Goal: Task Accomplishment & Management: Complete application form

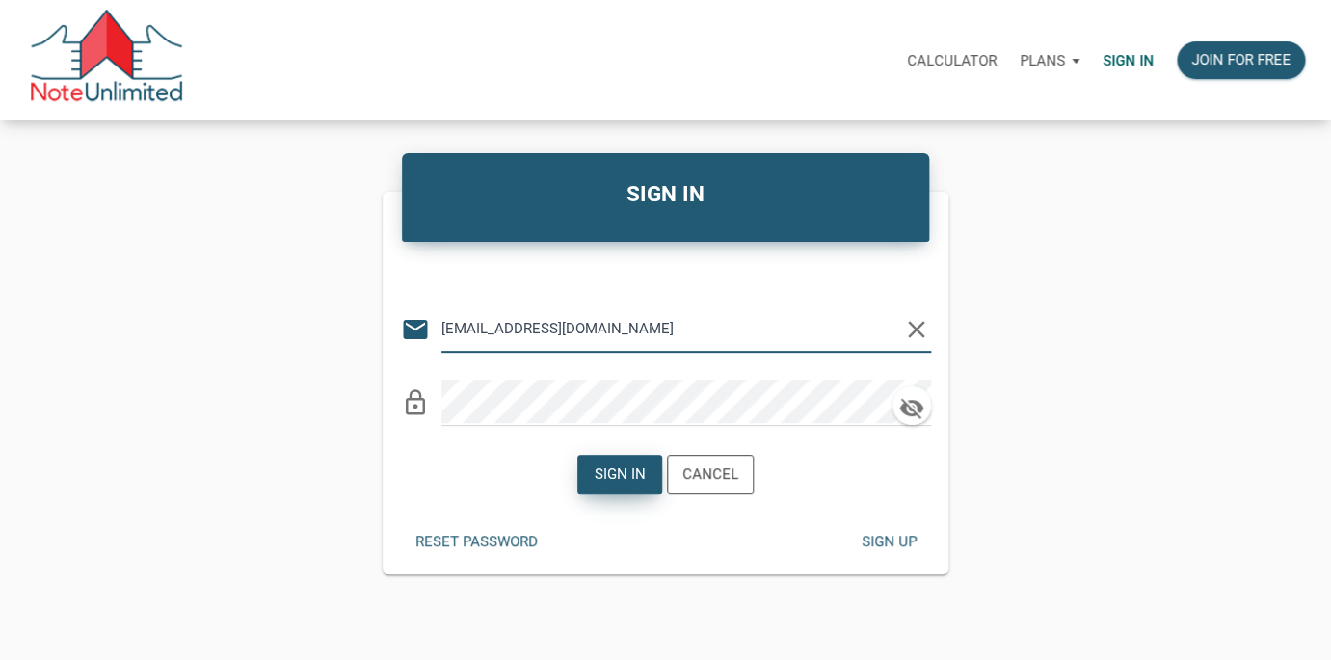
type input "[EMAIL_ADDRESS][DOMAIN_NAME]"
click at [617, 474] on div "Sign in" at bounding box center [619, 474] width 51 height 22
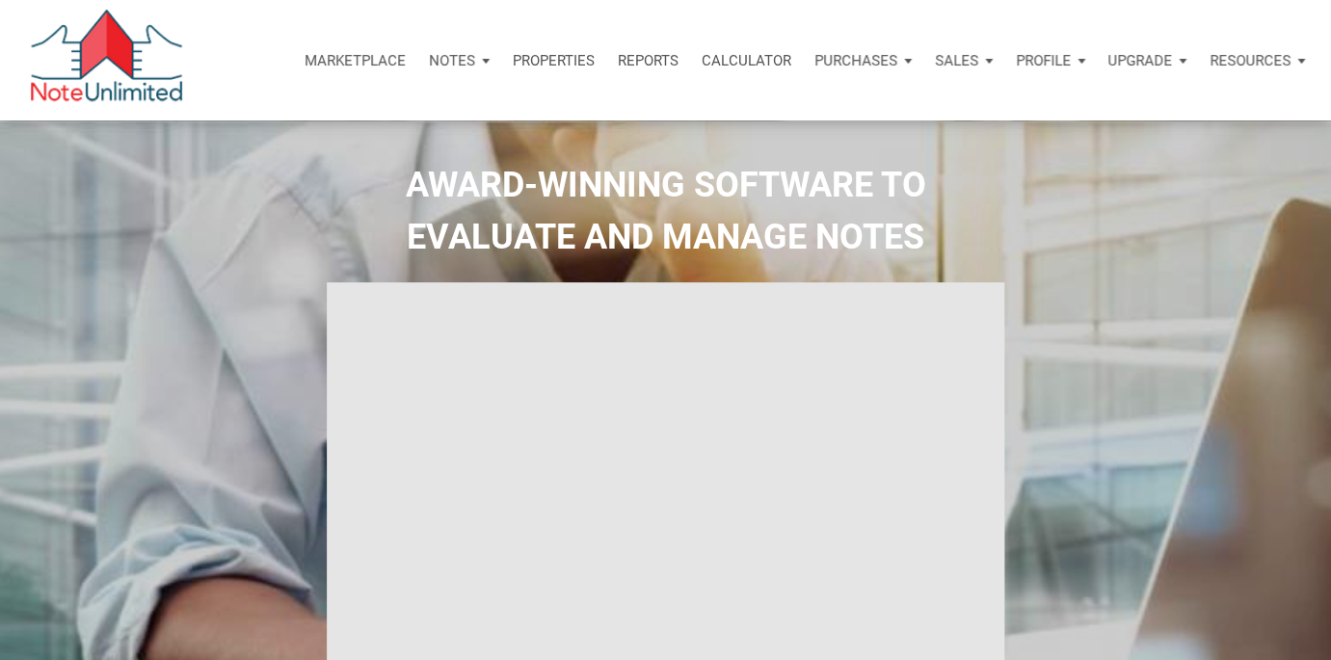
type input "Introduction to new features"
select select
click at [335, 52] on p "Marketplace" at bounding box center [354, 60] width 101 height 17
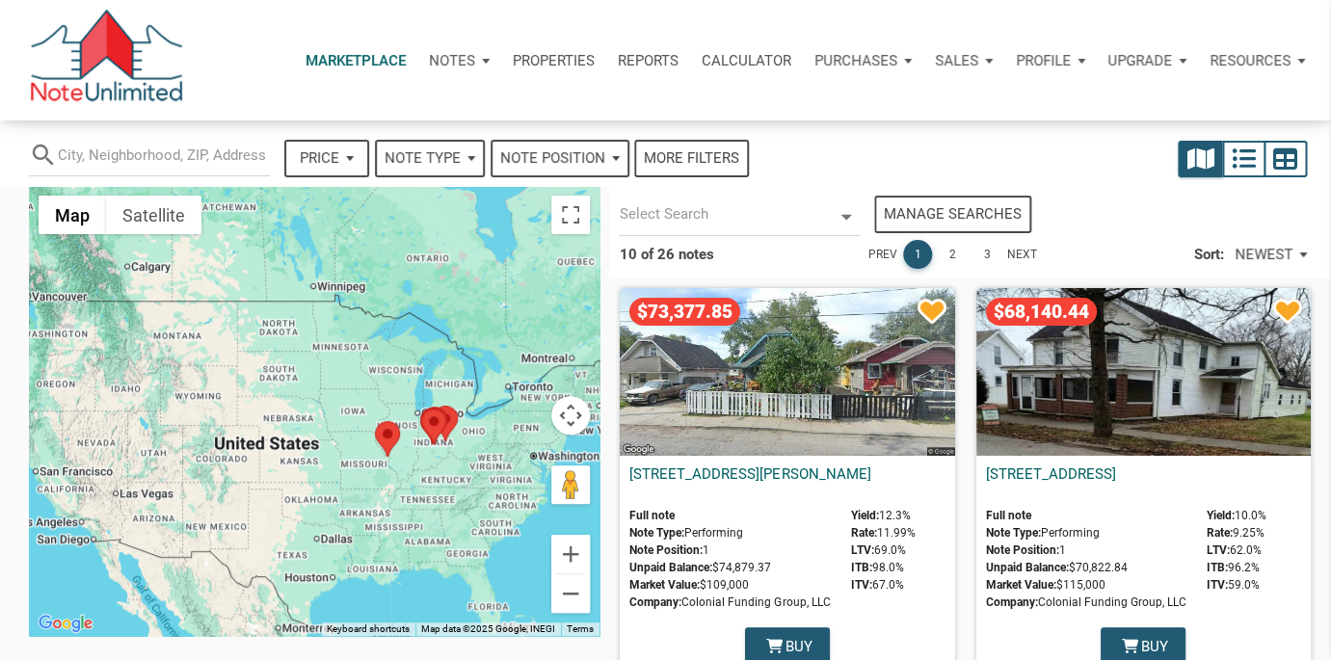
select select
click at [1067, 56] on p "Profile" at bounding box center [1042, 60] width 55 height 17
click at [982, 57] on div "Sales" at bounding box center [963, 61] width 81 height 58
click at [1101, 103] on div "Marketplace Notes Dashboard Transactions Properties Reports Calculator Purchase…" at bounding box center [672, 60] width 1316 height 120
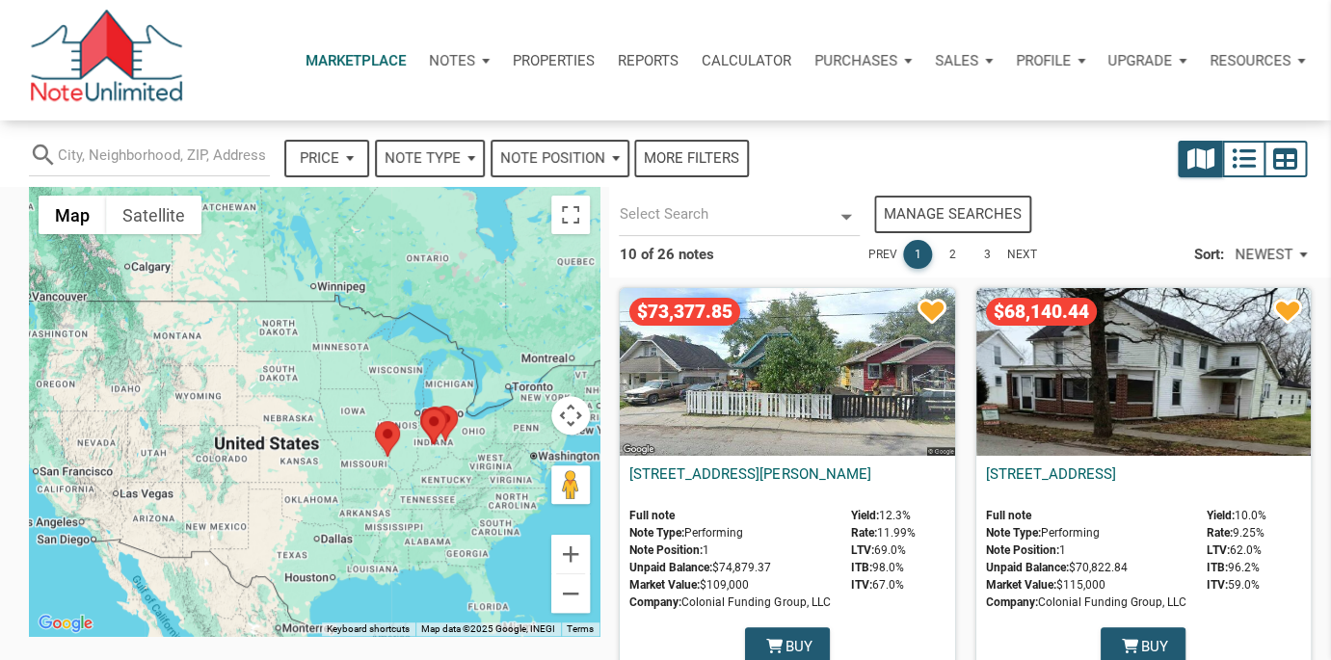
click at [478, 58] on div "Notes" at bounding box center [459, 61] width 84 height 58
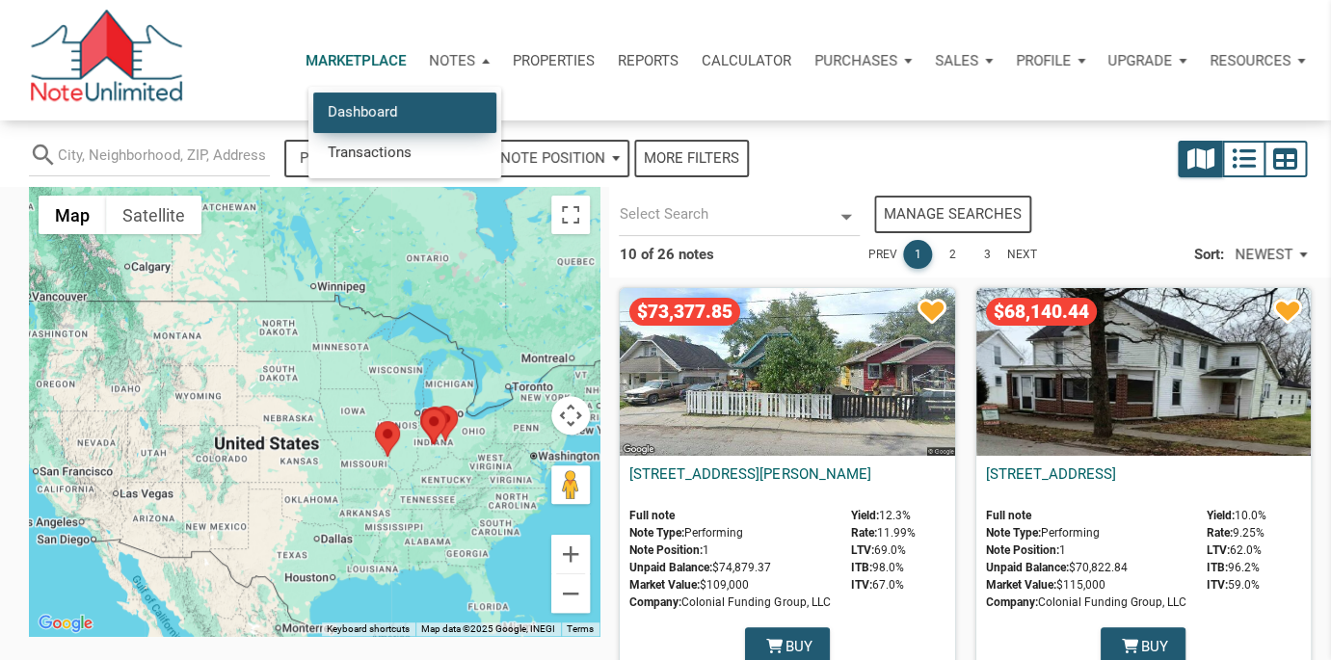
click at [407, 112] on link "Dashboard" at bounding box center [404, 112] width 183 height 40
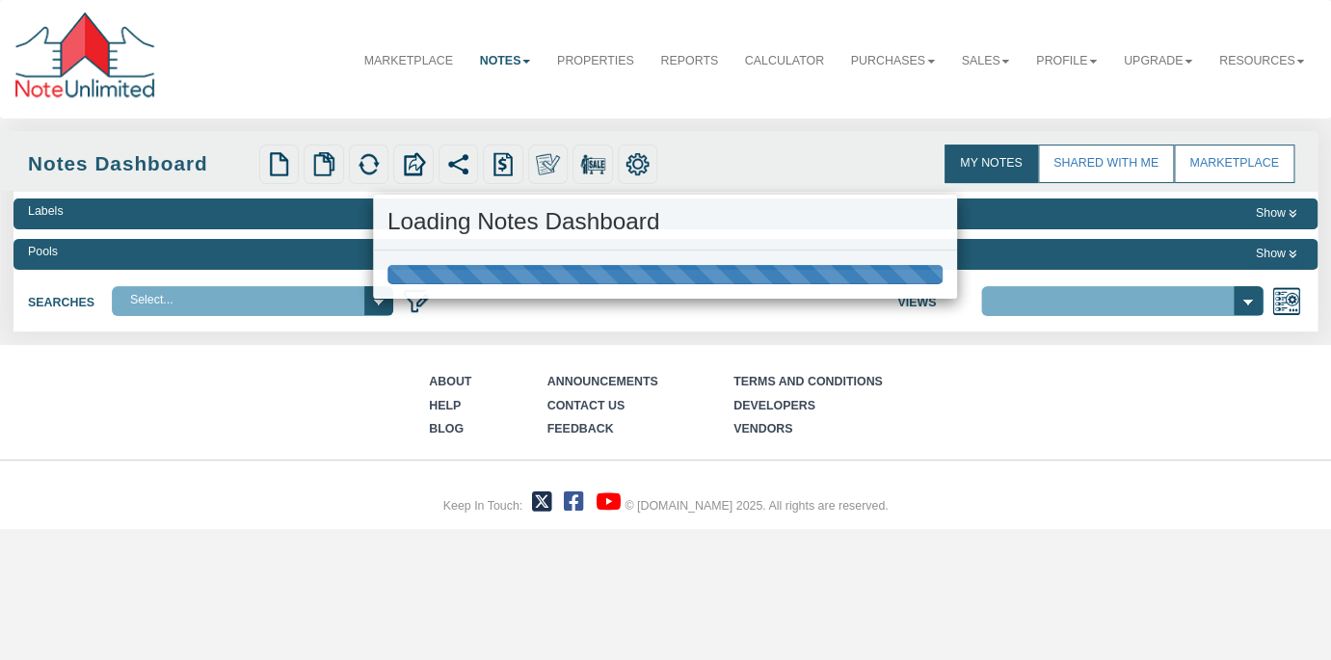
select select
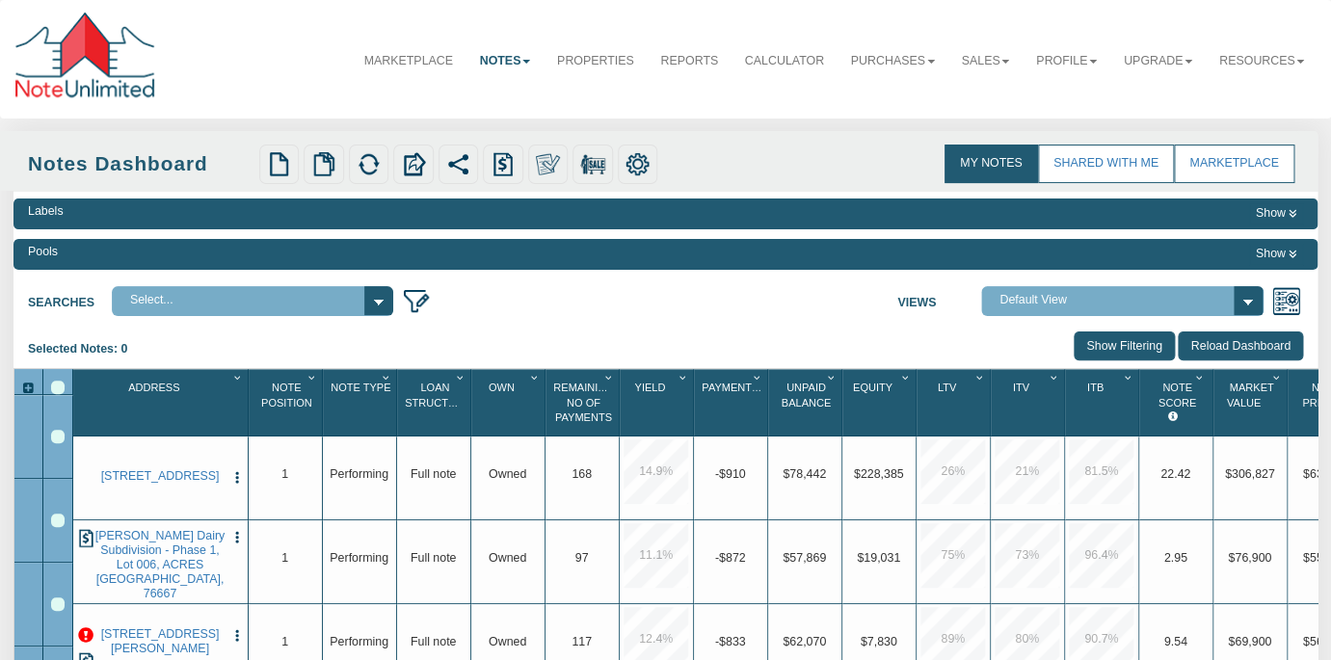
select select "3"
click at [1004, 60] on link "Sales" at bounding box center [985, 61] width 75 height 46
click at [1092, 57] on link "Profile" at bounding box center [1066, 61] width 88 height 46
click at [795, 85] on div "Marketplace Notes Dashboard Transactions Properties Reports Calculator Purchase…" at bounding box center [665, 59] width 1304 height 92
click at [532, 336] on div "Selected Notes: 0 Clear Filters Clear Sorting Show Filtering Reload Dashboard" at bounding box center [665, 349] width 1304 height 37
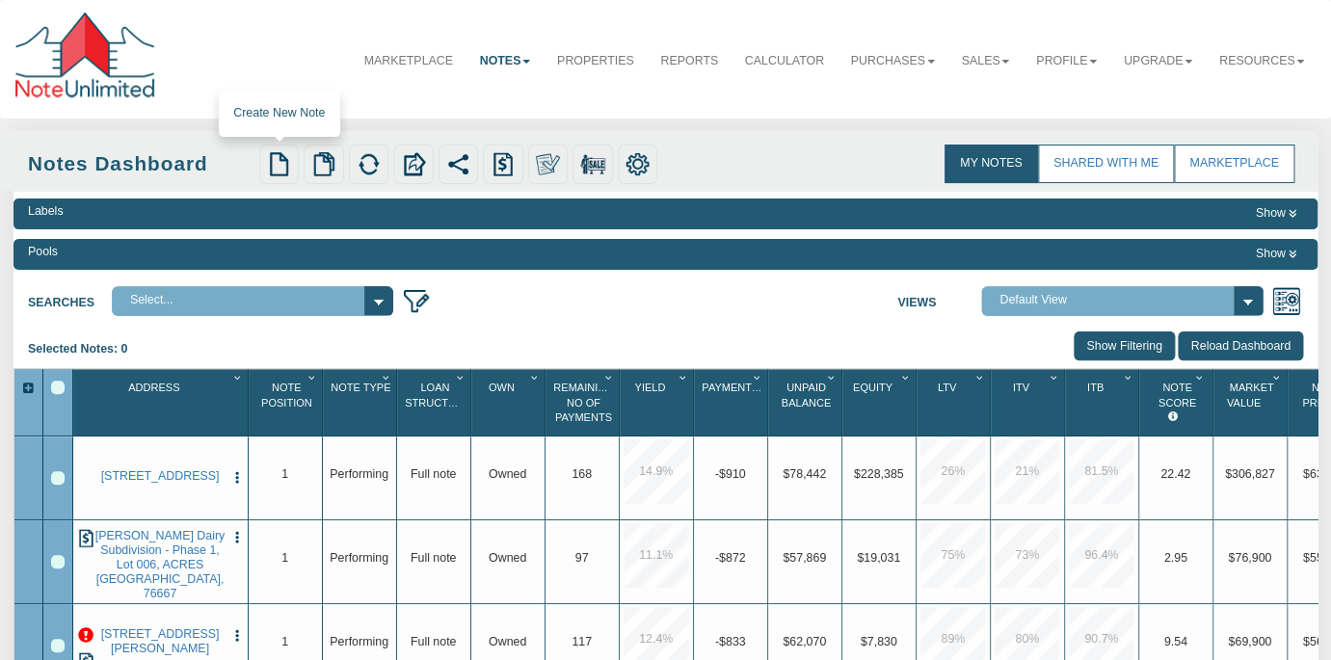
click at [279, 162] on img at bounding box center [279, 164] width 25 height 25
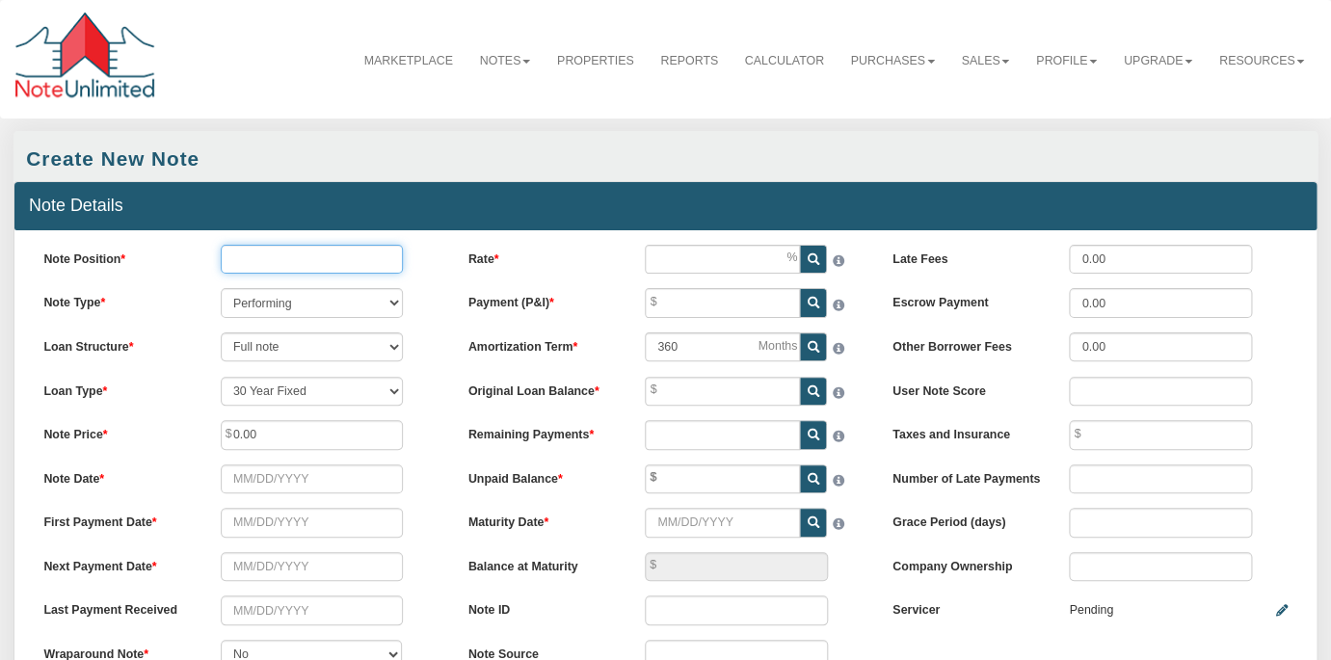
click at [335, 255] on input "Note Position" at bounding box center [312, 259] width 183 height 29
type input "1"
click at [427, 368] on div "Note Position 1 Note Type Performing Forthcoming Non-Performing REO Sub-Perform…" at bounding box center [241, 464] width 424 height 439
select select "string:CUST_FIXED"
click option "Custom Fixed" at bounding box center [0, 0] width 0 height 0
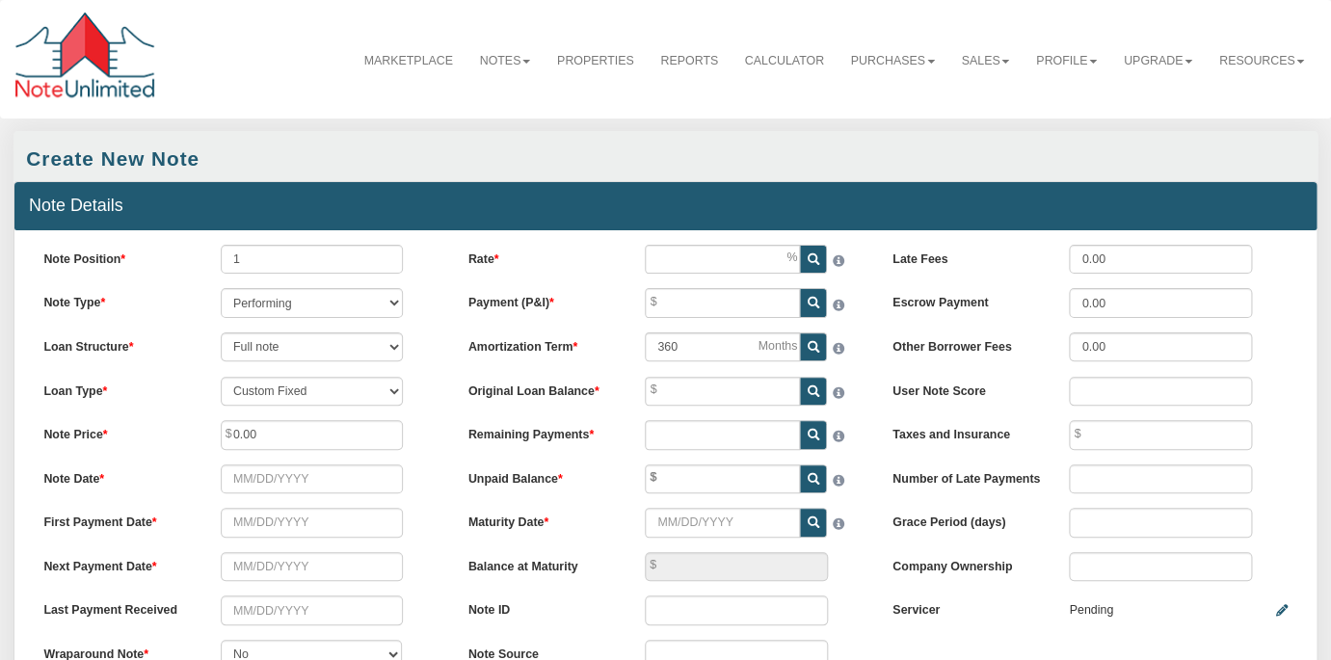
click at [436, 361] on div "Loan Structure Full note Partial note Pledge note Split Payment note" at bounding box center [241, 346] width 424 height 29
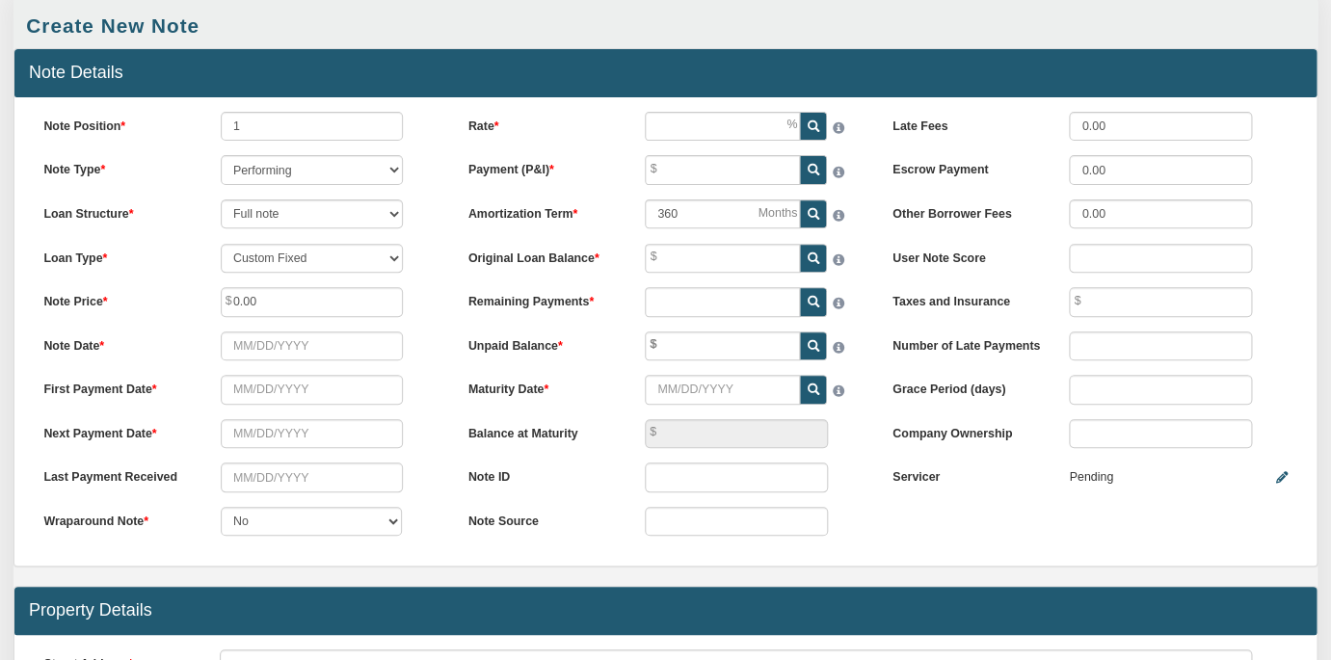
scroll to position [135, 0]
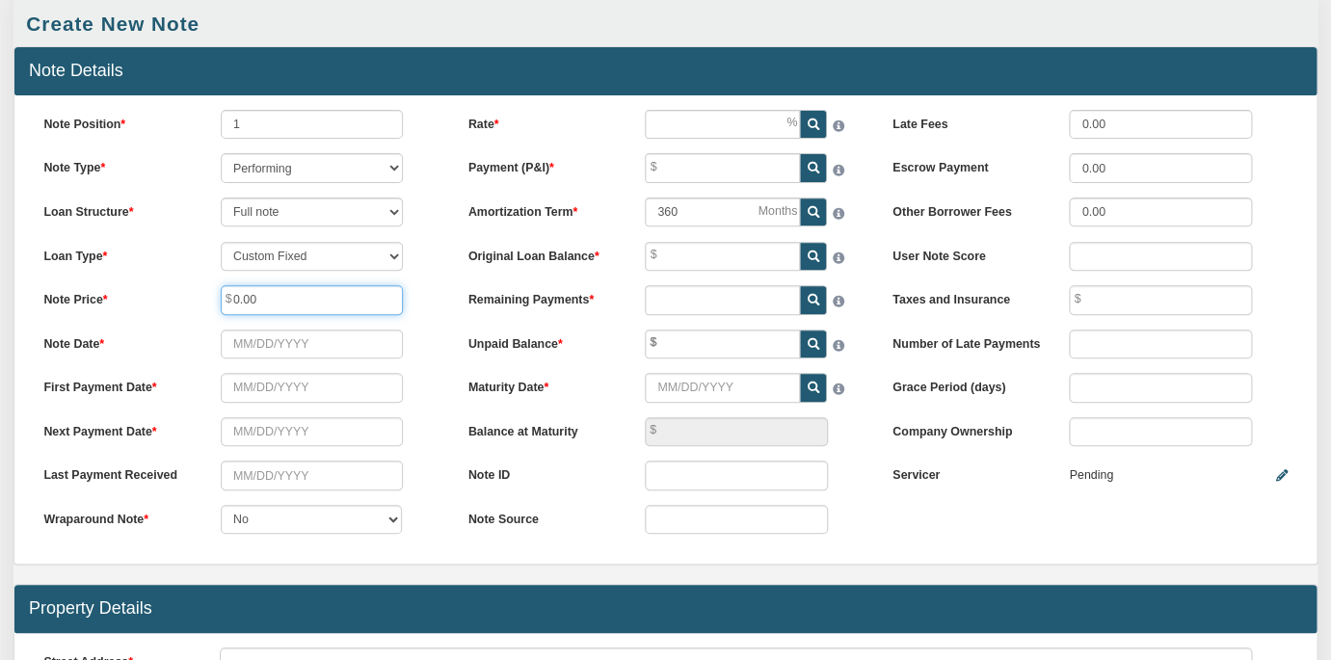
click at [347, 297] on input "0.00" at bounding box center [312, 299] width 183 height 29
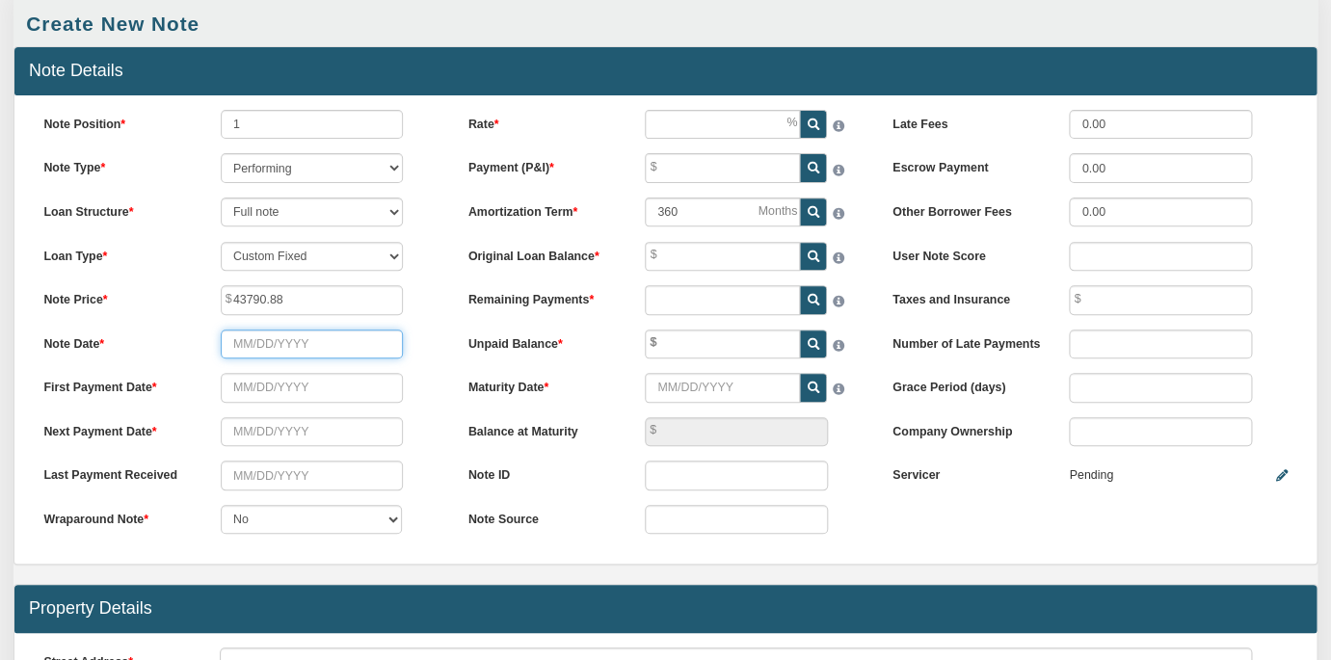
type input "43,790.88"
click at [360, 352] on input "Note Date" at bounding box center [312, 343] width 183 height 29
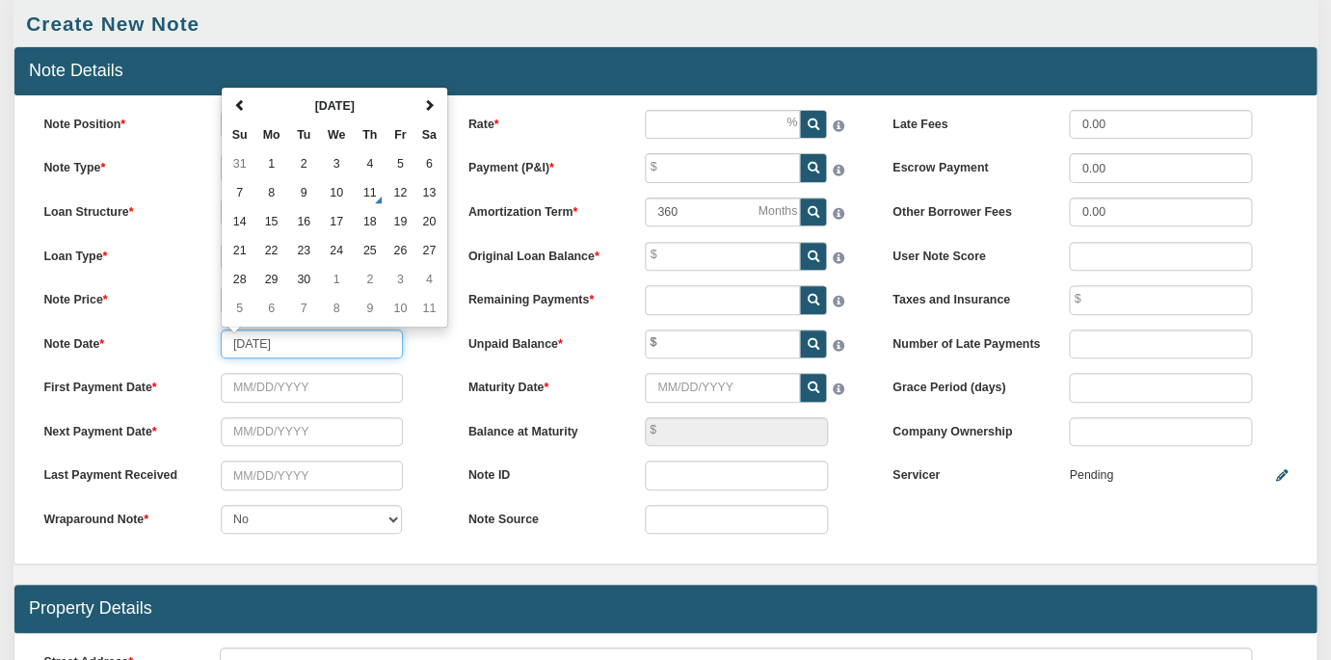
type input "01/03/2025"
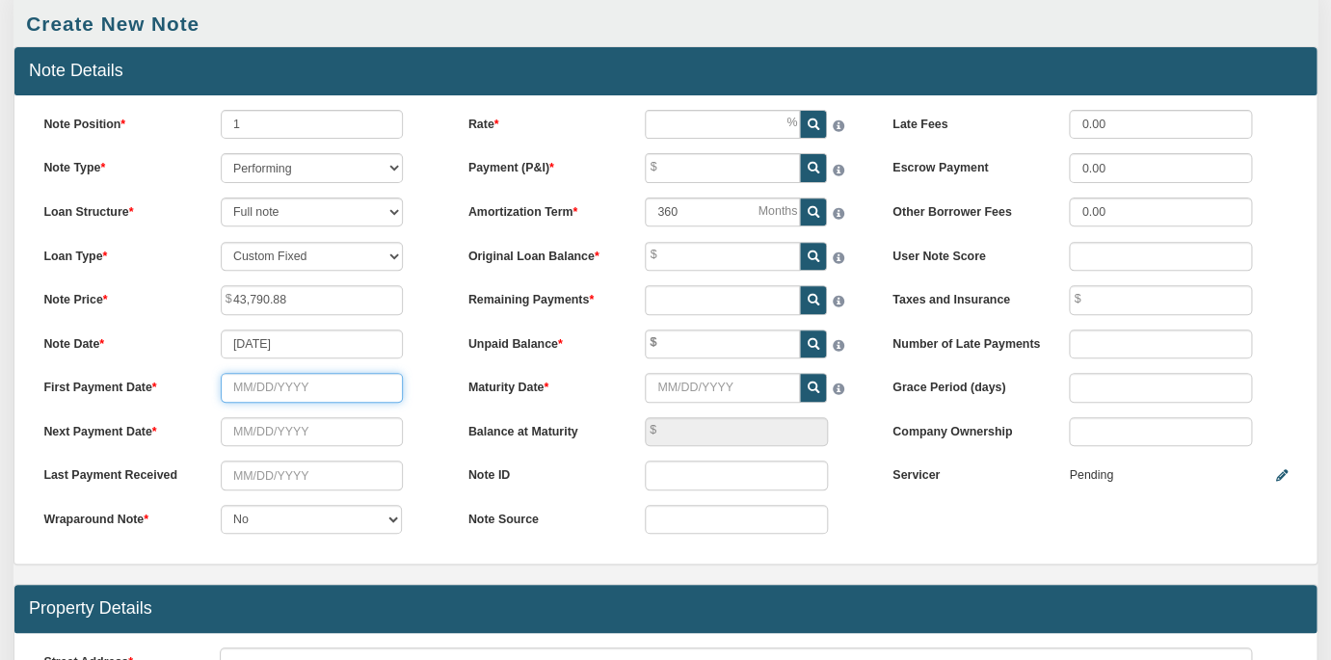
click at [373, 388] on input "text" at bounding box center [312, 387] width 183 height 29
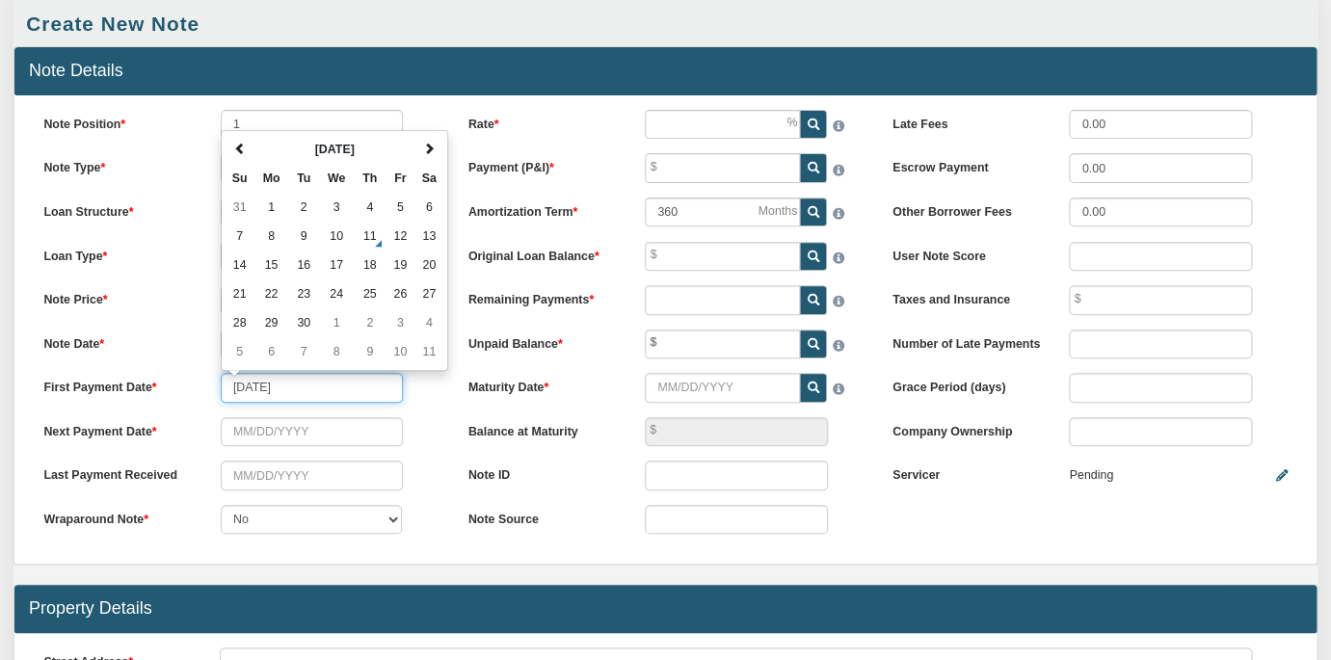
type input "02/01/2025"
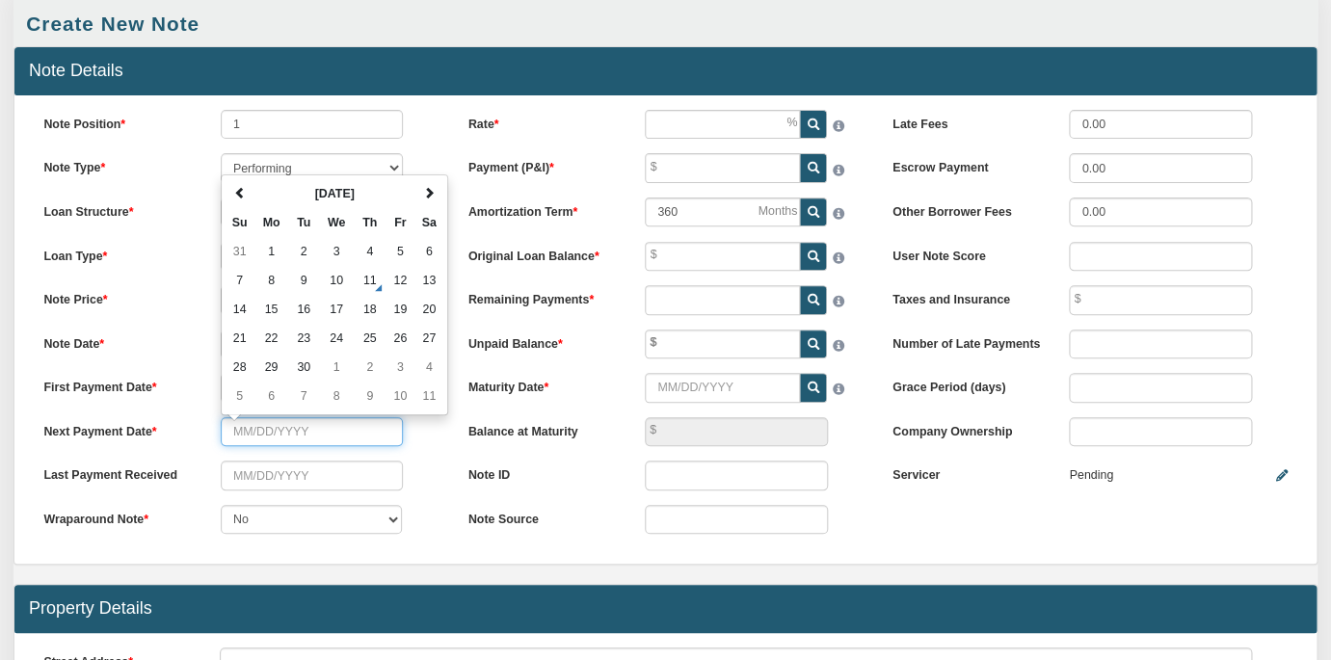
click at [321, 431] on input "text" at bounding box center [312, 431] width 183 height 29
click at [255, 432] on input "text" at bounding box center [312, 431] width 183 height 29
type input "10/01/2025"
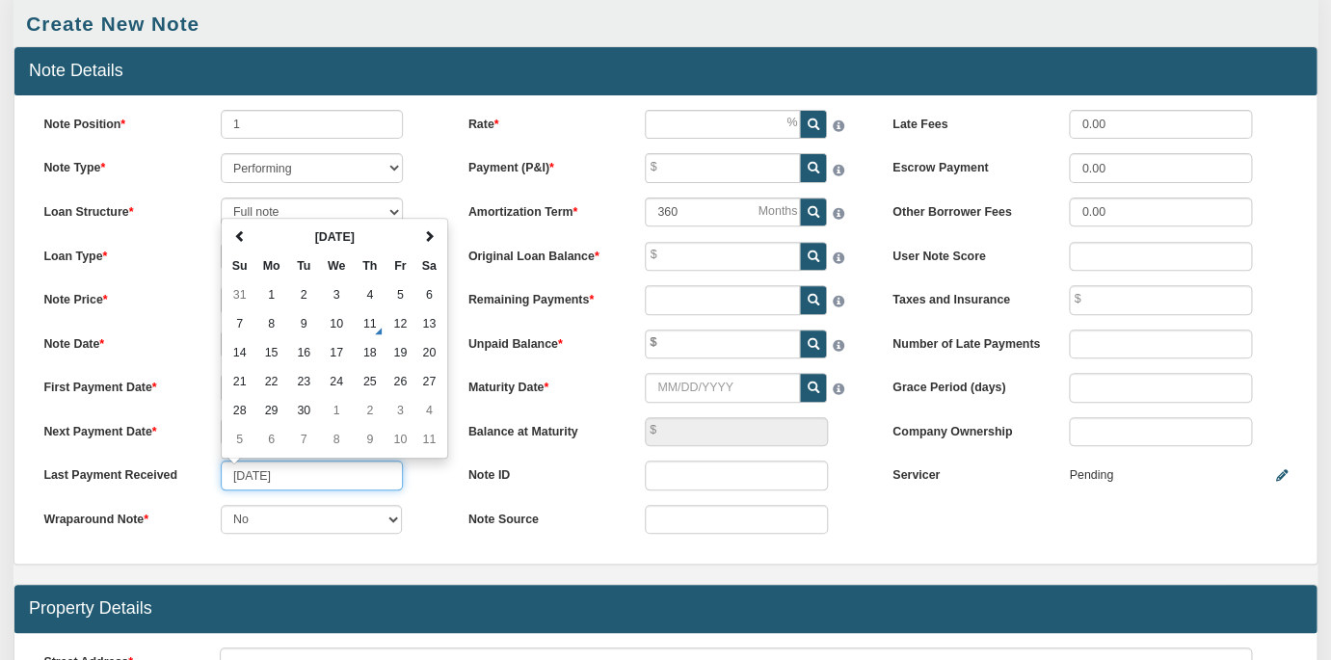
type input "09/01/2025"
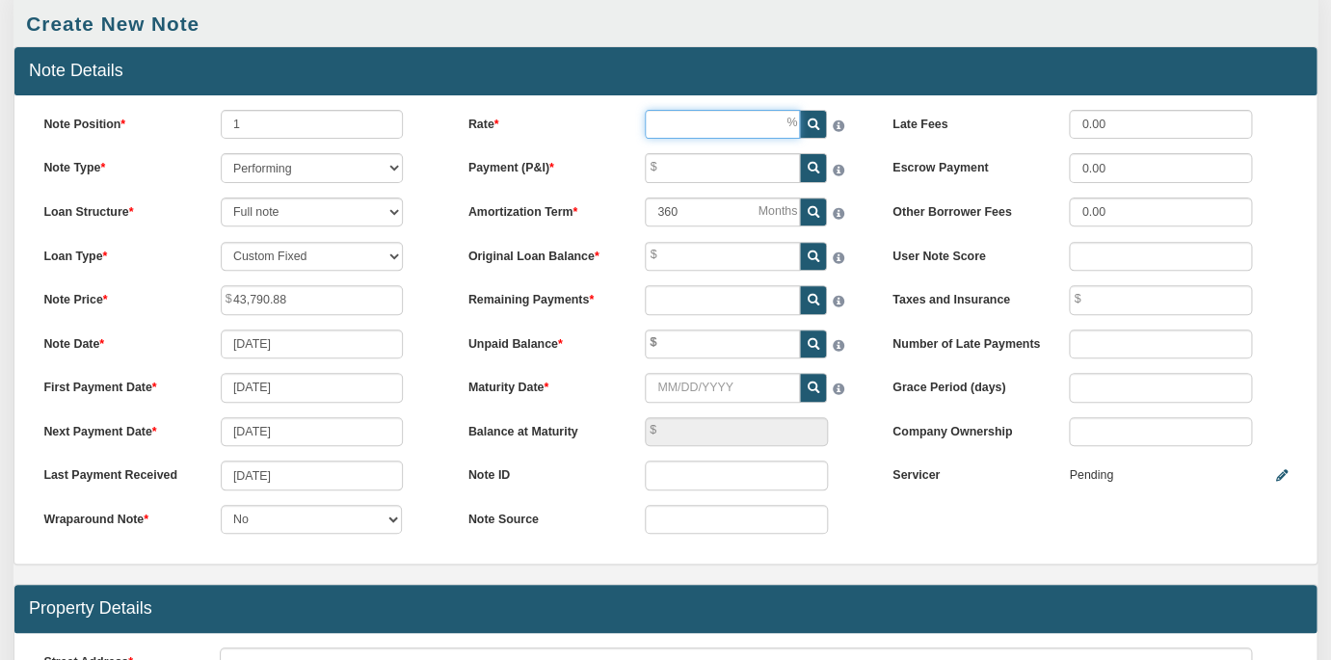
click at [672, 128] on input "Rate" at bounding box center [722, 124] width 155 height 29
type input "10.00"
type input "688.51"
type input "120"
type input "52,100.00"
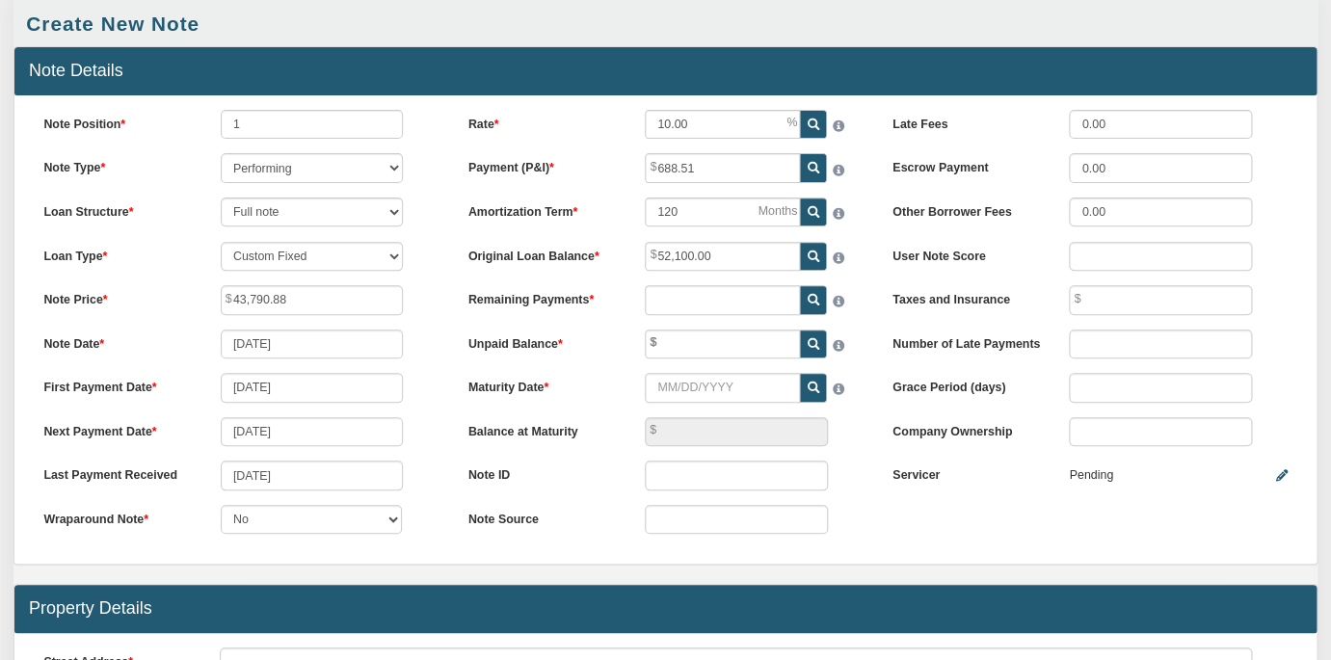
type input "0.00"
type input "112"
type input "49,974.23"
click at [695, 393] on input "Maturity Date" at bounding box center [722, 387] width 155 height 29
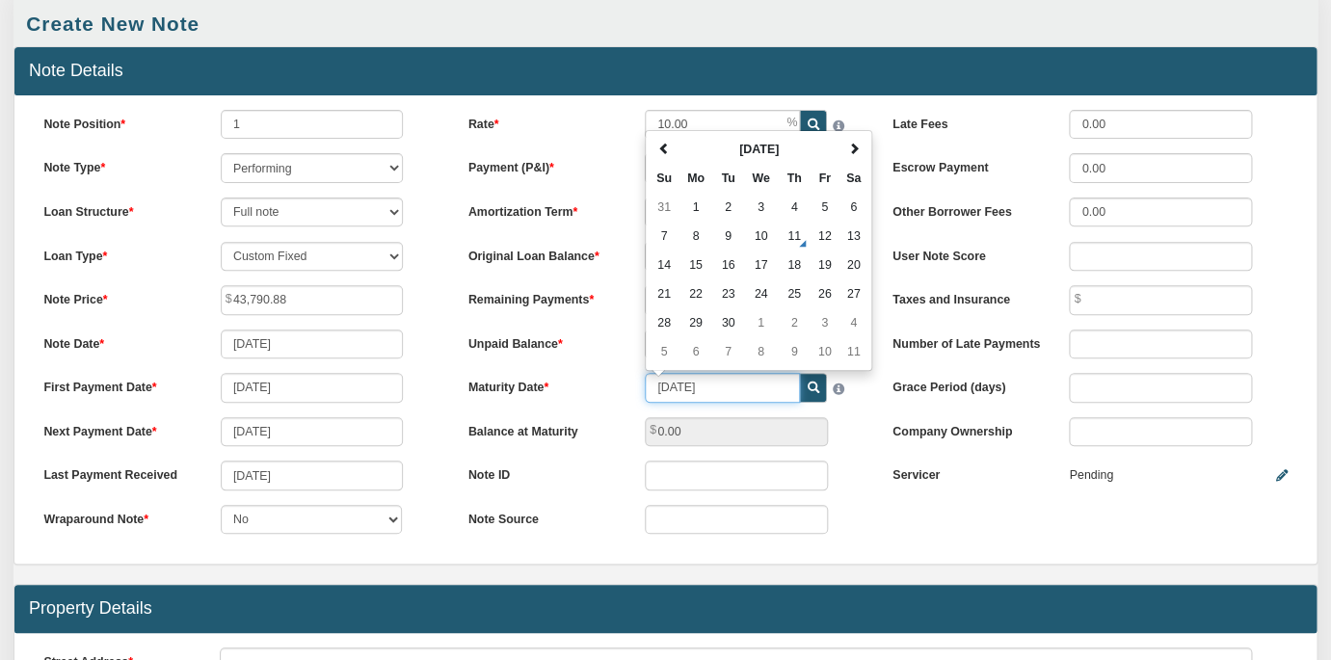
type input "01/01/2035"
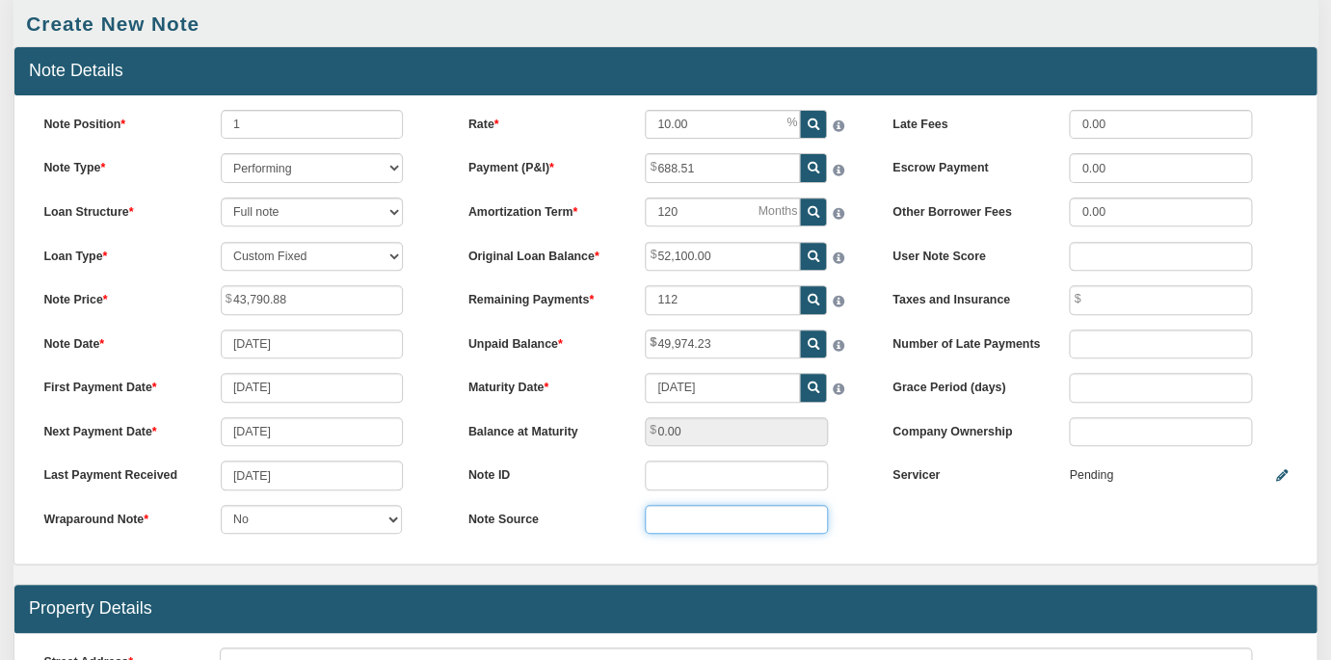
click at [732, 515] on input "text" at bounding box center [736, 519] width 183 height 29
type input "paperstac"
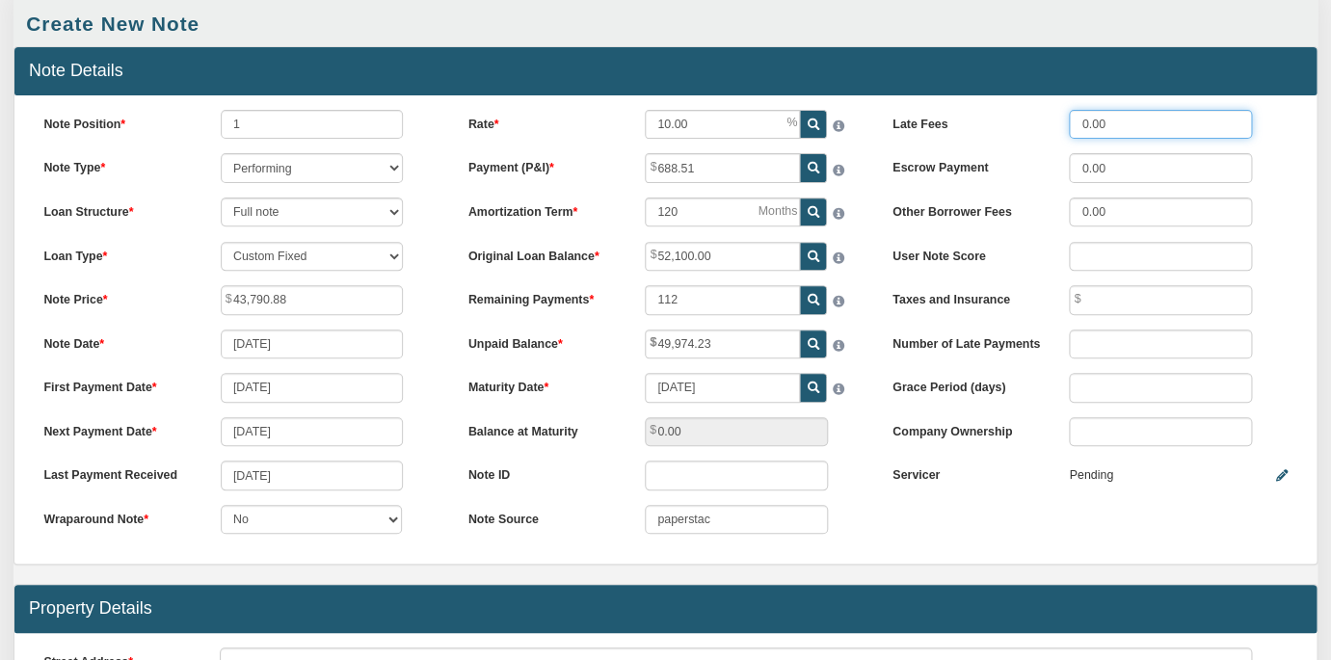
click at [1112, 122] on input "0.00" at bounding box center [1159, 124] width 183 height 29
type input "50.00"
click at [1120, 384] on input "number" at bounding box center [1159, 387] width 183 height 29
type input "10"
click at [1114, 431] on input "Company Ownership" at bounding box center [1159, 431] width 183 height 29
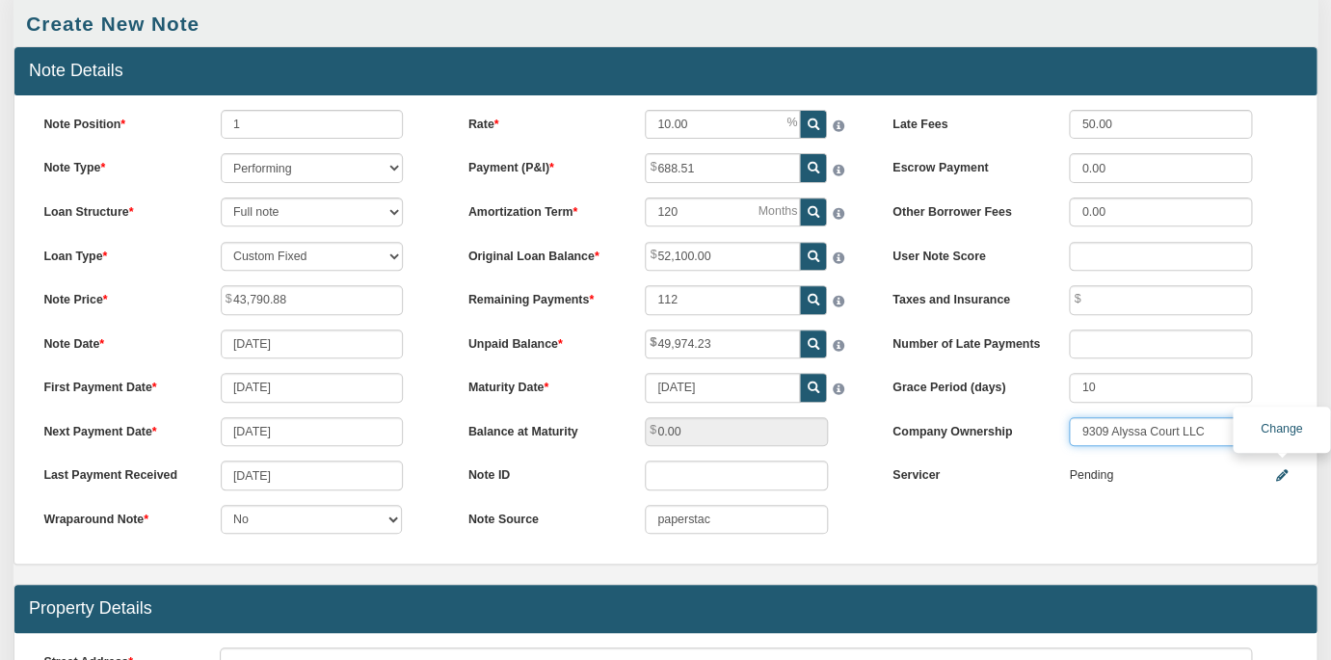
type input "9309 Alyssa Court LLC"
click at [1278, 472] on icon at bounding box center [1282, 476] width 12 height 12
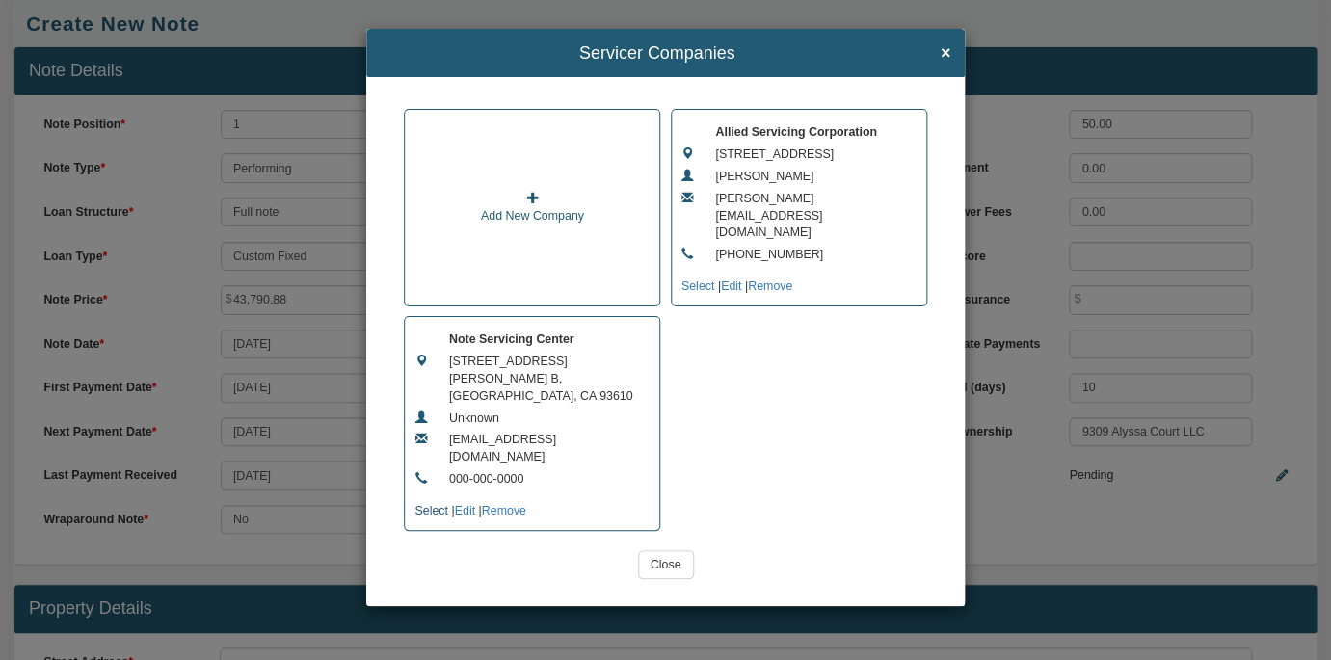
click at [433, 504] on link "Select" at bounding box center [430, 510] width 33 height 13
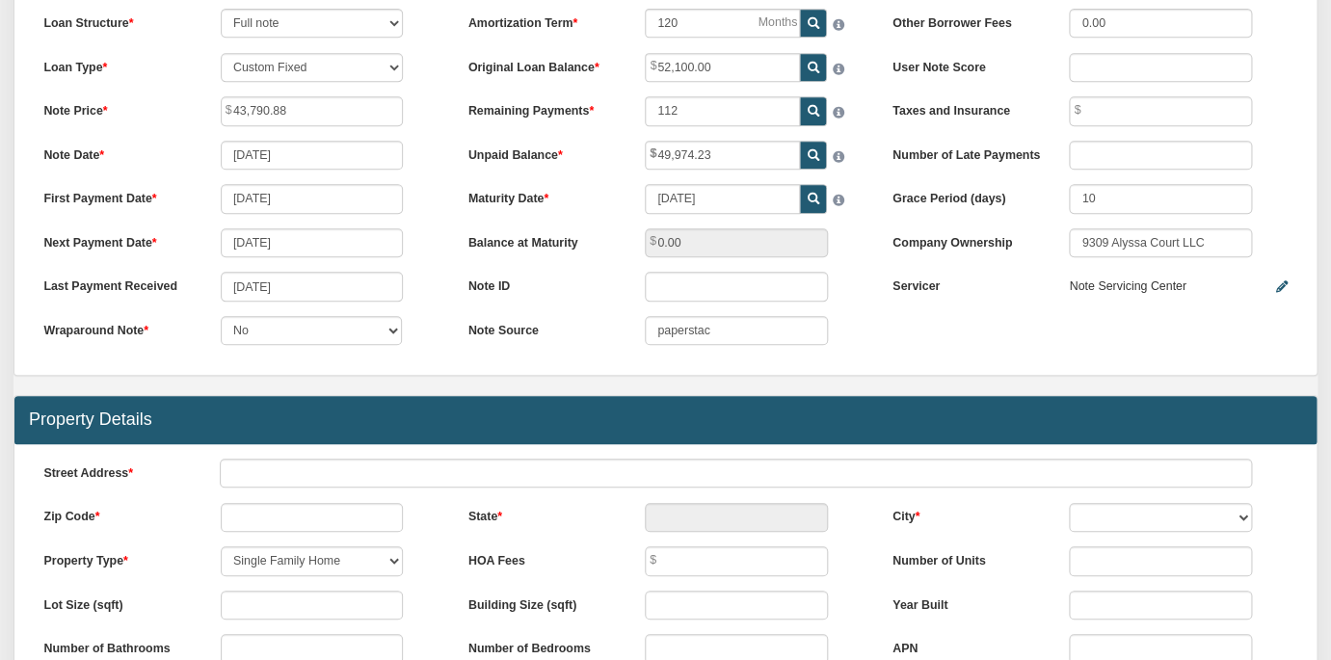
scroll to position [327, 0]
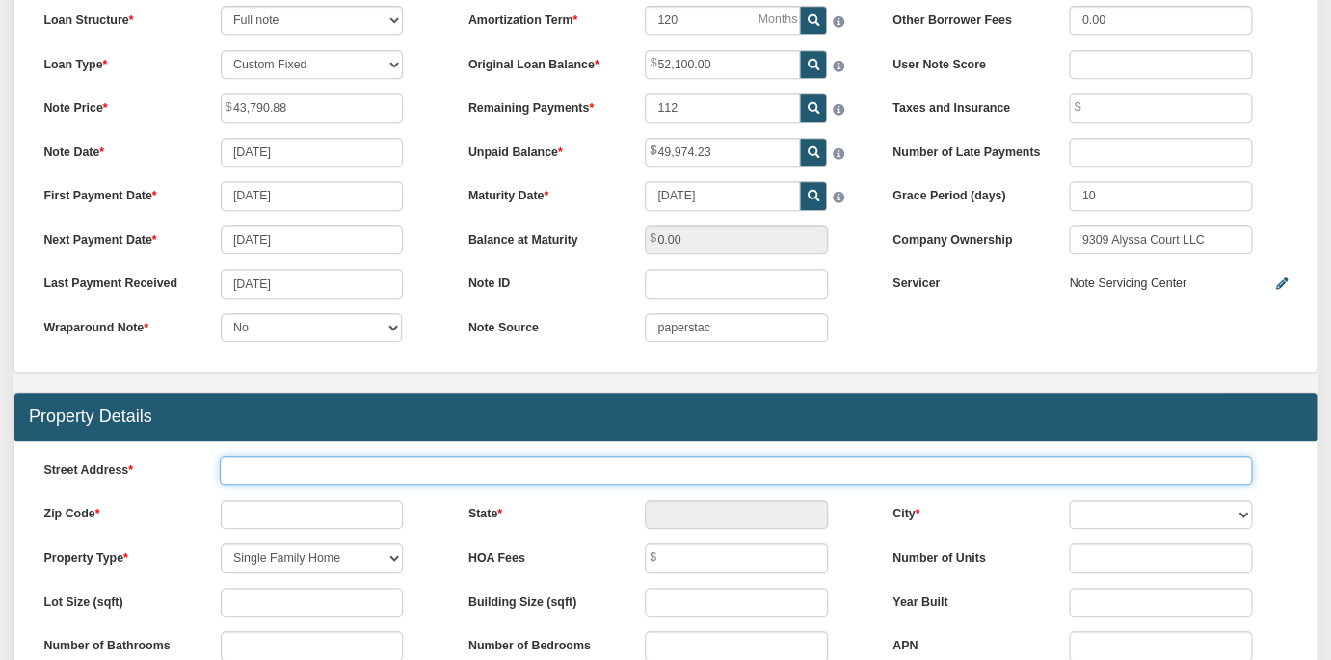
click at [791, 472] on input "text" at bounding box center [736, 470] width 1032 height 29
type input "LCR 463"
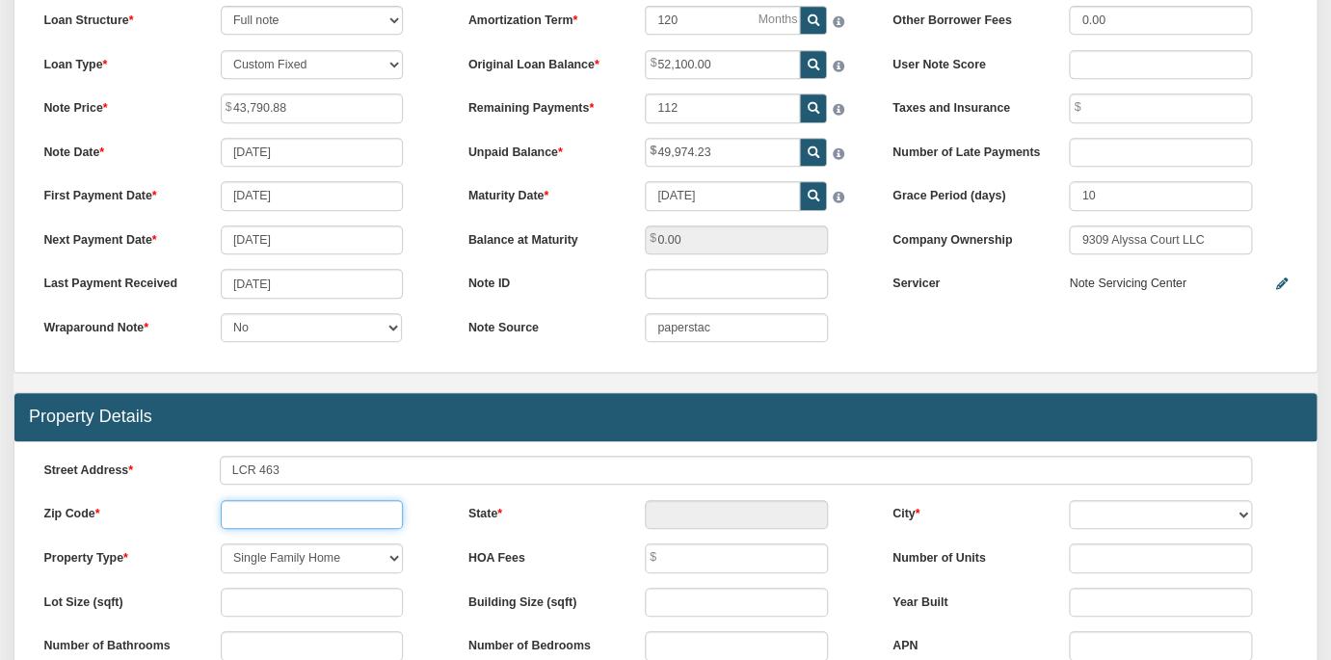
click at [340, 517] on input "text" at bounding box center [312, 514] width 183 height 29
type input "76667"
type input "TX"
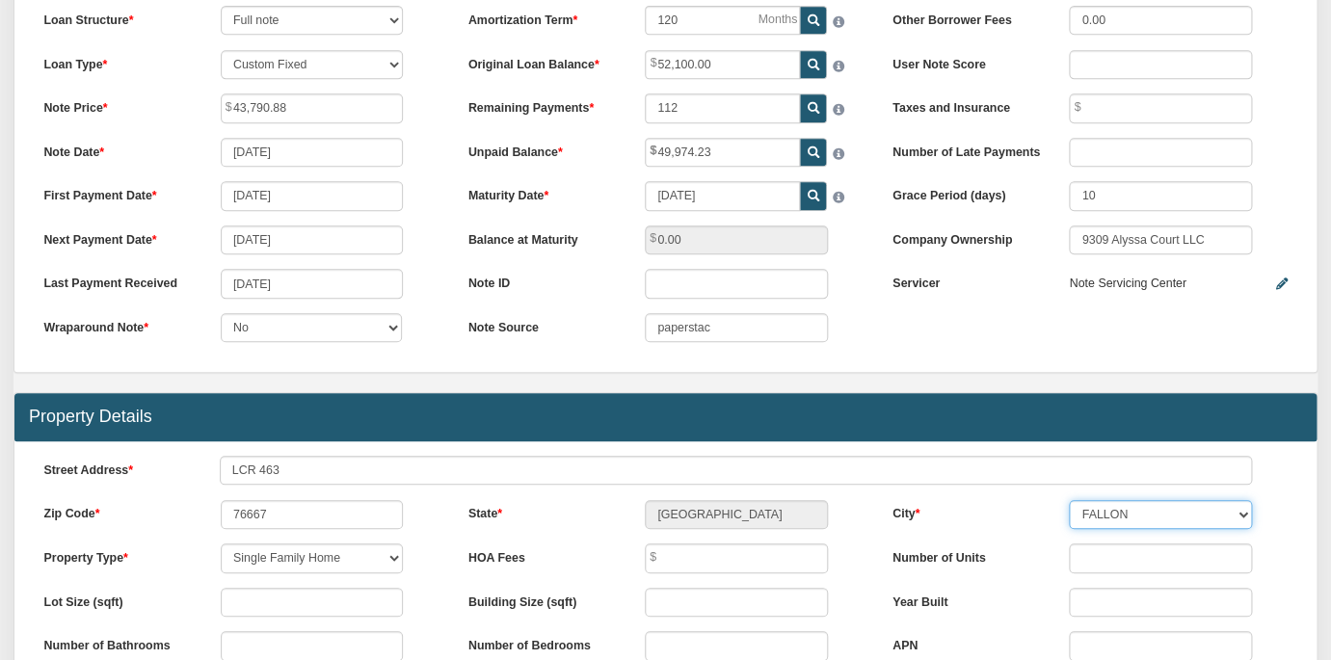
select select "string:MEXIA"
click option "MEXIA" at bounding box center [0, 0] width 0 height 0
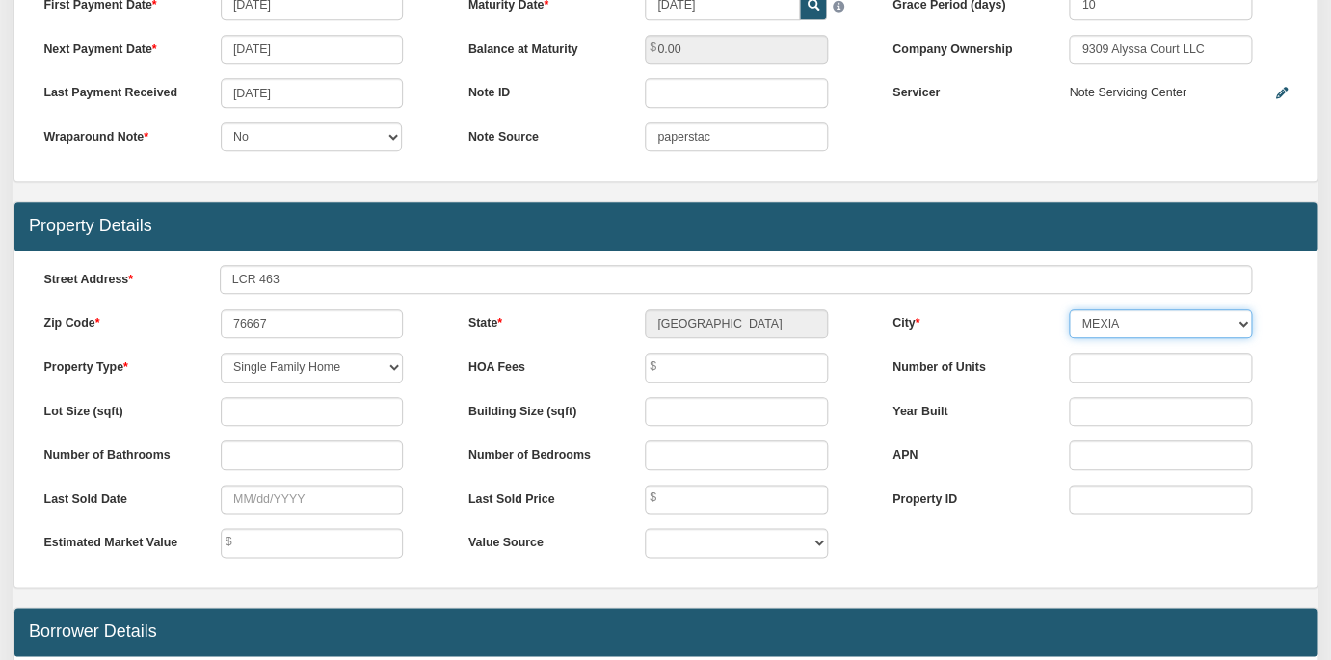
scroll to position [525, 0]
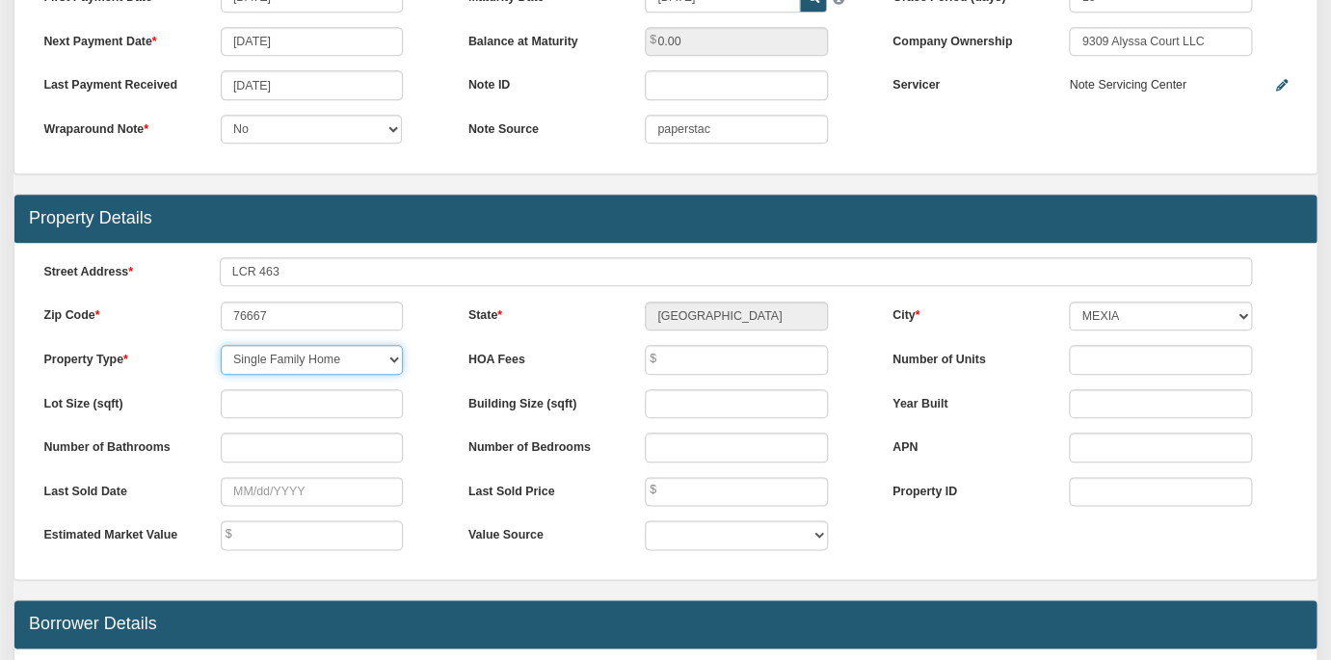
click at [221, 345] on select "Single Family Home Commercial Land Commercial Property Commercial Property Cond…" at bounding box center [312, 359] width 183 height 29
select select "string:VAC-LAND"
click option "Vacant Land" at bounding box center [0, 0] width 0 height 0
click at [288, 403] on input "number" at bounding box center [312, 403] width 183 height 29
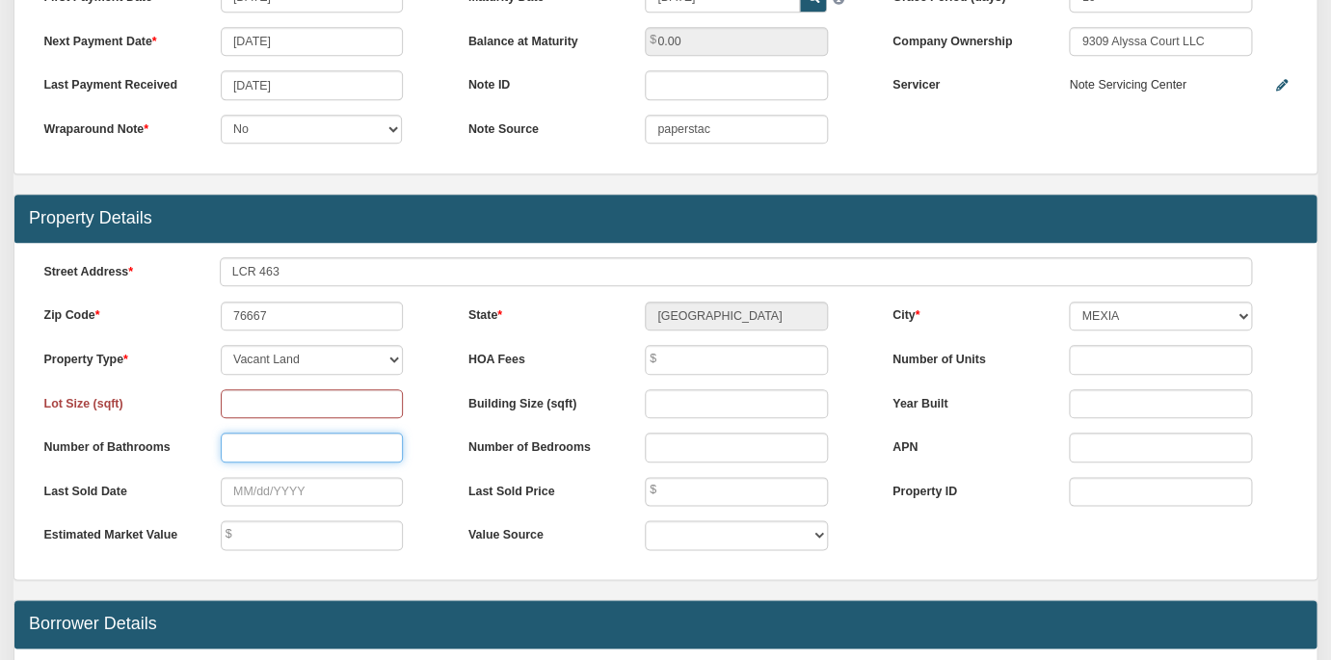
click at [307, 448] on input "text" at bounding box center [312, 447] width 183 height 29
click at [329, 493] on input "text" at bounding box center [312, 491] width 183 height 29
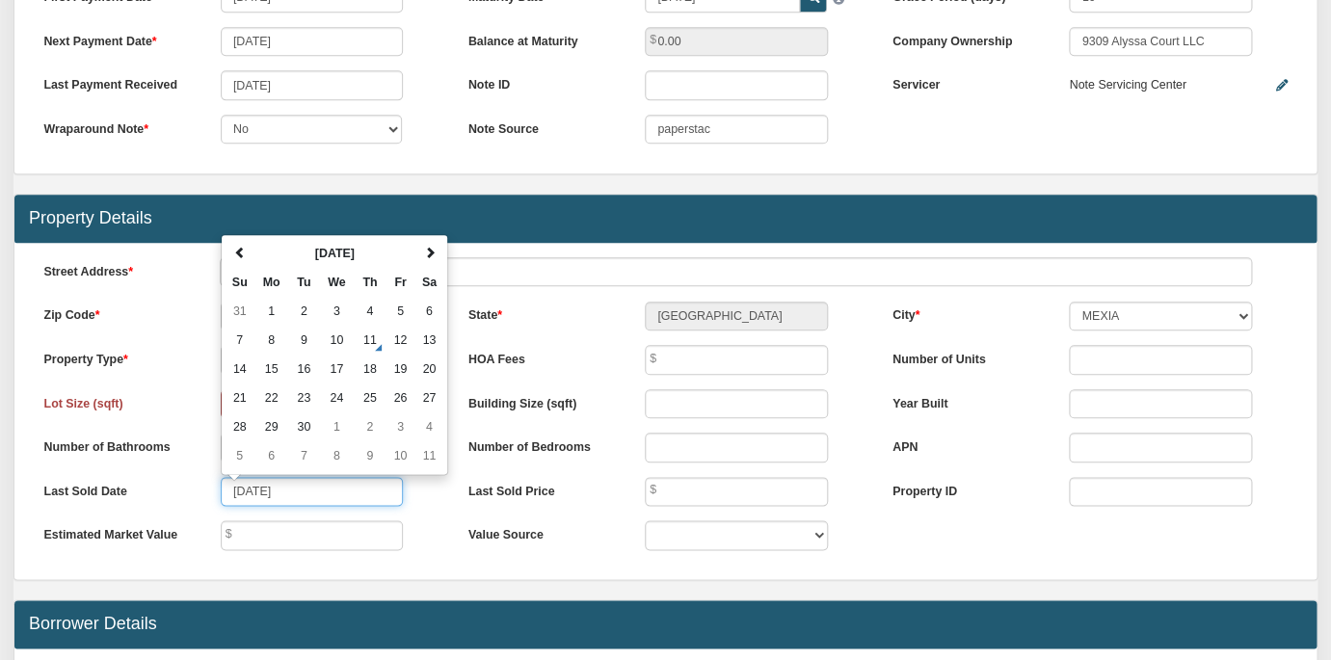
type input "01/03/2025"
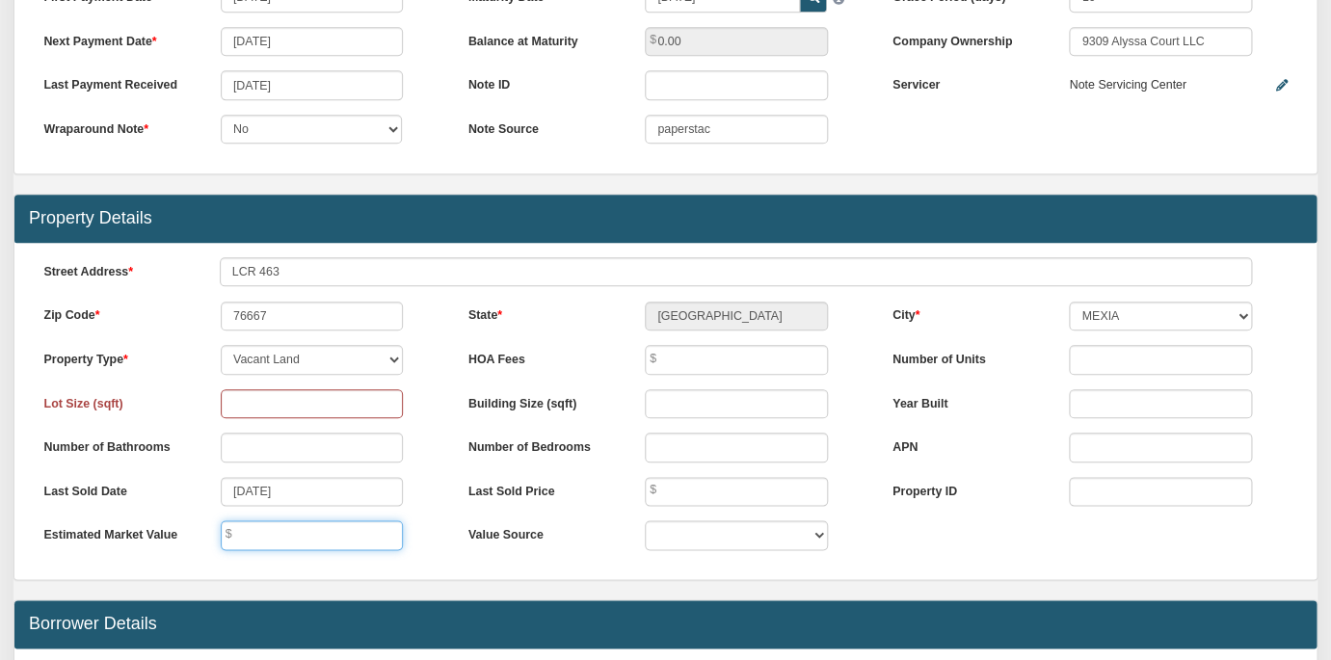
click at [326, 532] on input "text" at bounding box center [312, 534] width 183 height 29
type input "66,000.00"
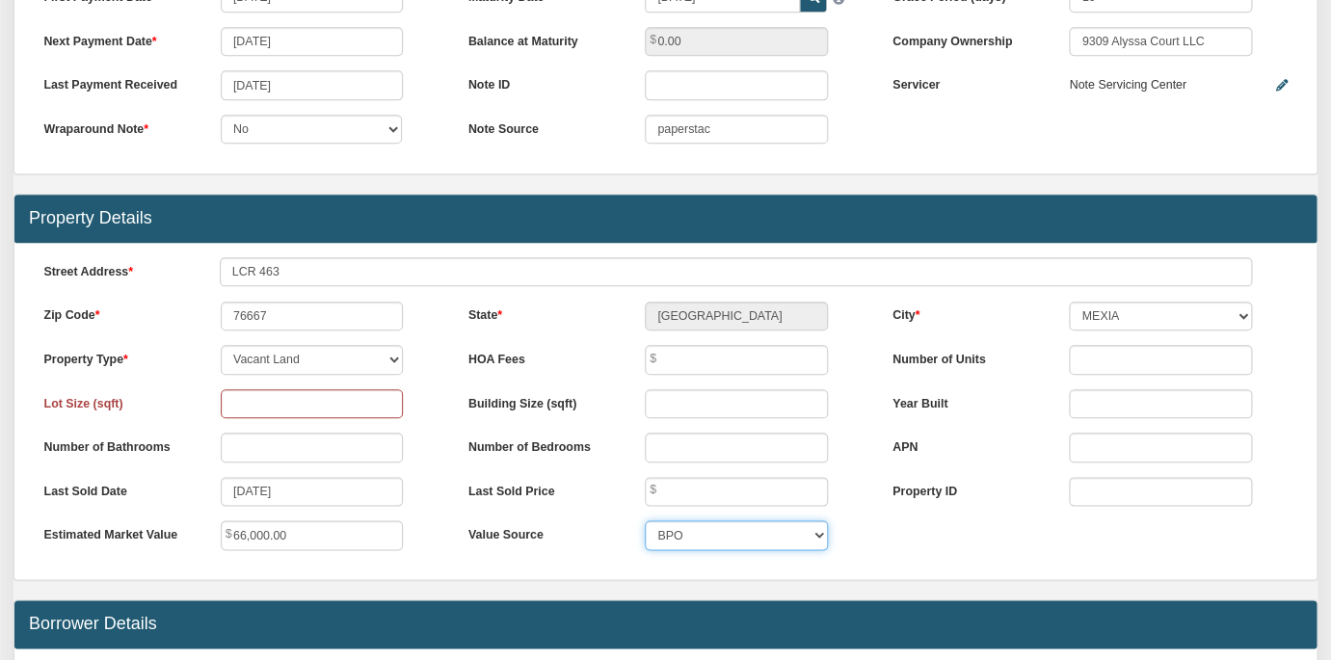
click option "BPO" at bounding box center [0, 0] width 0 height 0
click at [856, 543] on div "Value Source BPO By seller Custom" at bounding box center [666, 534] width 424 height 29
select select "string:By seller"
click option "By seller" at bounding box center [0, 0] width 0 height 0
click at [750, 489] on input "text" at bounding box center [736, 491] width 183 height 29
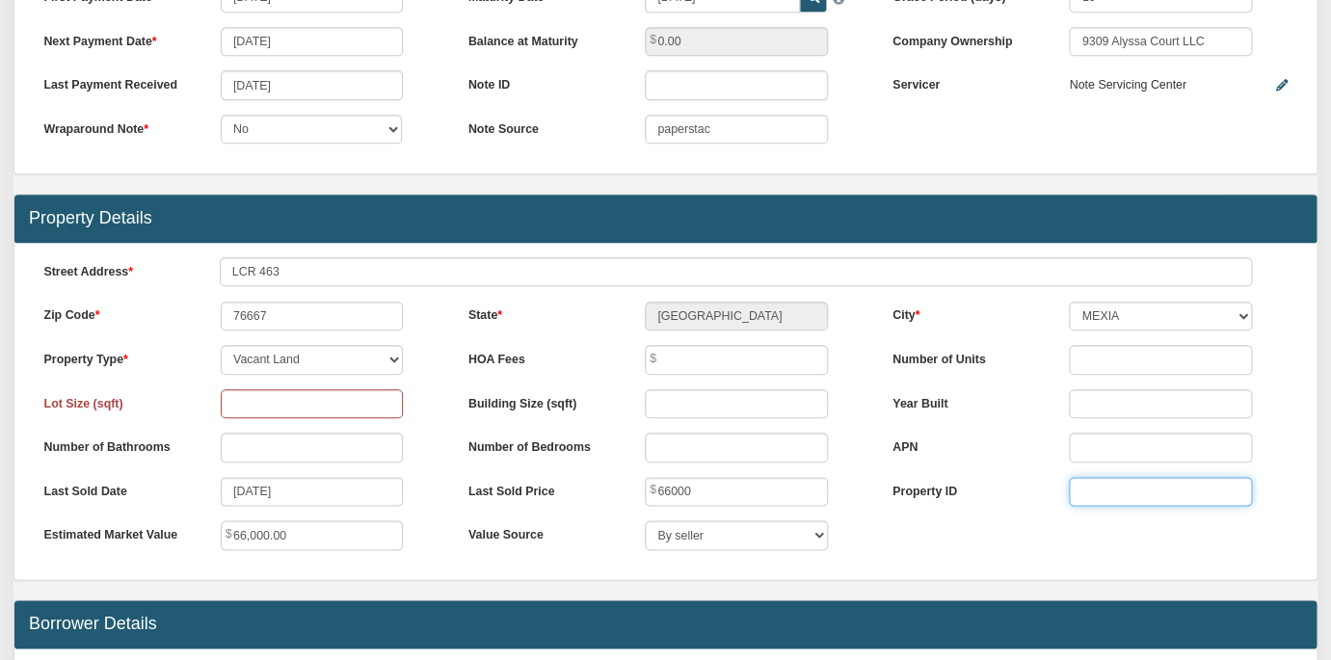
type input "66,000.00"
paste input "138351"
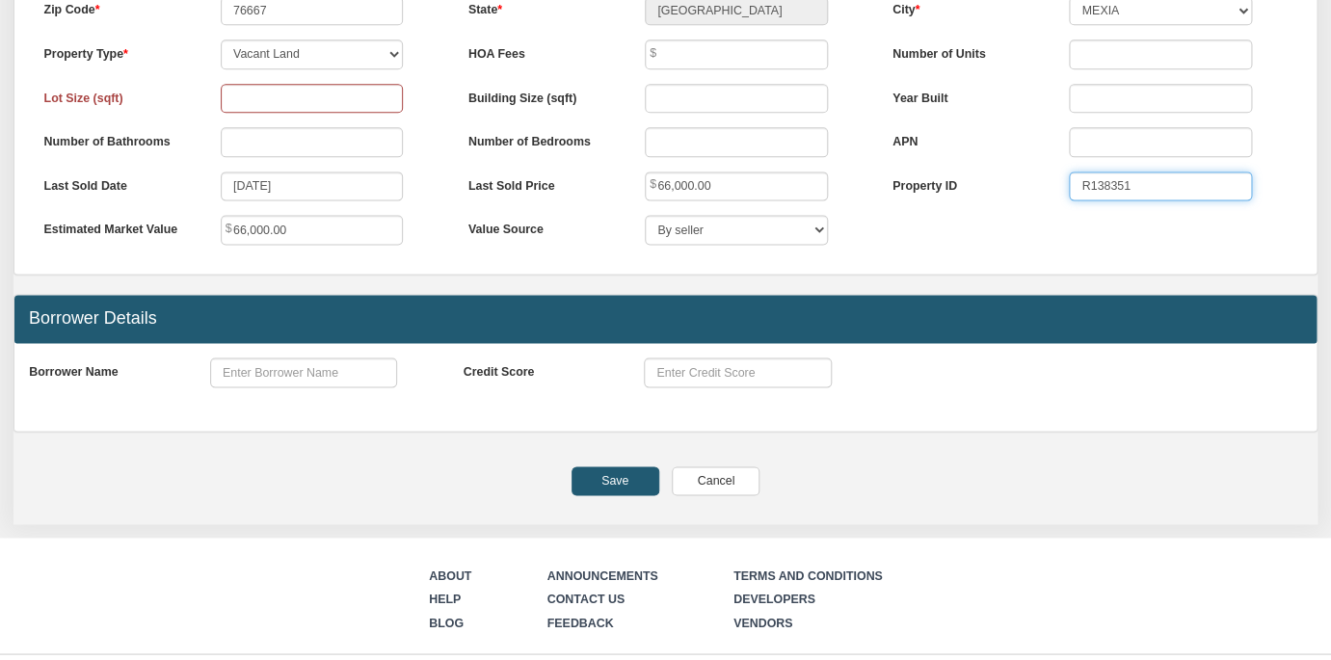
scroll to position [836, 0]
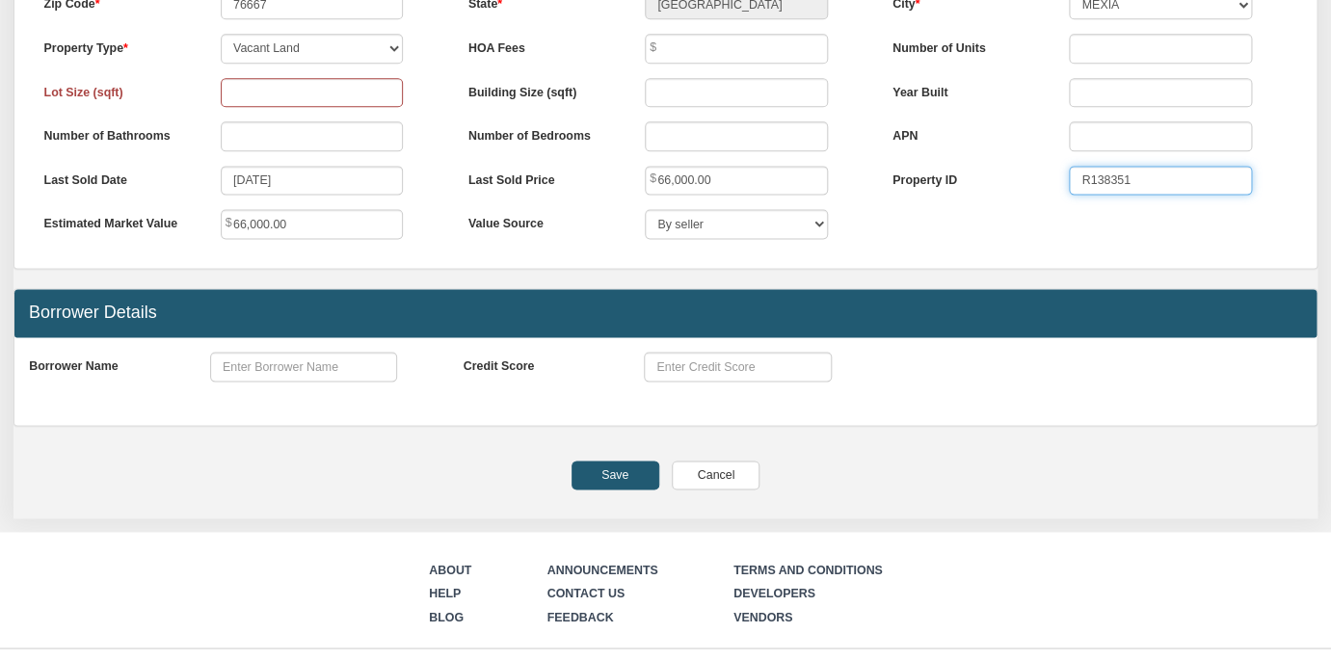
type input "R138351"
click at [627, 479] on input "Save" at bounding box center [615, 475] width 88 height 29
click at [608, 471] on input "Save" at bounding box center [615, 475] width 88 height 29
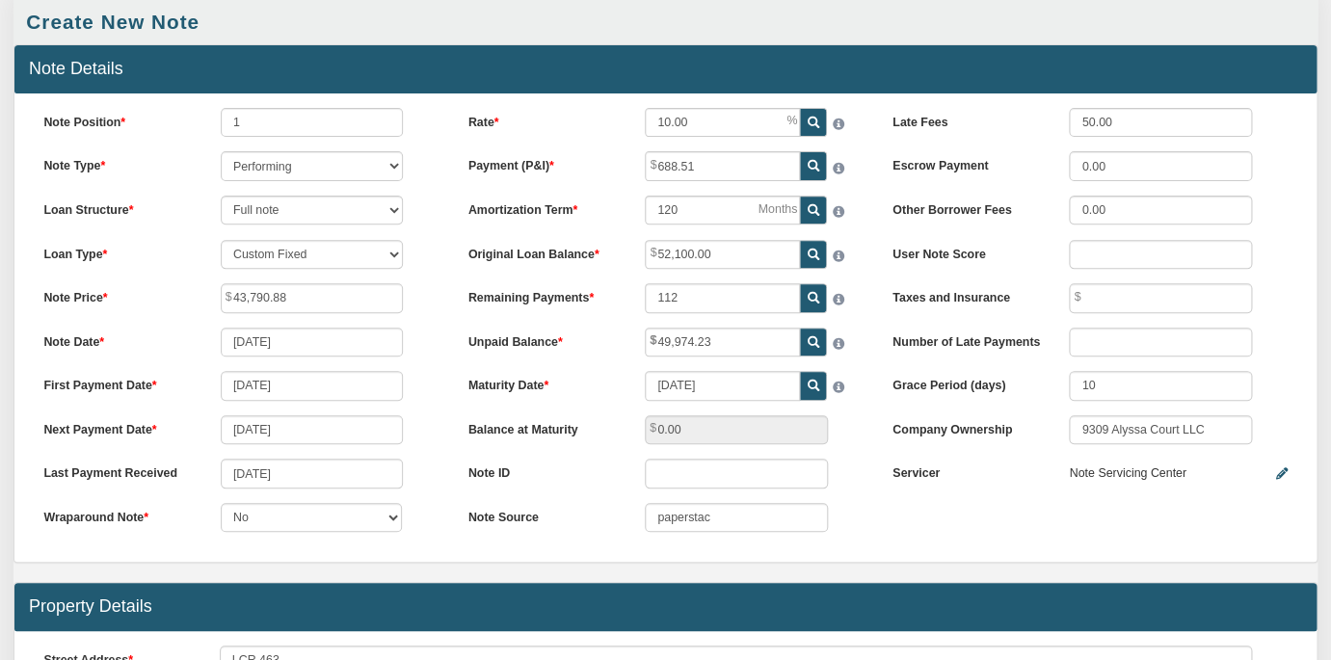
scroll to position [0, 0]
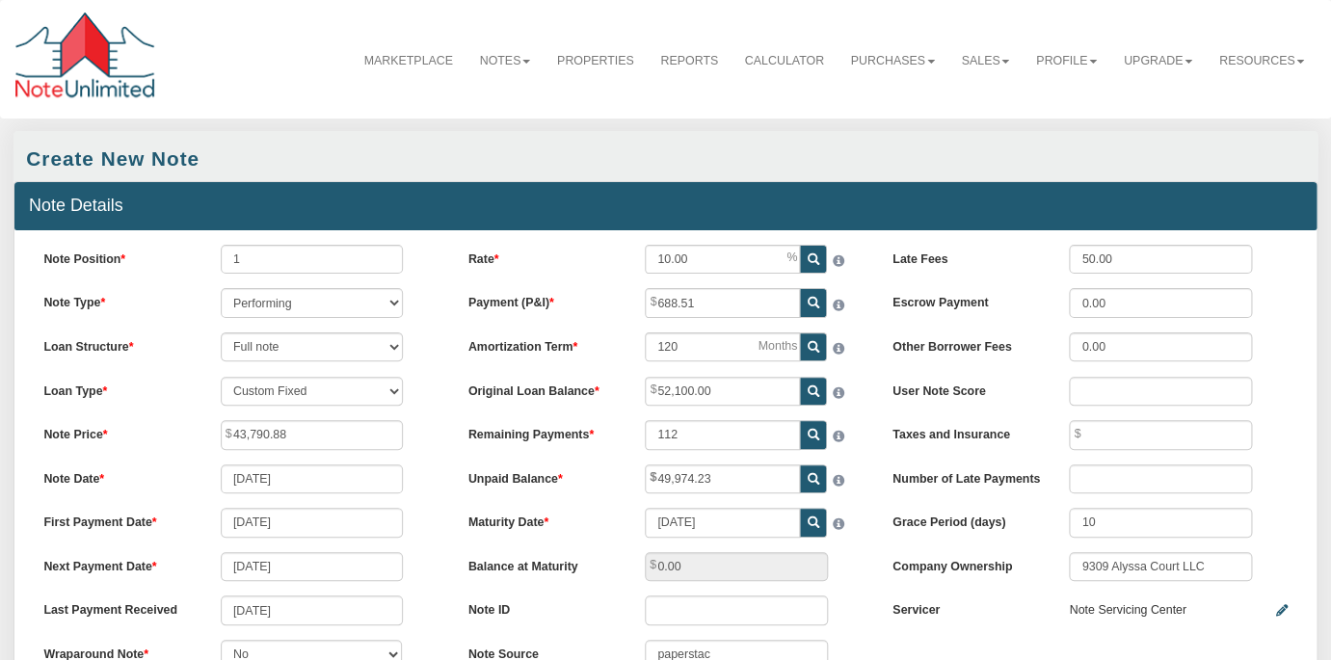
click at [864, 357] on div "120" at bounding box center [754, 346] width 248 height 29
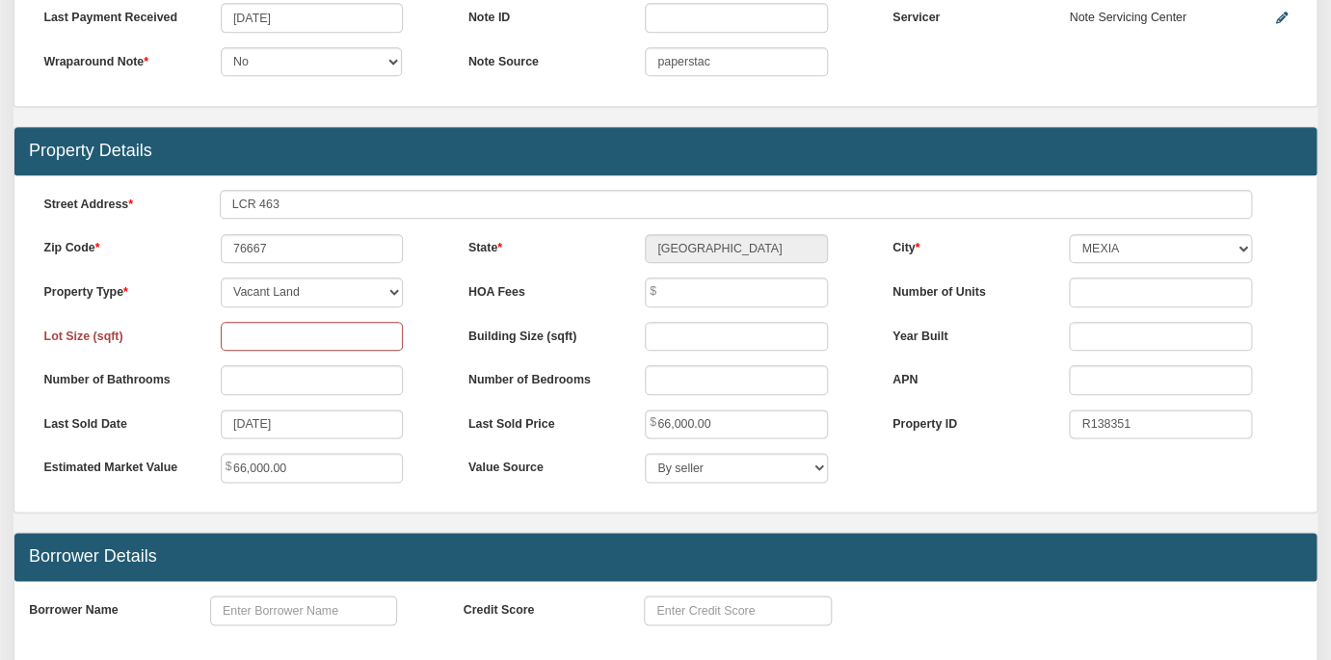
scroll to position [593, 0]
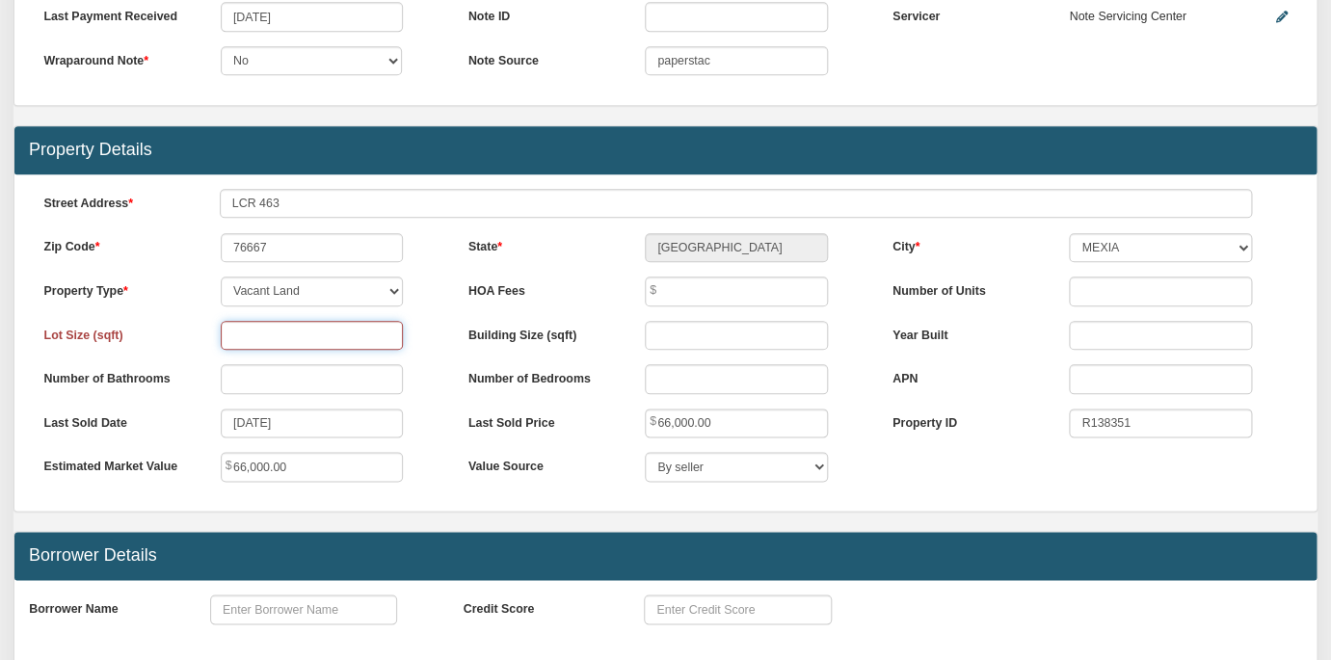
click at [315, 338] on input "number" at bounding box center [312, 335] width 183 height 29
type input "174545"
click at [443, 368] on div "Number of Bathrooms" at bounding box center [241, 378] width 424 height 29
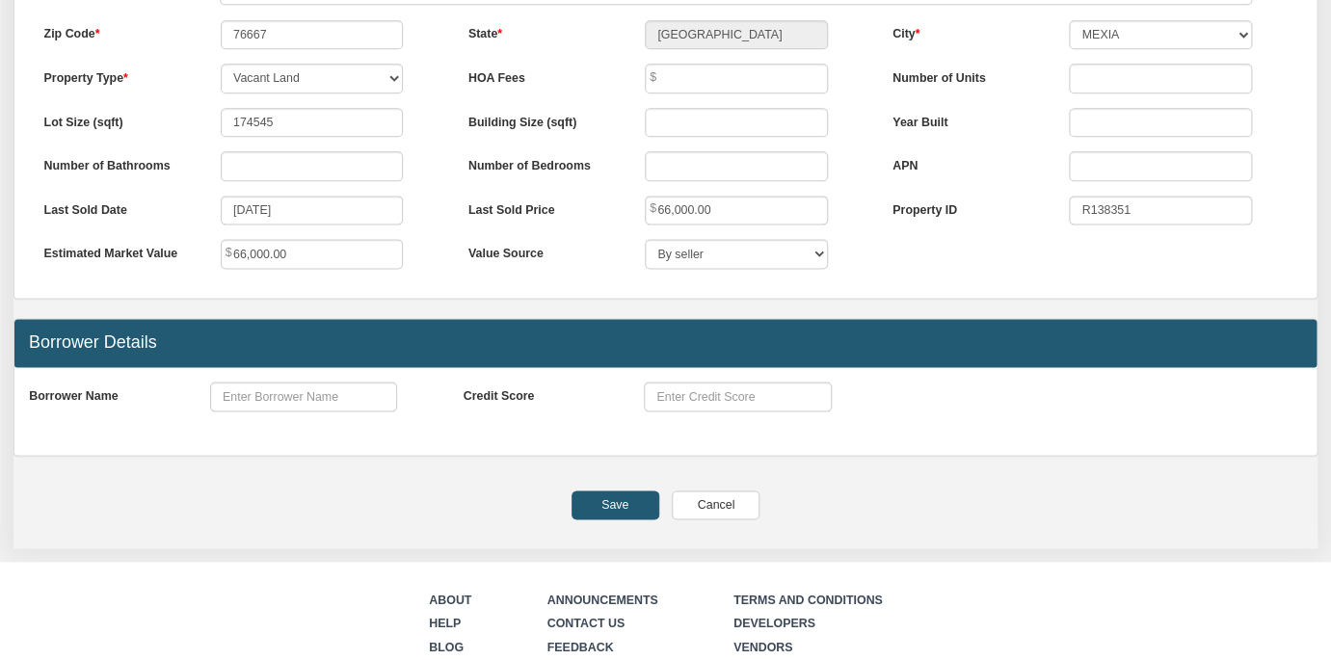
scroll to position [893, 0]
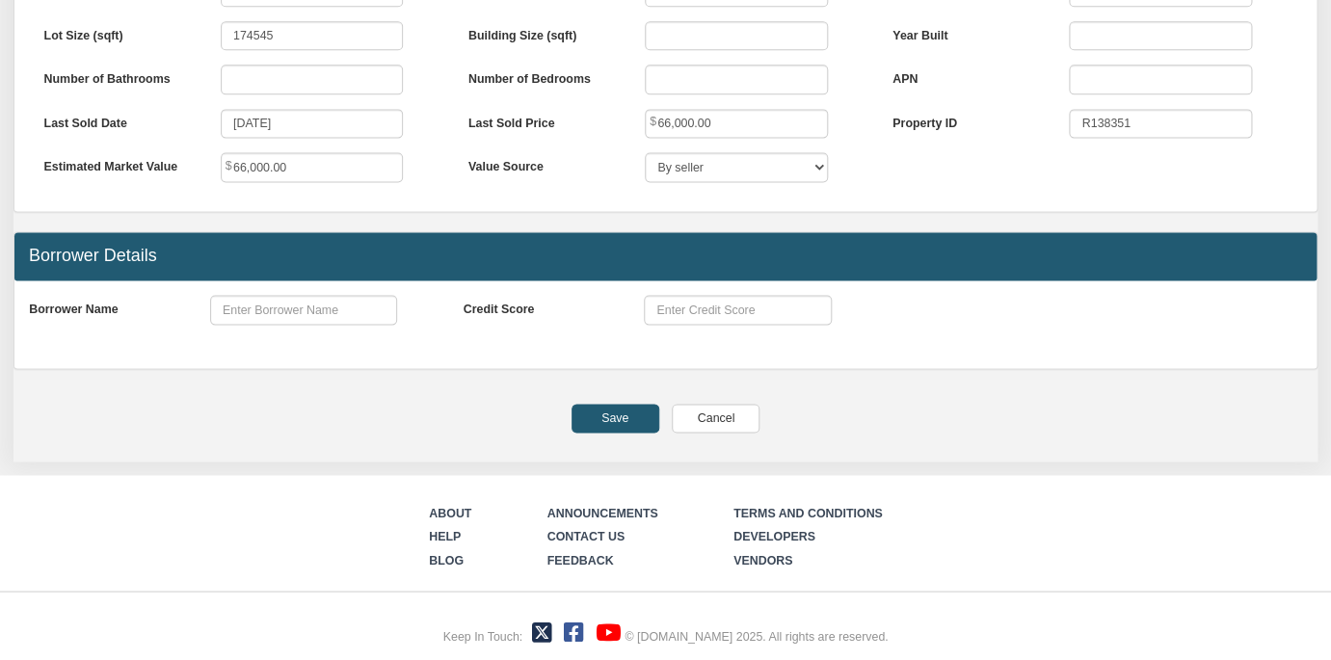
click at [590, 417] on input "Save" at bounding box center [615, 418] width 88 height 29
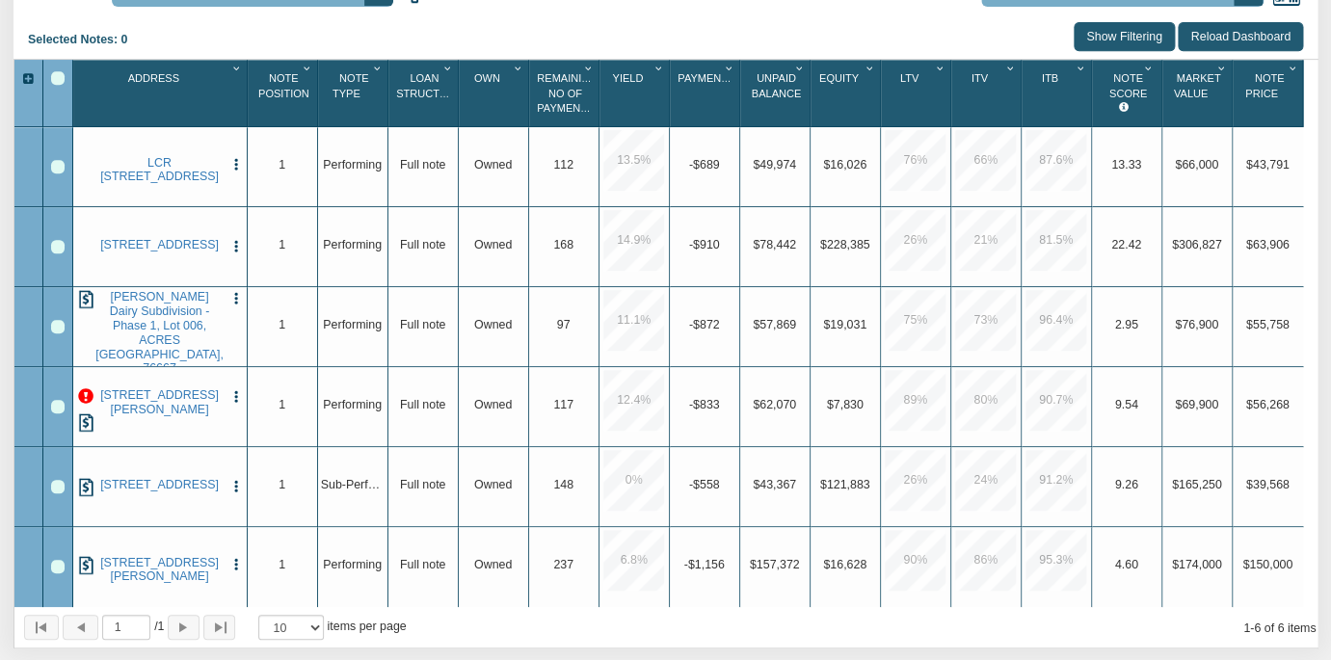
scroll to position [311, 0]
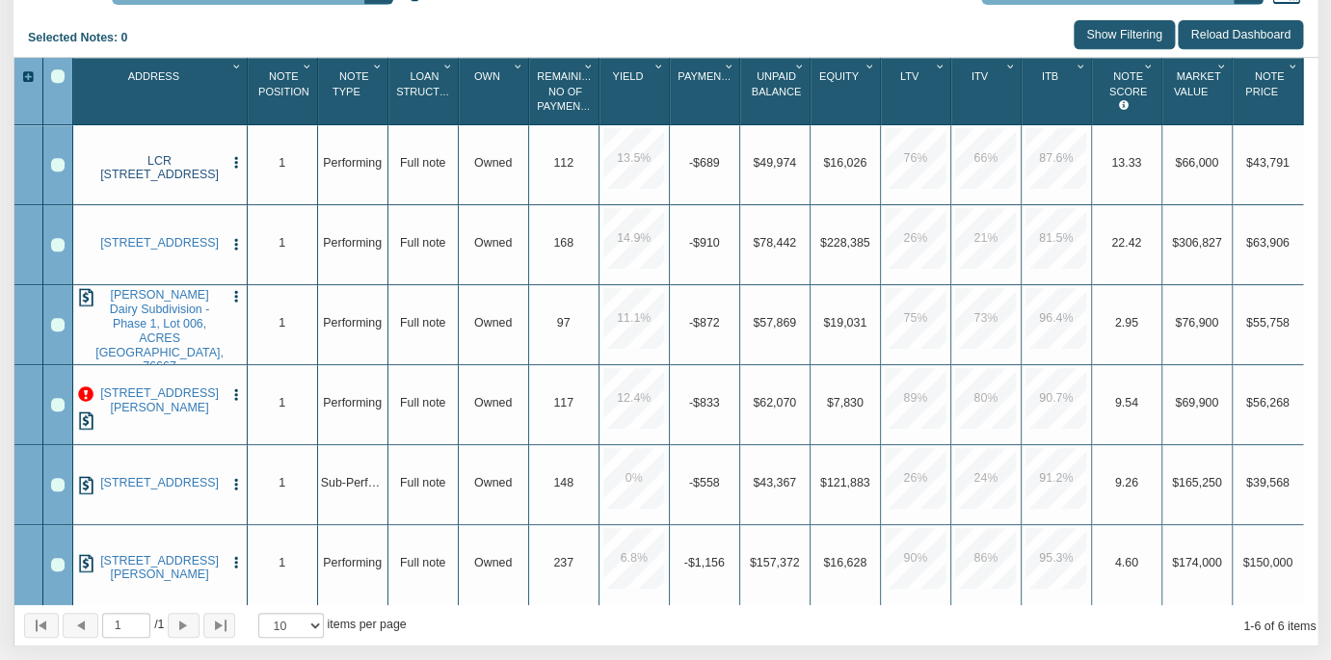
click at [167, 163] on link "LCR 463, MEXIA, TX, 76667" at bounding box center [159, 168] width 128 height 29
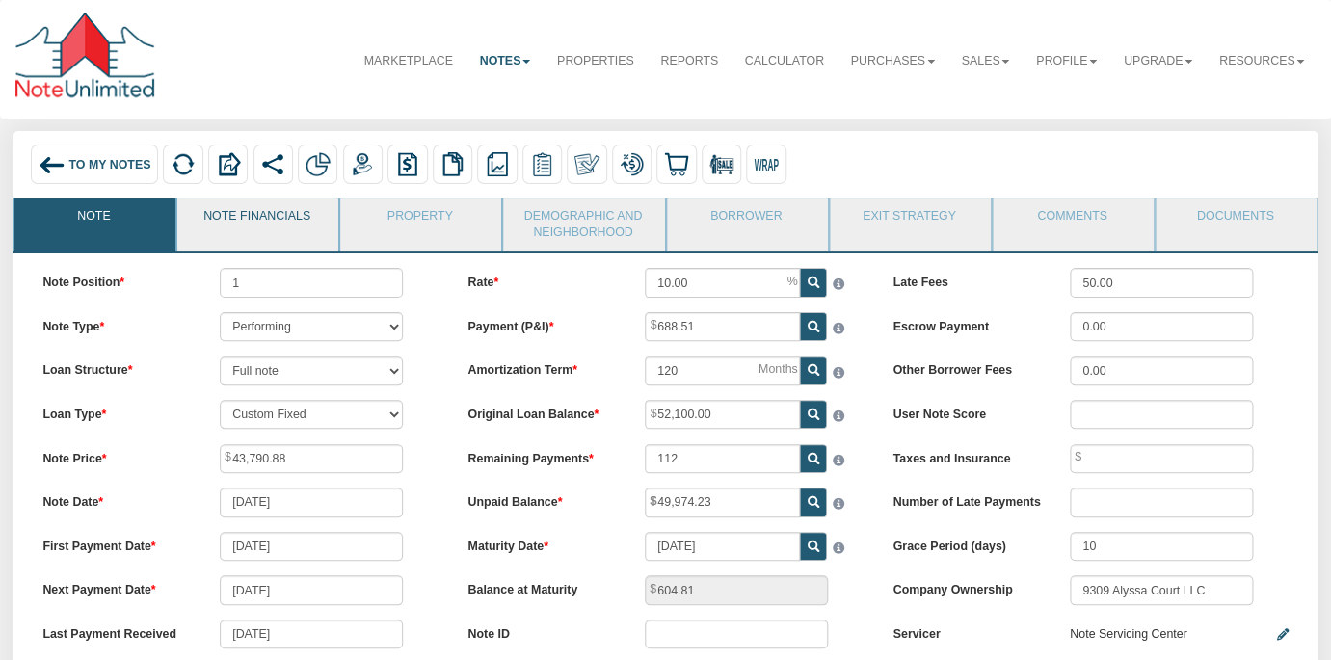
click at [265, 219] on link "Note Financials" at bounding box center [256, 222] width 159 height 48
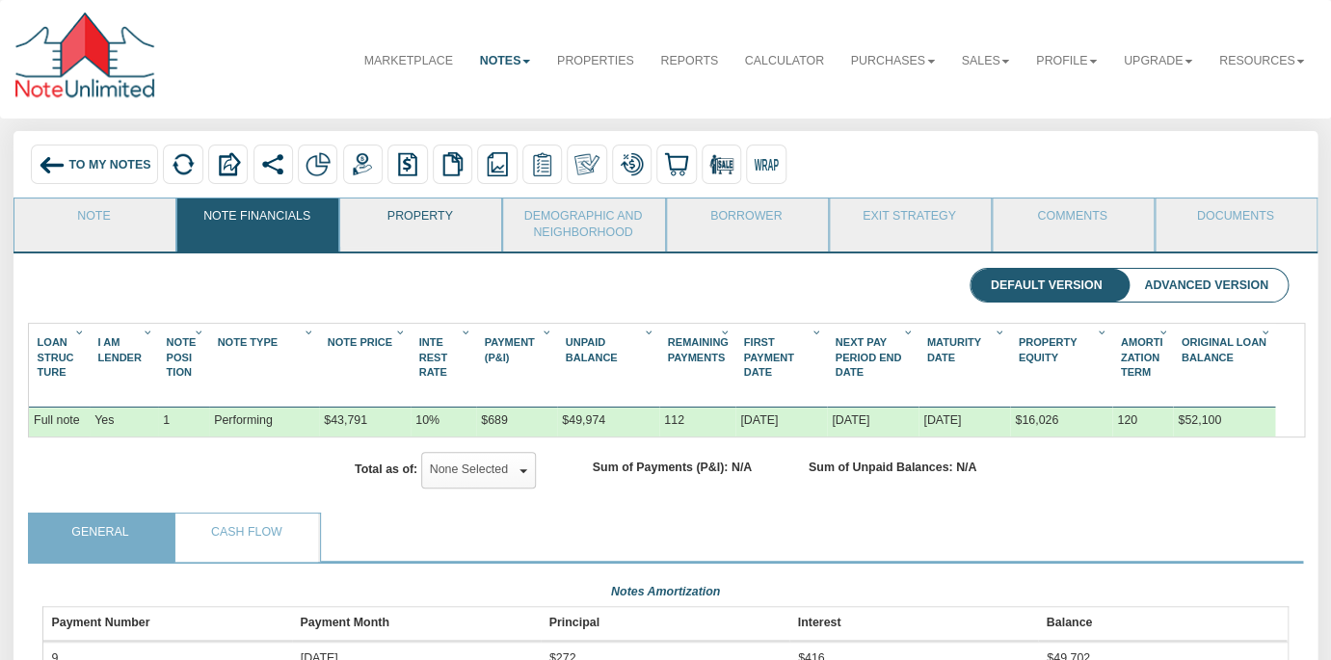
click at [431, 226] on link "Property" at bounding box center [419, 222] width 159 height 48
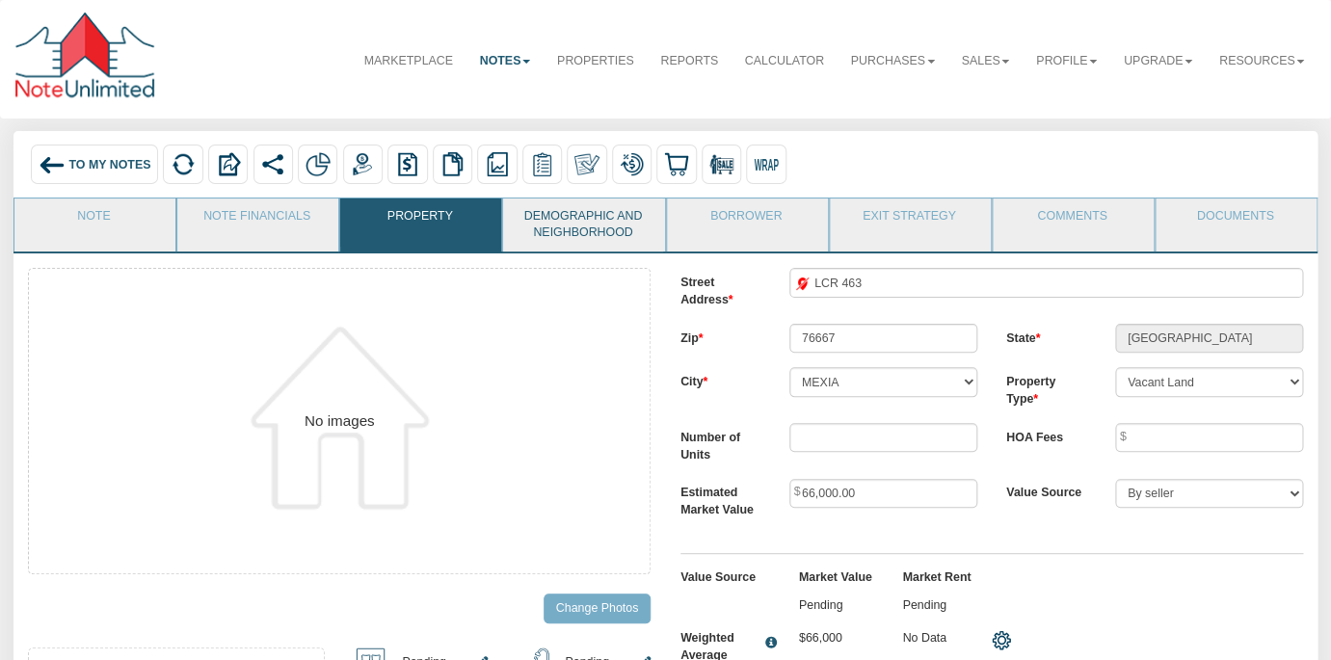
click at [584, 215] on link "Demographic and Neighborhood" at bounding box center [582, 225] width 159 height 54
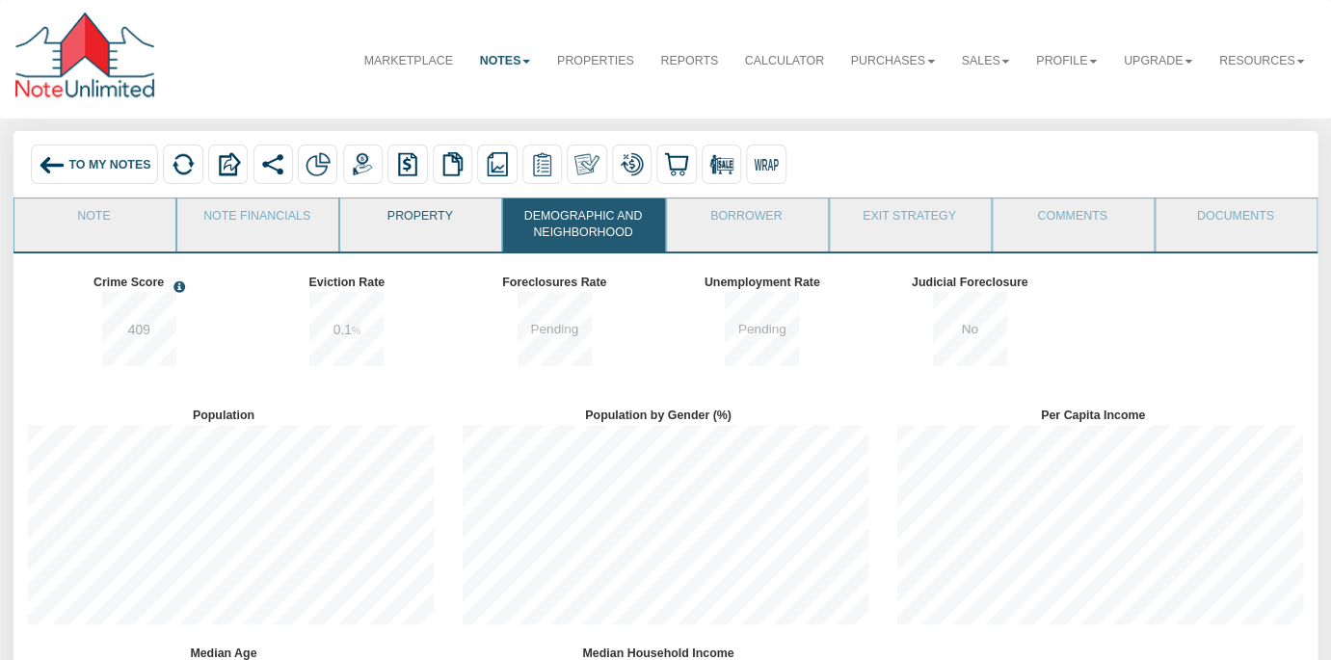
click at [397, 217] on link "Property" at bounding box center [419, 222] width 159 height 48
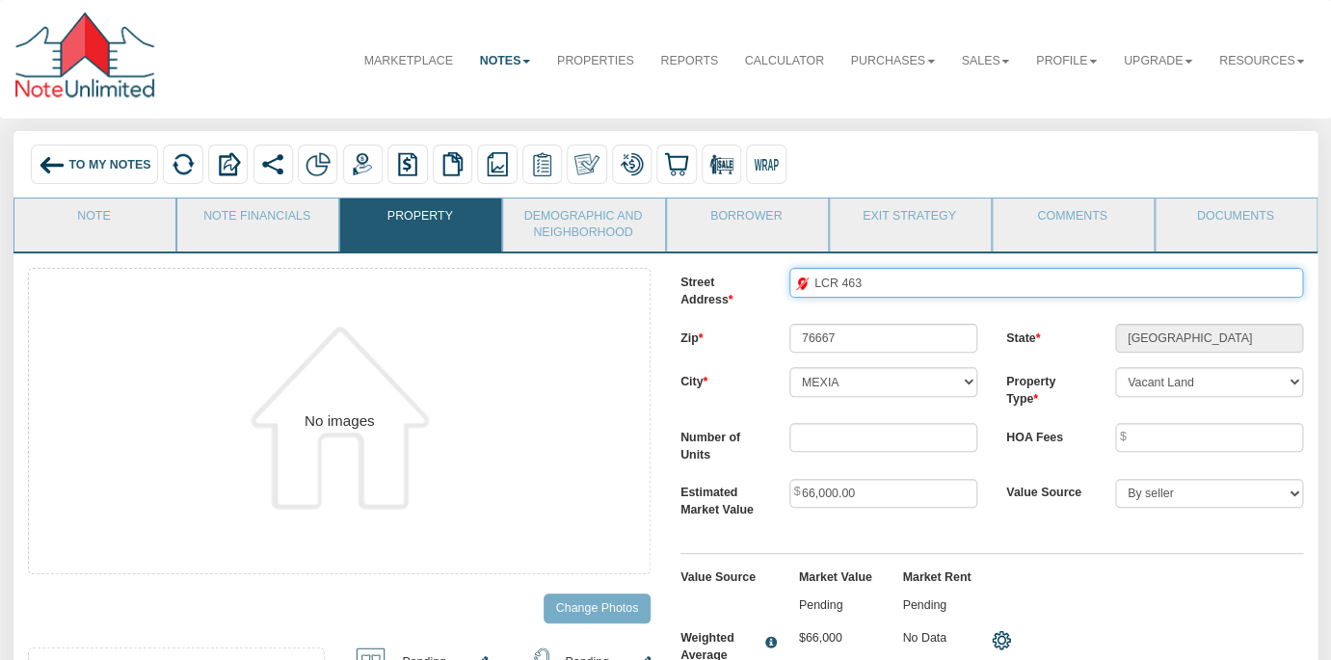
drag, startPoint x: 884, startPoint y: 285, endPoint x: 814, endPoint y: 277, distance: 70.9
click at [814, 283] on input "LCR 463" at bounding box center [1046, 282] width 514 height 29
drag, startPoint x: 814, startPoint y: 277, endPoint x: 962, endPoint y: 277, distance: 148.4
click at [962, 281] on input "LCR 463" at bounding box center [1046, 282] width 514 height 29
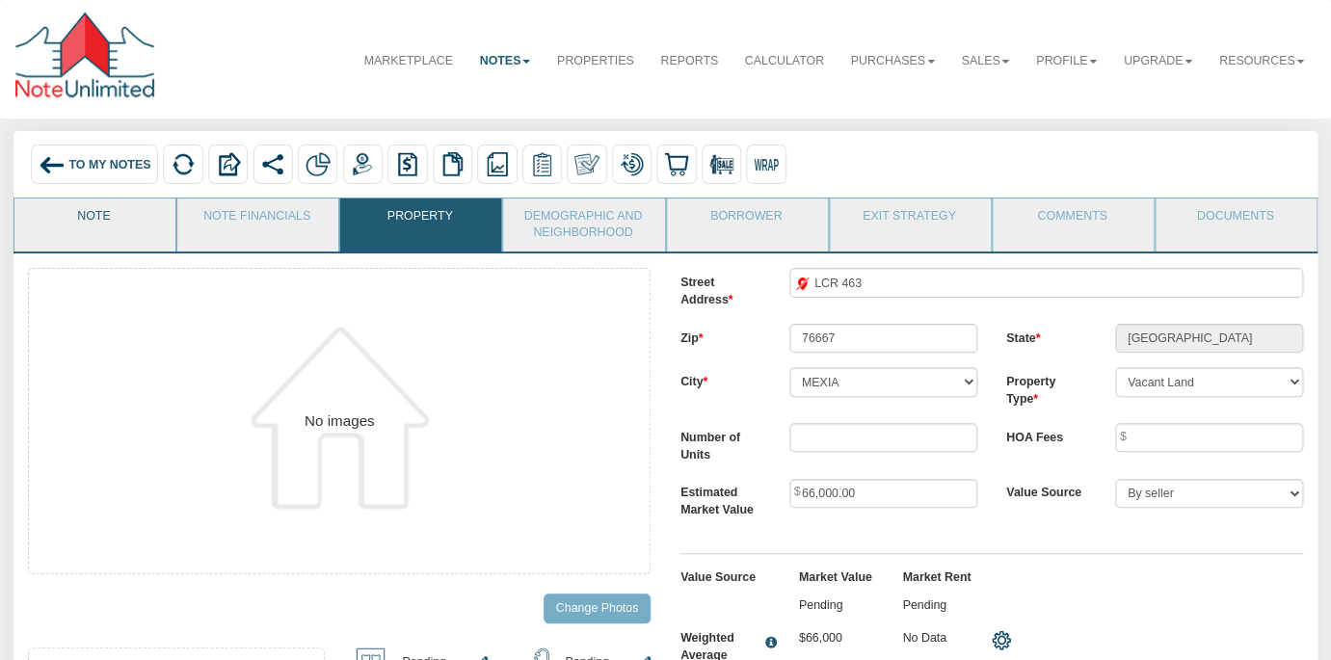
click at [145, 212] on link "Note" at bounding box center [93, 222] width 159 height 48
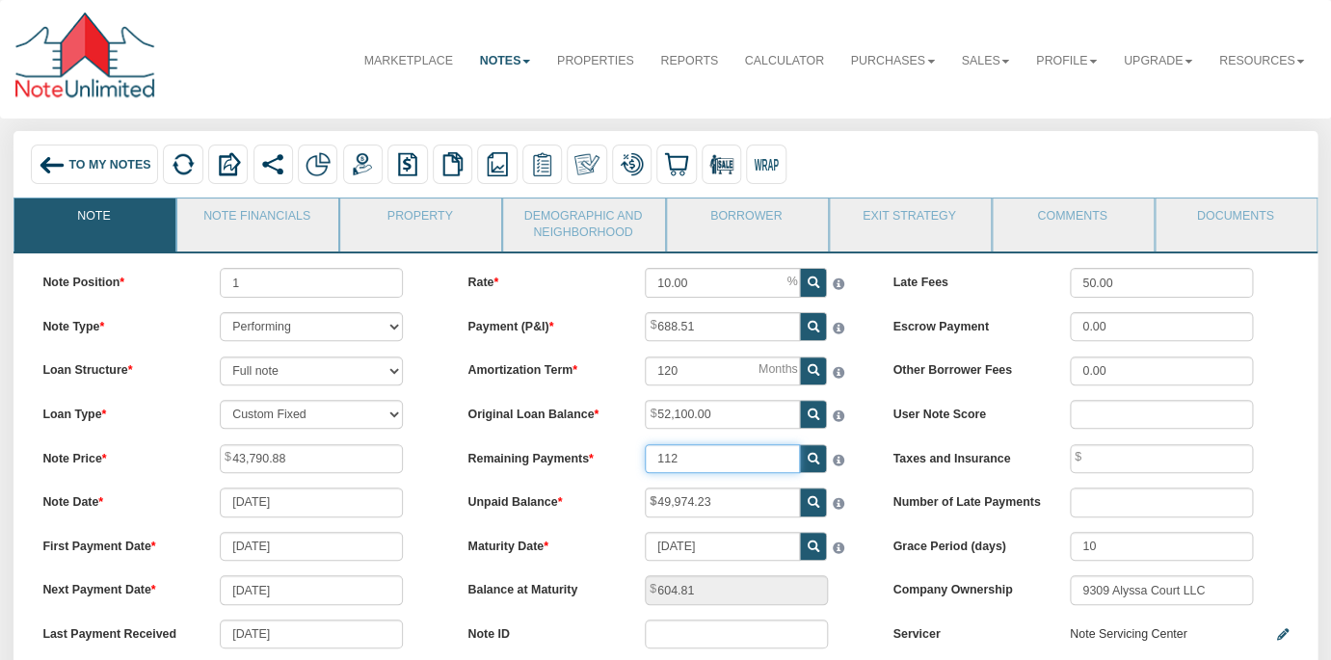
click at [719, 464] on input "112" at bounding box center [722, 458] width 155 height 29
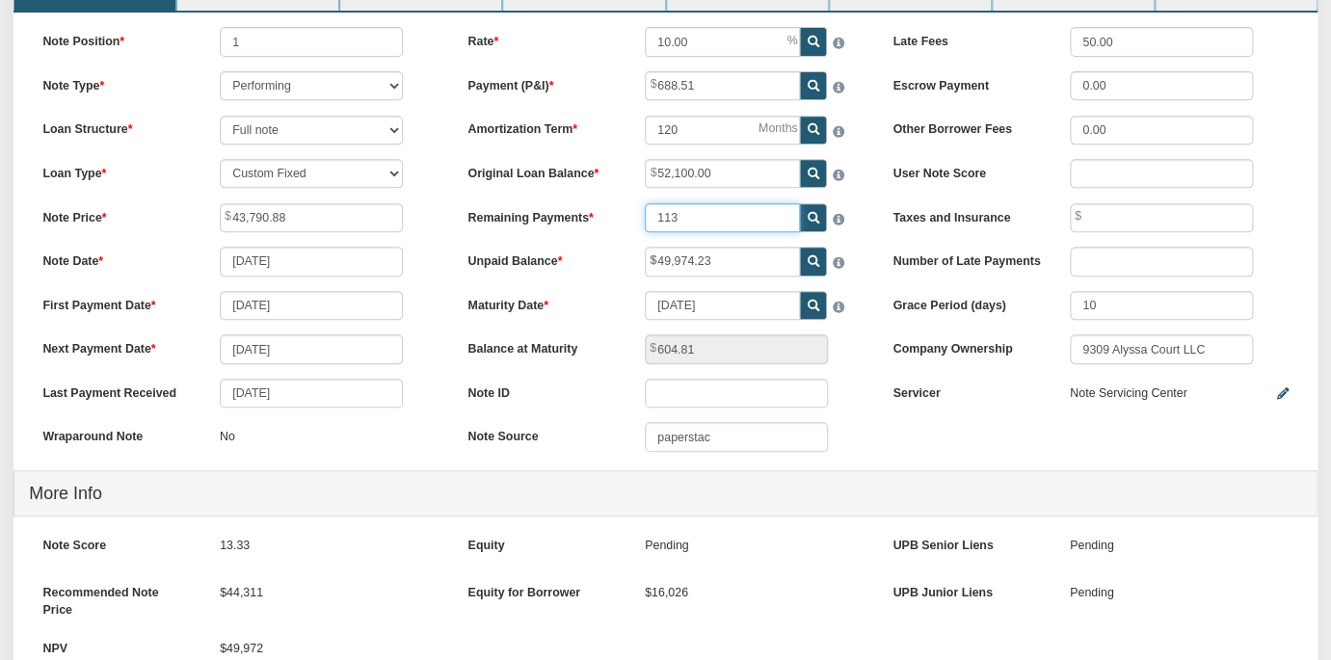
scroll to position [737, 0]
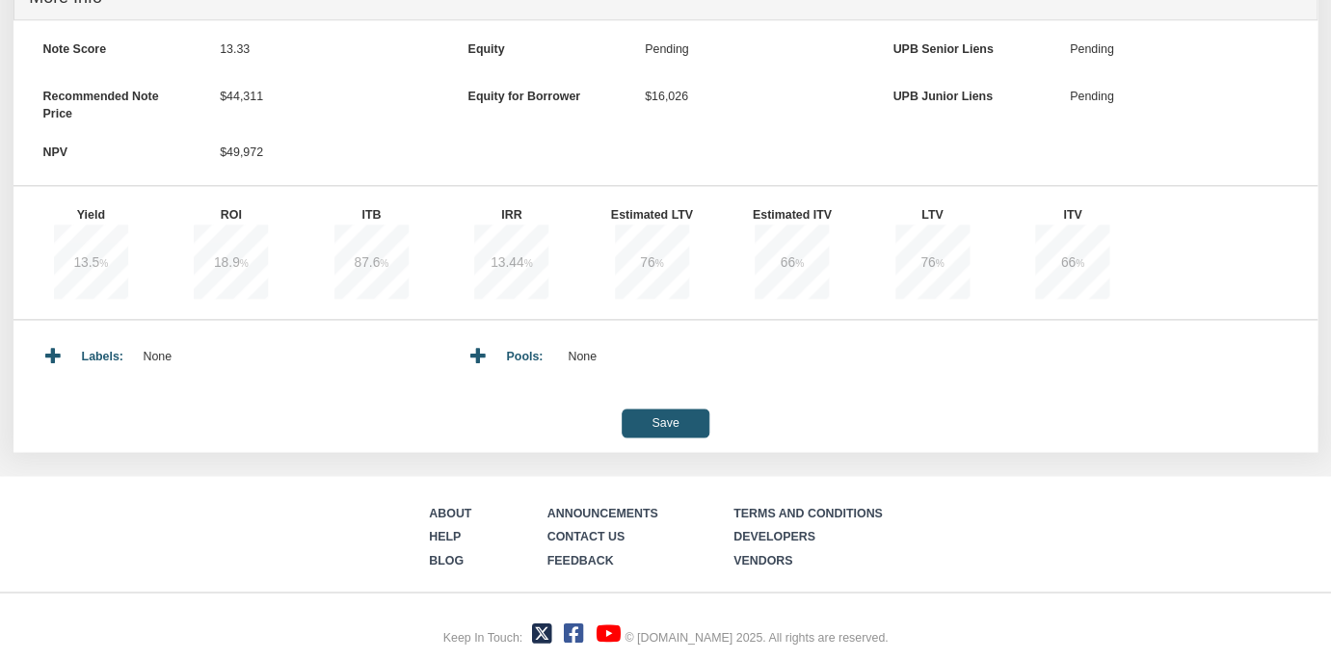
type input "113"
type input "0.00"
click at [663, 421] on input "Save" at bounding box center [665, 422] width 88 height 29
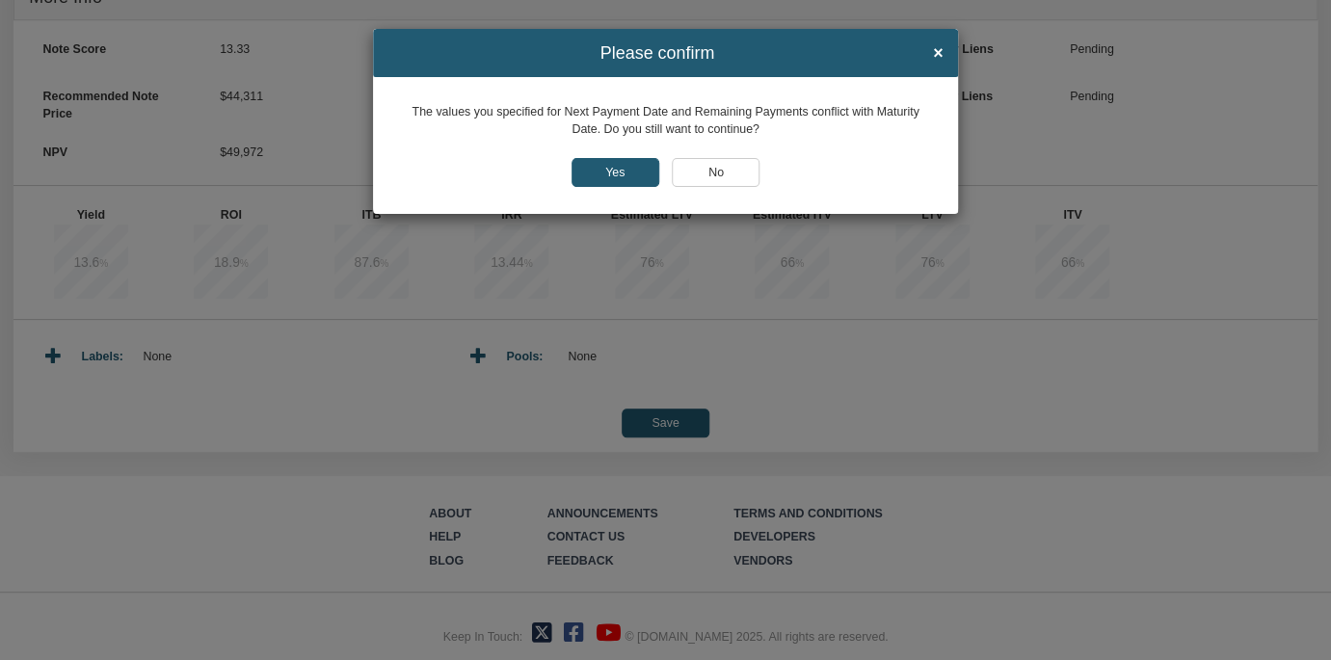
click at [601, 166] on input "Yes" at bounding box center [615, 172] width 88 height 29
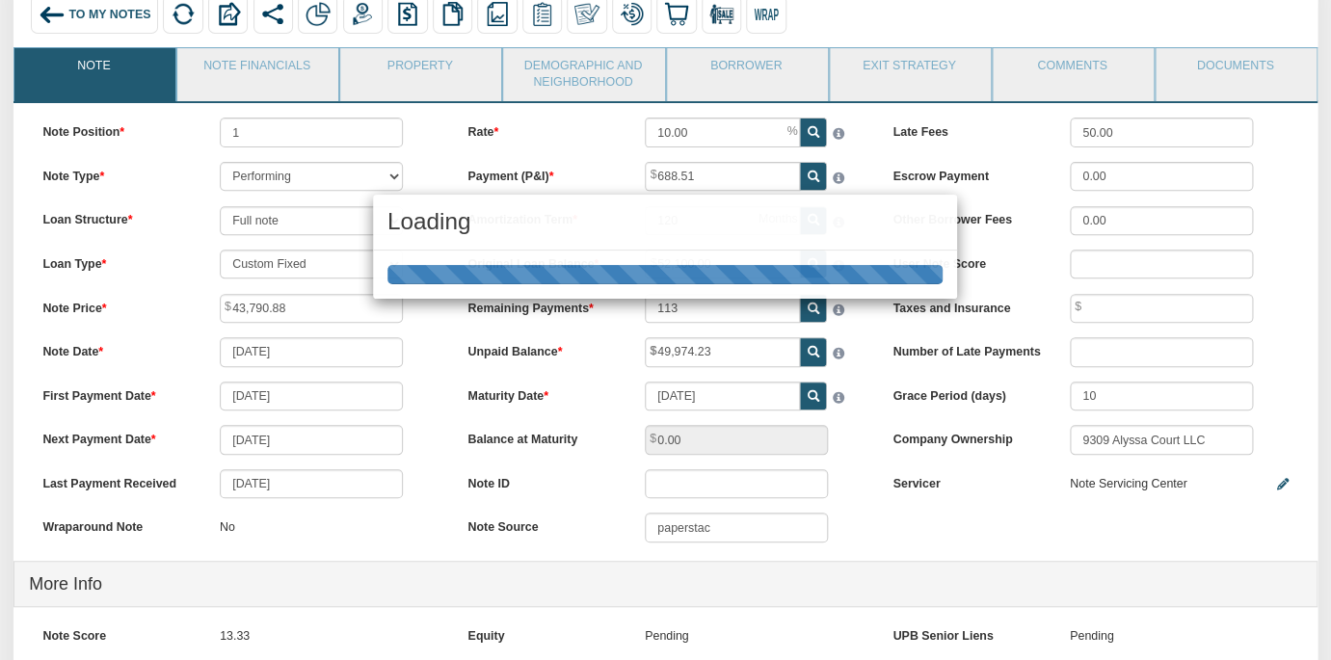
scroll to position [0, 0]
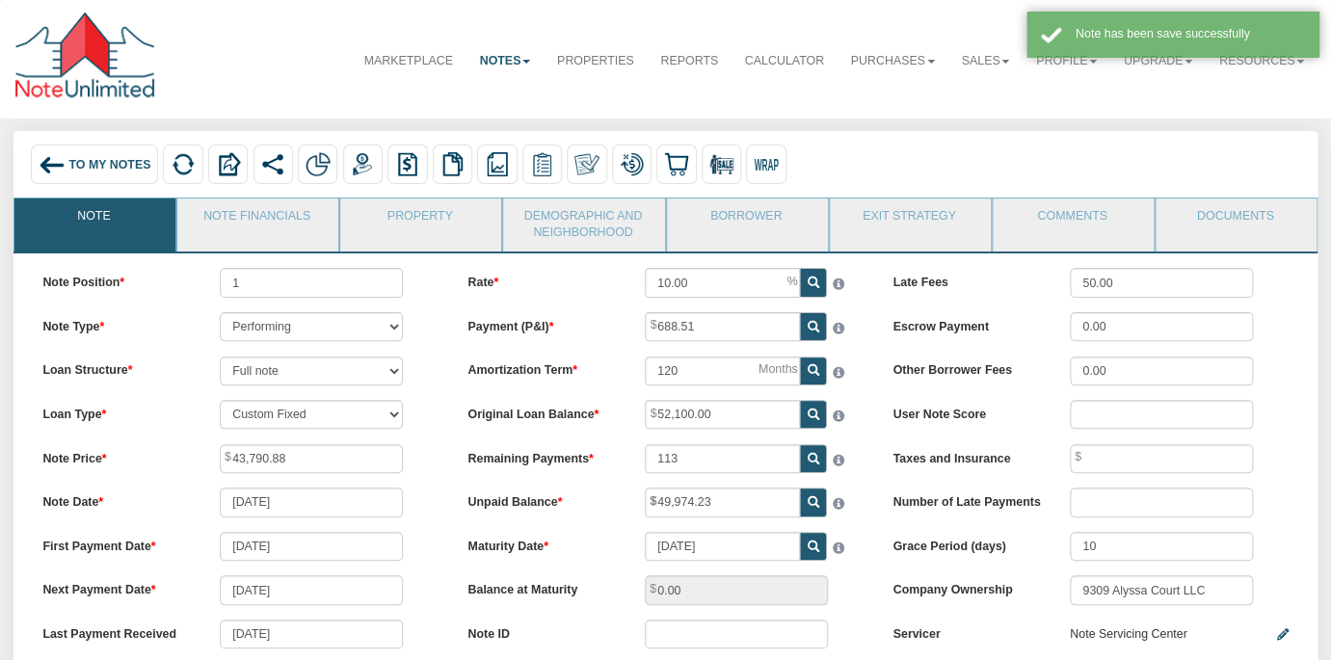
click at [870, 444] on div "113" at bounding box center [754, 458] width 248 height 29
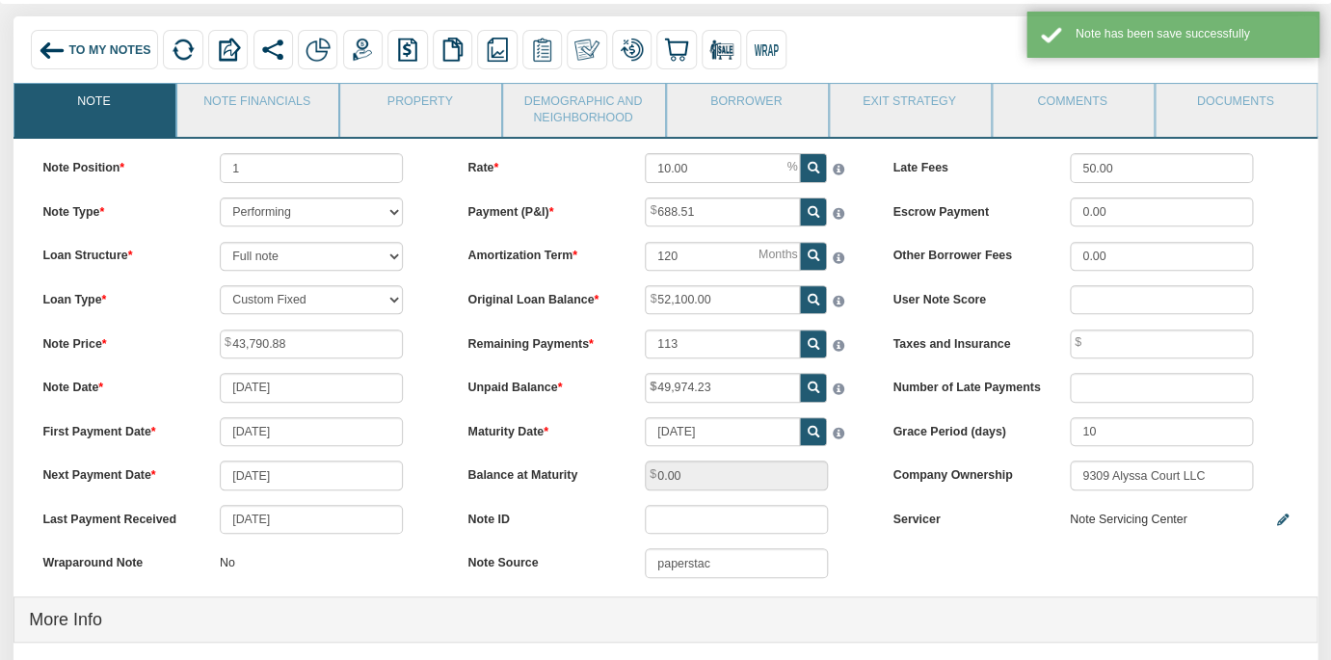
scroll to position [123, 0]
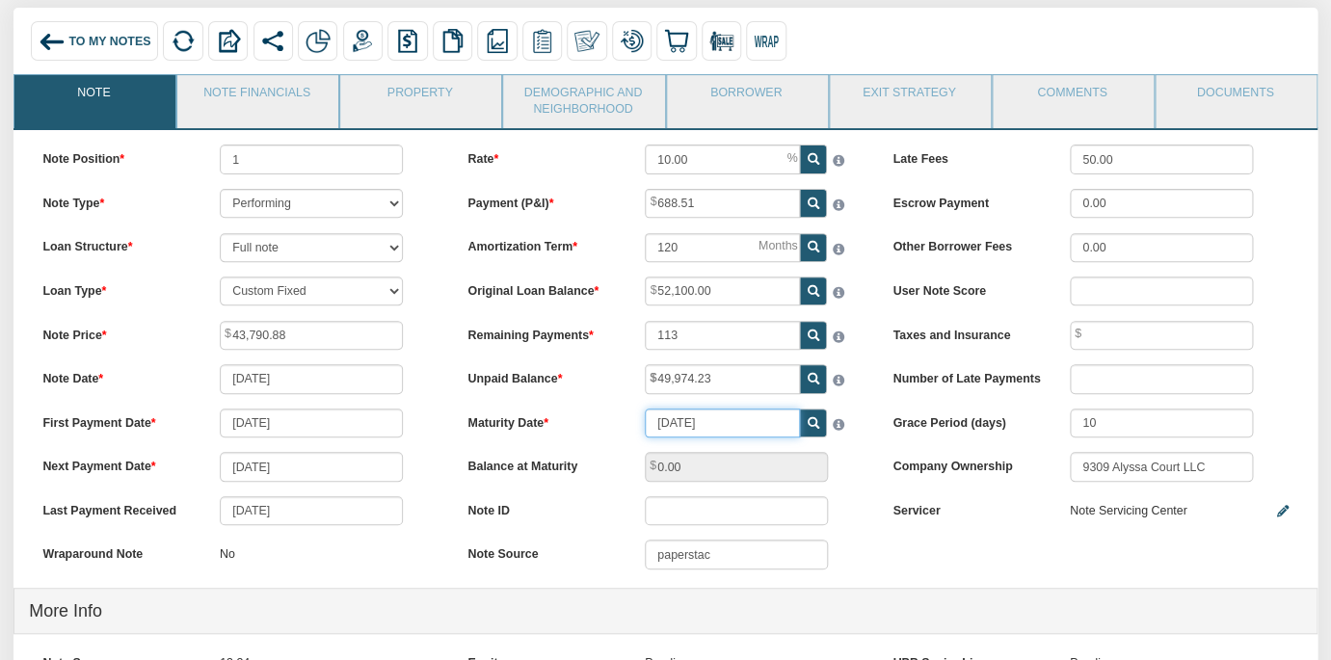
click at [739, 426] on input "01/01/2035" at bounding box center [722, 422] width 155 height 29
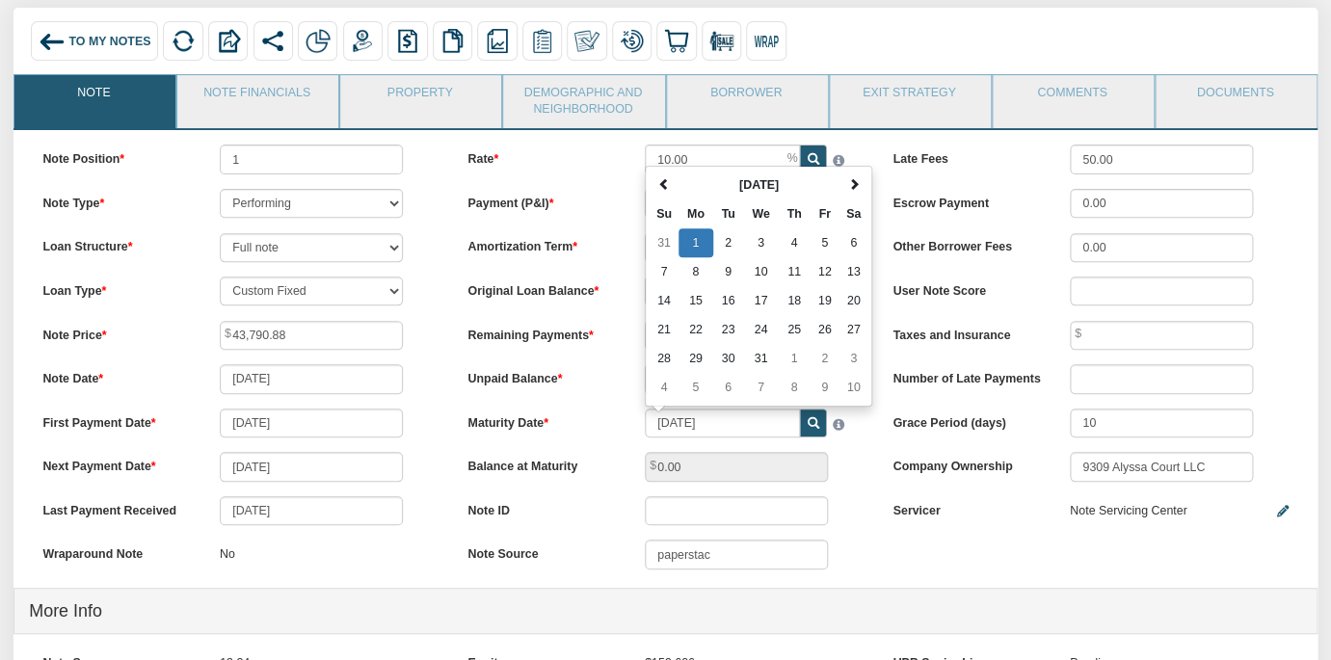
click at [872, 491] on div "Rate 10.00 Payment (P&I) 688.51 Amortization Term 120 113 Su" at bounding box center [665, 364] width 425 height 439
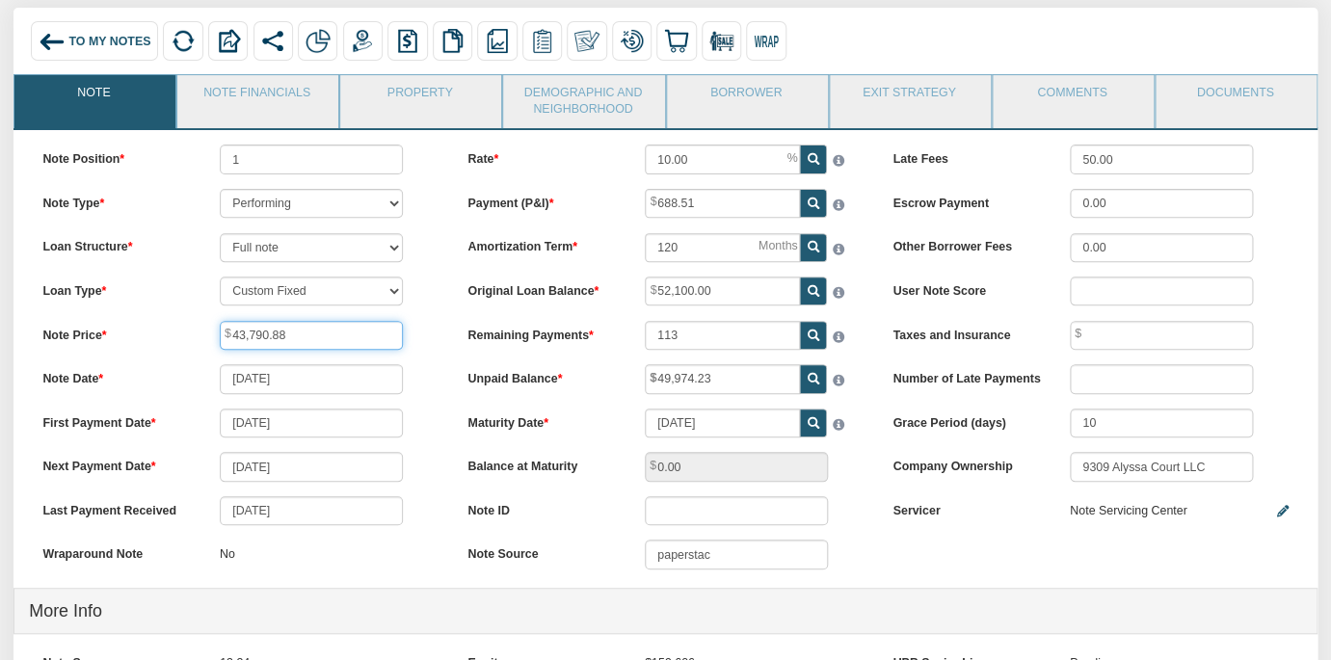
drag, startPoint x: 303, startPoint y: 338, endPoint x: 236, endPoint y: 336, distance: 67.5
click at [236, 336] on input "43,790.88" at bounding box center [311, 335] width 183 height 29
click at [388, 96] on link "Property" at bounding box center [419, 99] width 159 height 48
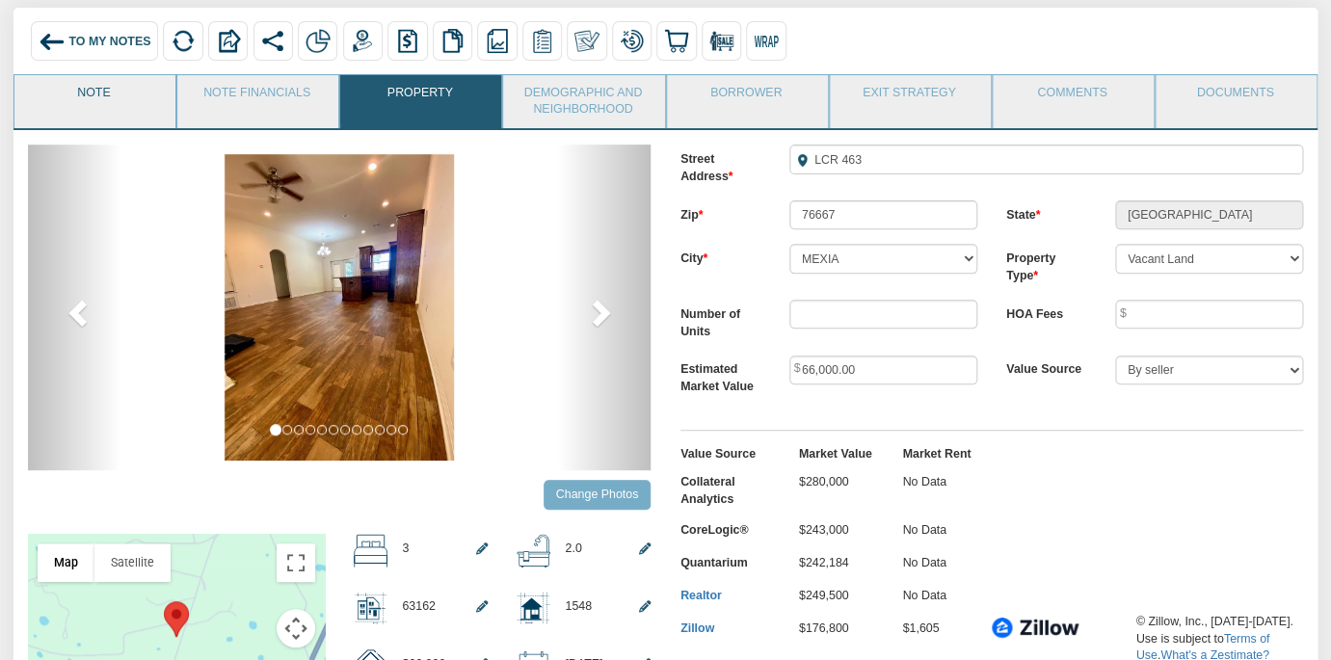
click at [95, 86] on link "Note" at bounding box center [93, 99] width 159 height 48
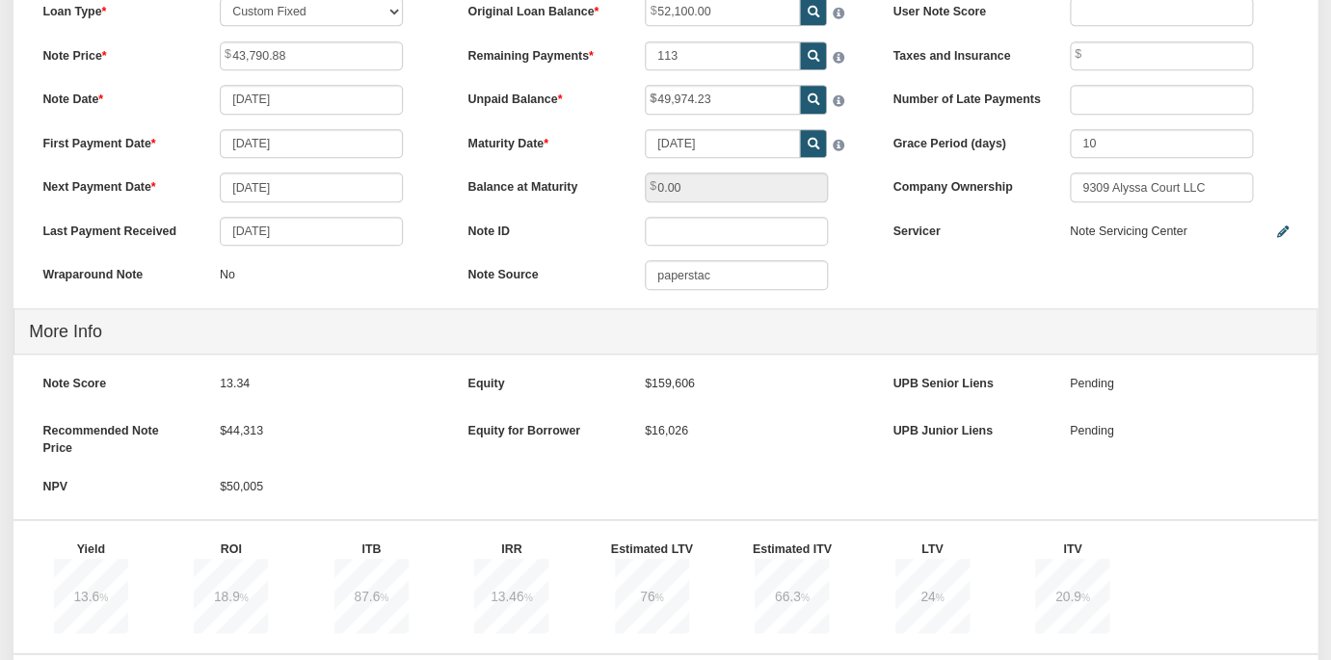
scroll to position [0, 0]
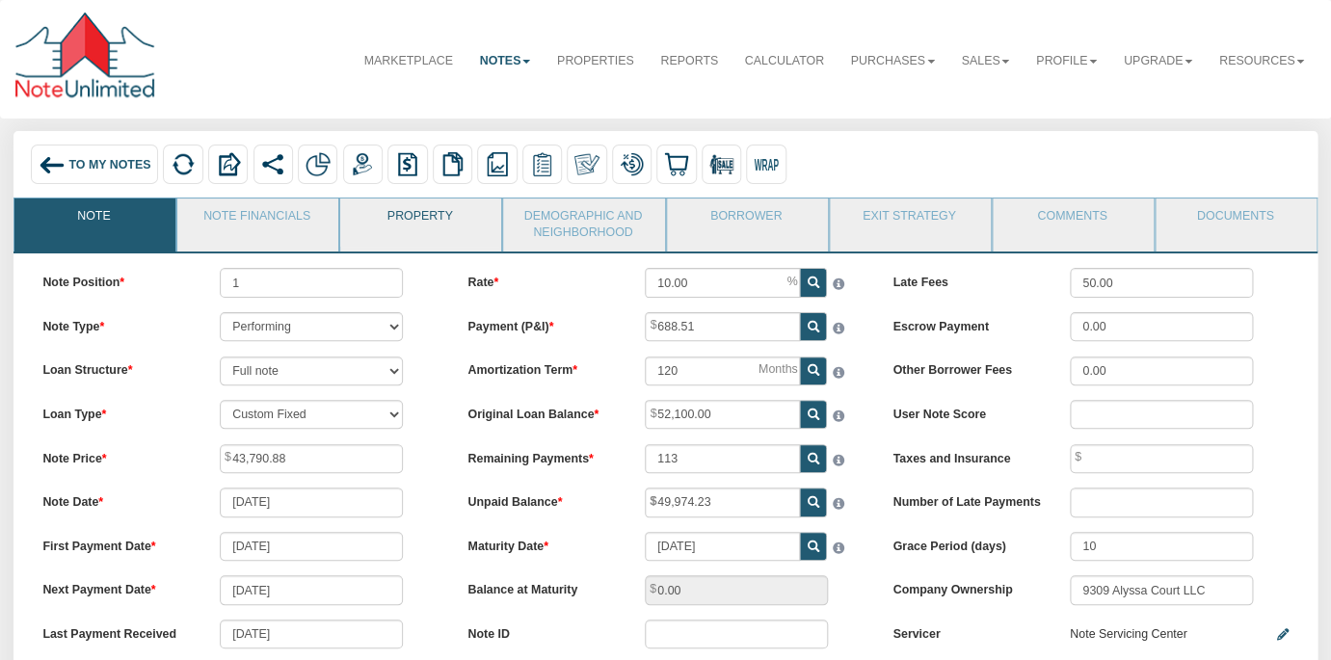
click at [432, 225] on link "Property" at bounding box center [419, 222] width 159 height 48
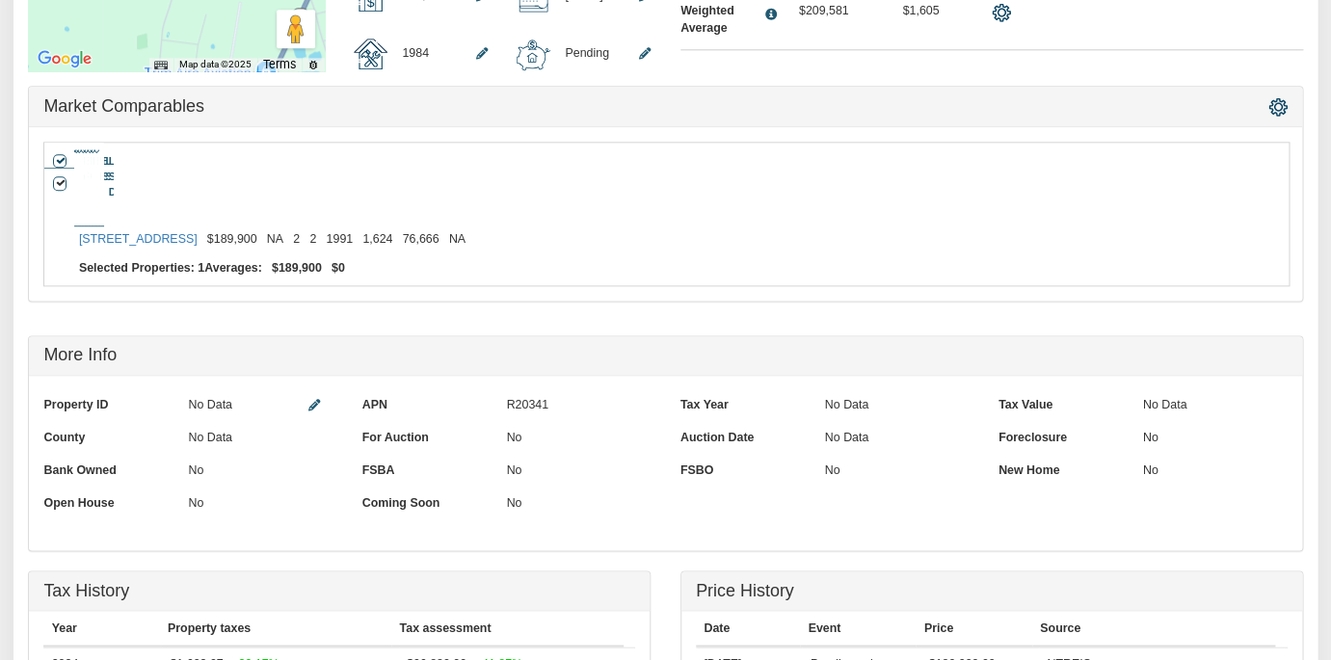
scroll to position [777, 0]
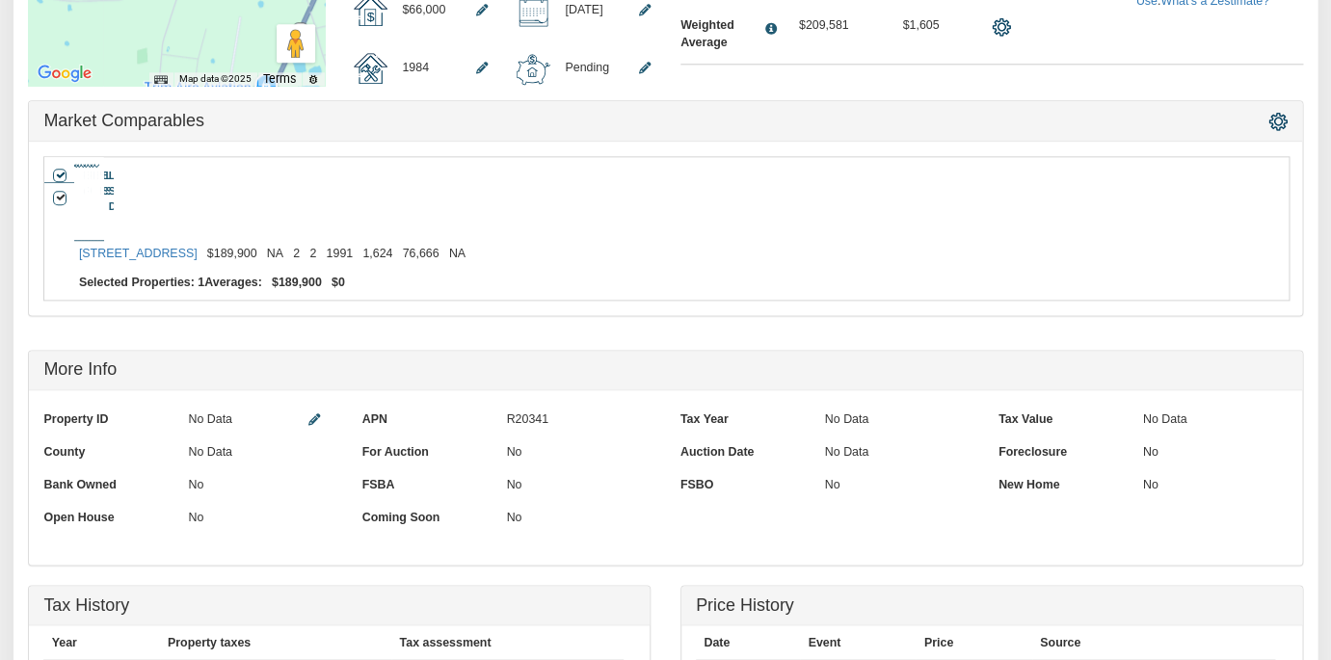
drag, startPoint x: 548, startPoint y: 407, endPoint x: 497, endPoint y: 408, distance: 51.1
click at [497, 408] on div "APN R20341" at bounding box center [506, 421] width 318 height 33
copy div "R20341"
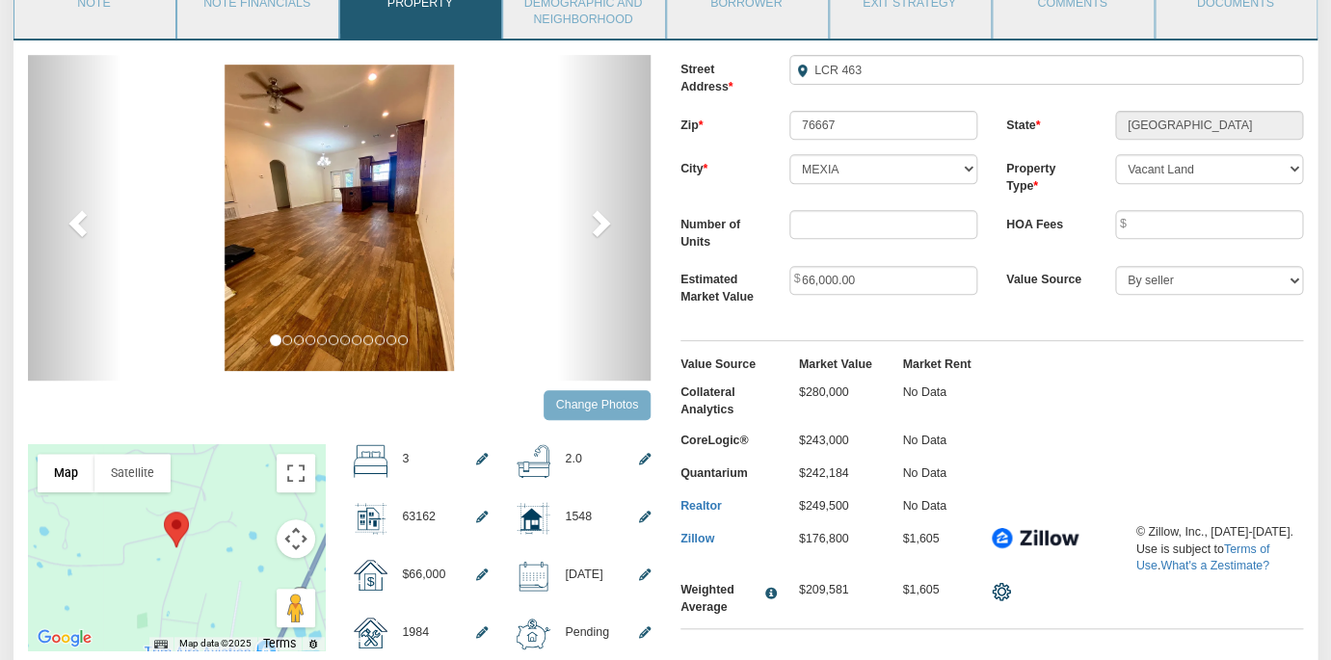
scroll to position [0, 0]
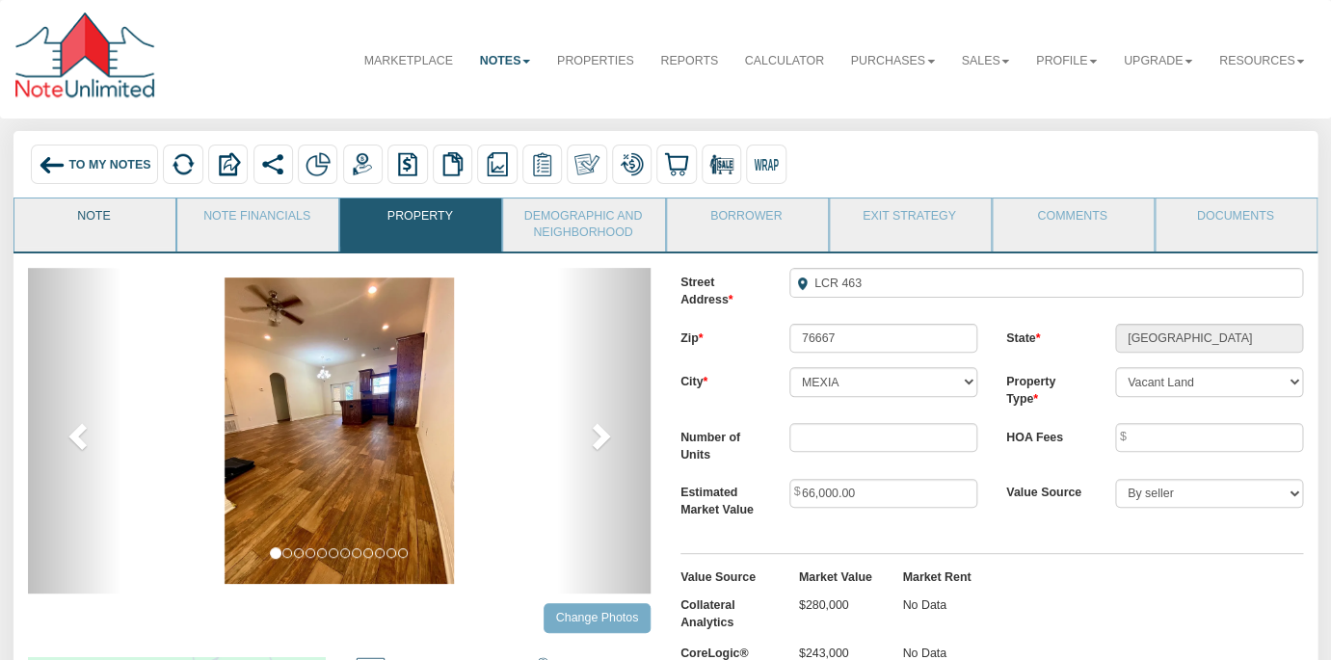
click at [111, 221] on link "Note" at bounding box center [93, 222] width 159 height 48
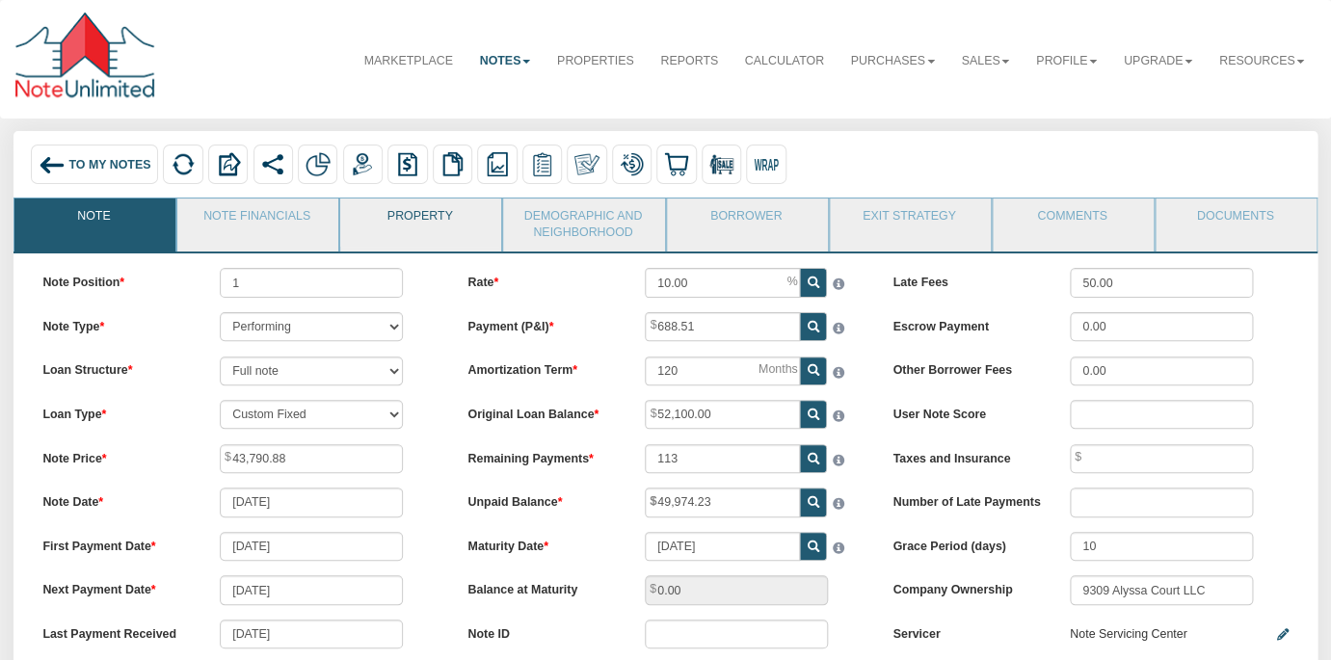
click at [461, 225] on link "Property" at bounding box center [419, 222] width 159 height 48
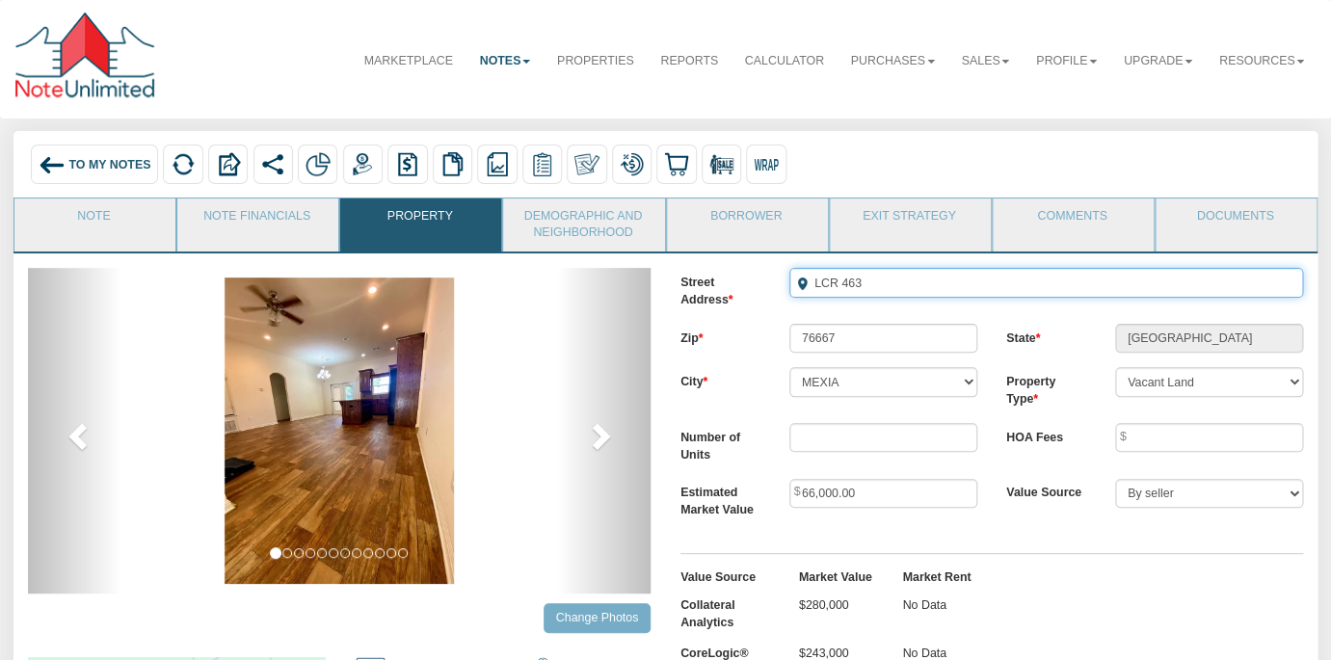
click at [856, 282] on input "LCR 463" at bounding box center [1046, 282] width 514 height 29
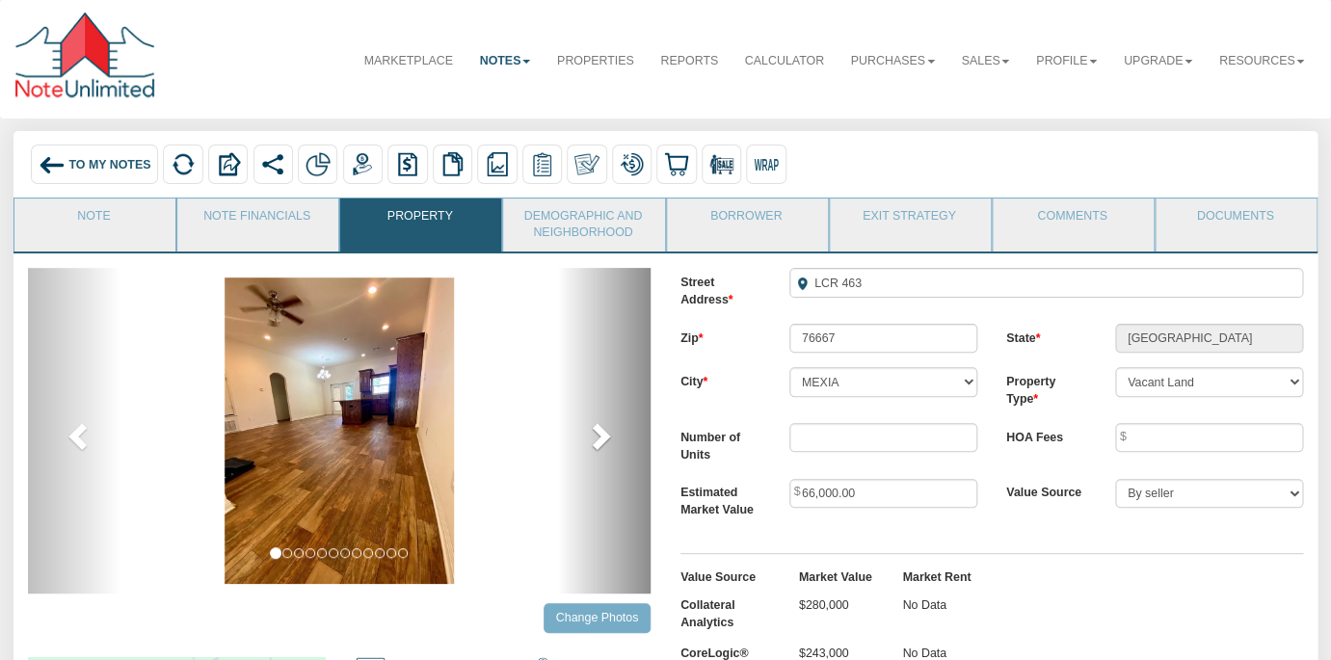
click at [594, 439] on span at bounding box center [599, 435] width 29 height 29
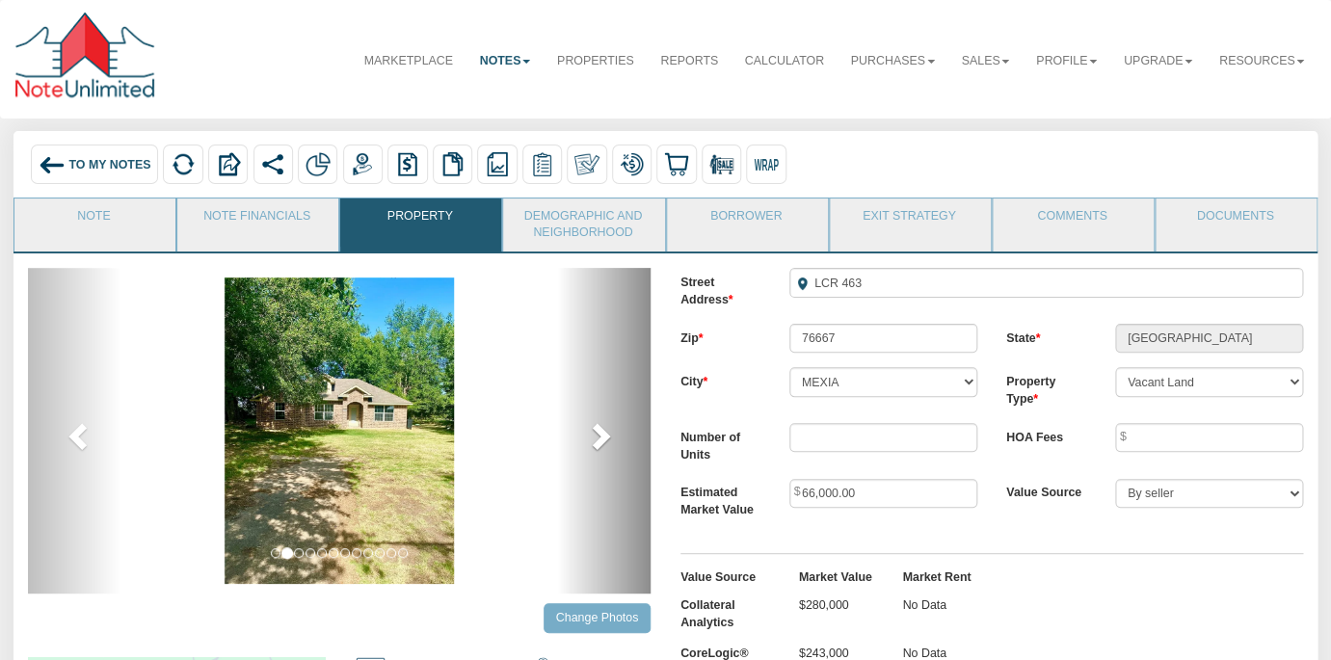
click at [594, 439] on span at bounding box center [599, 435] width 29 height 29
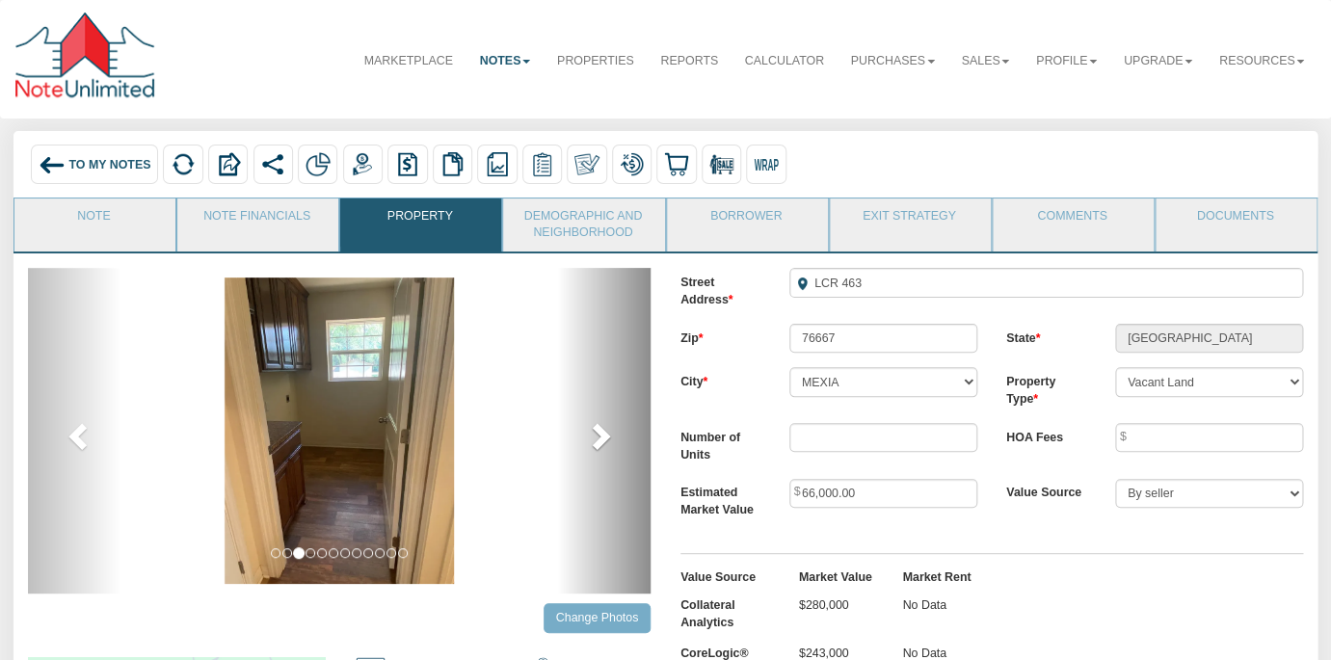
click at [594, 439] on span at bounding box center [599, 435] width 29 height 29
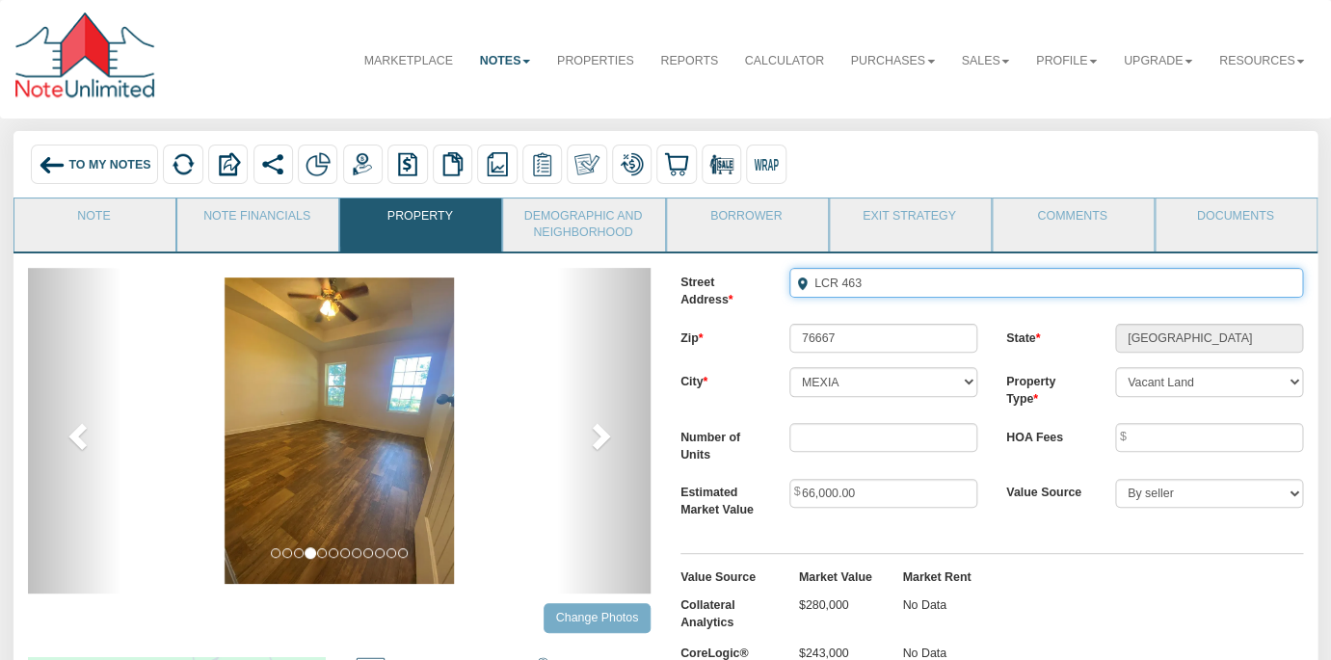
click at [883, 277] on input "LCR 463" at bounding box center [1046, 282] width 514 height 29
type input "L"
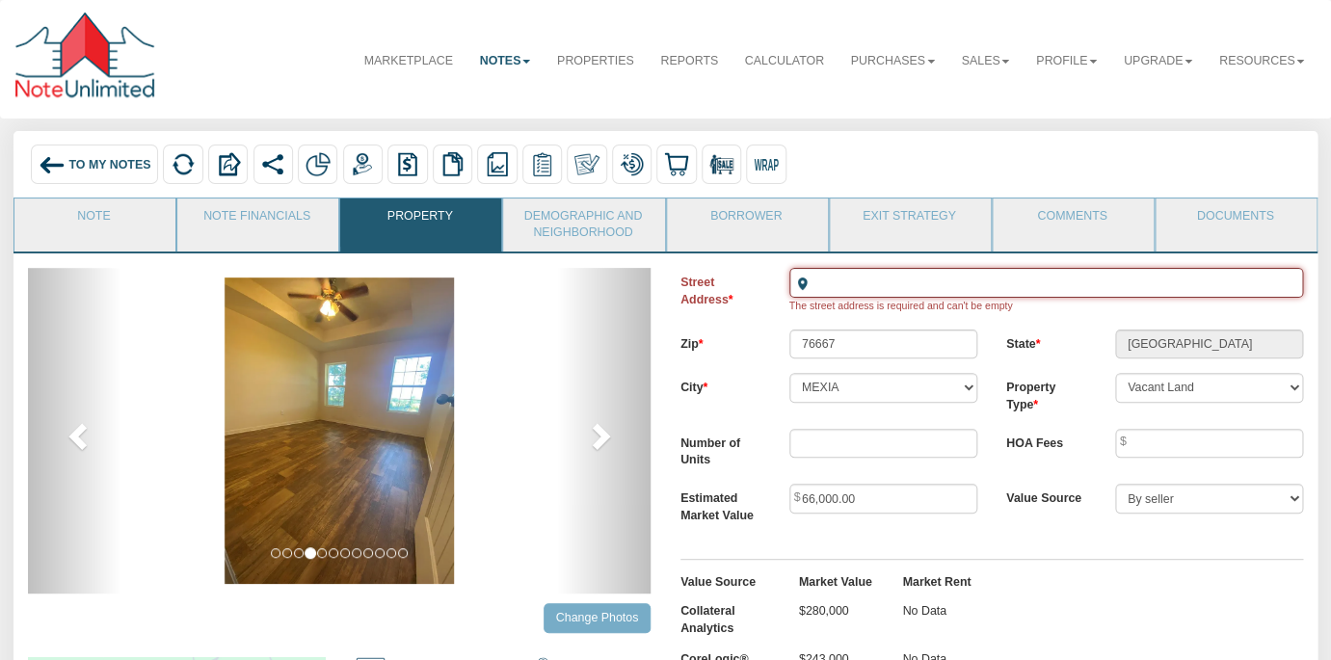
paste input "Murphy's Dairy Subdivision - Phase 2 LOT 005"
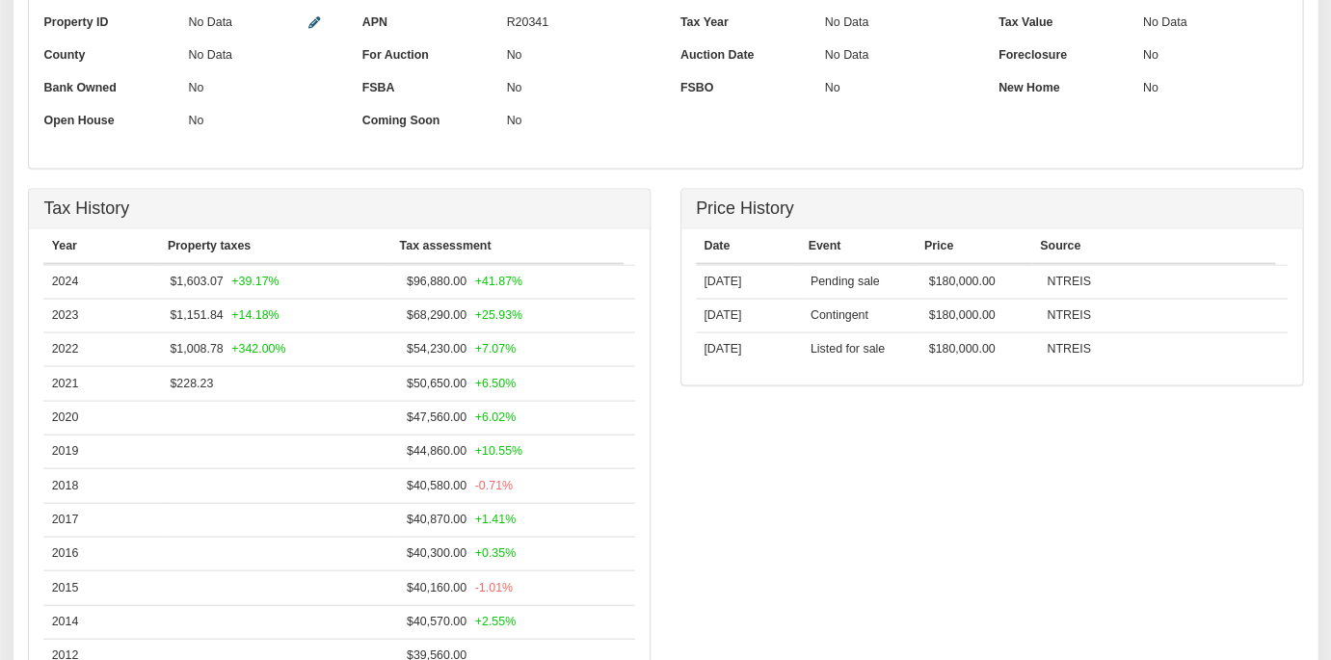
scroll to position [1483, 0]
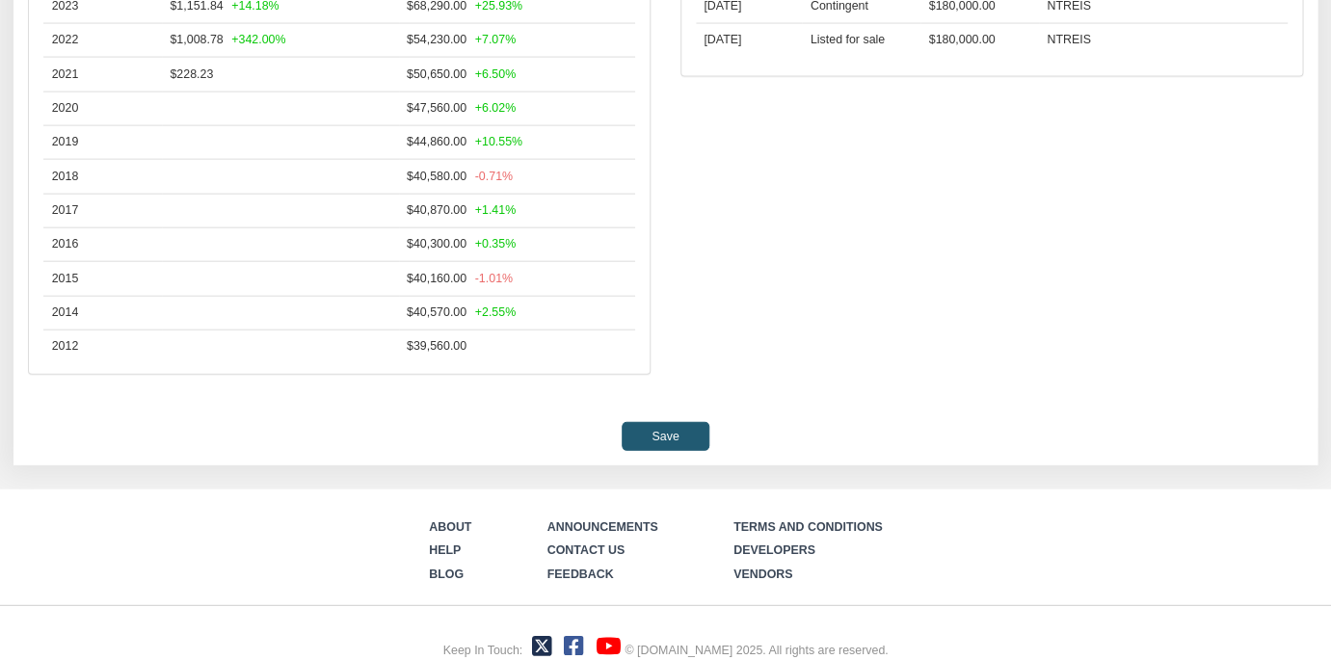
click at [671, 427] on input "Save" at bounding box center [665, 436] width 88 height 29
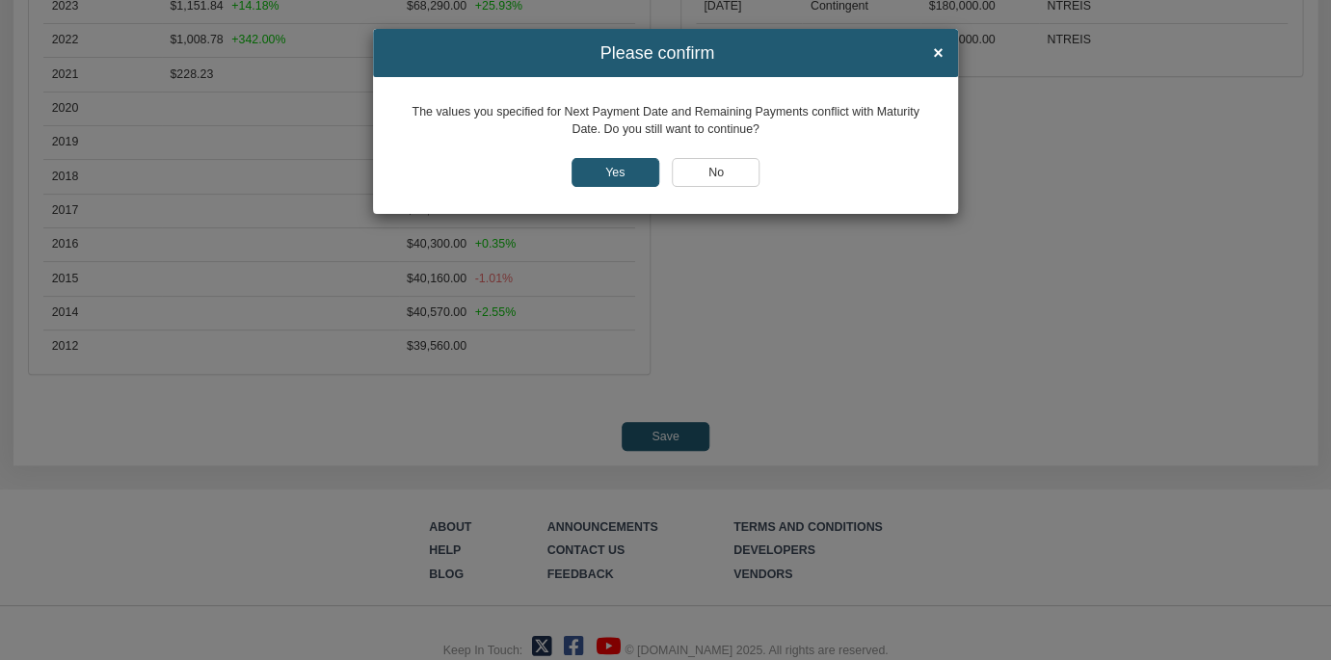
click at [610, 175] on input "Yes" at bounding box center [615, 172] width 88 height 29
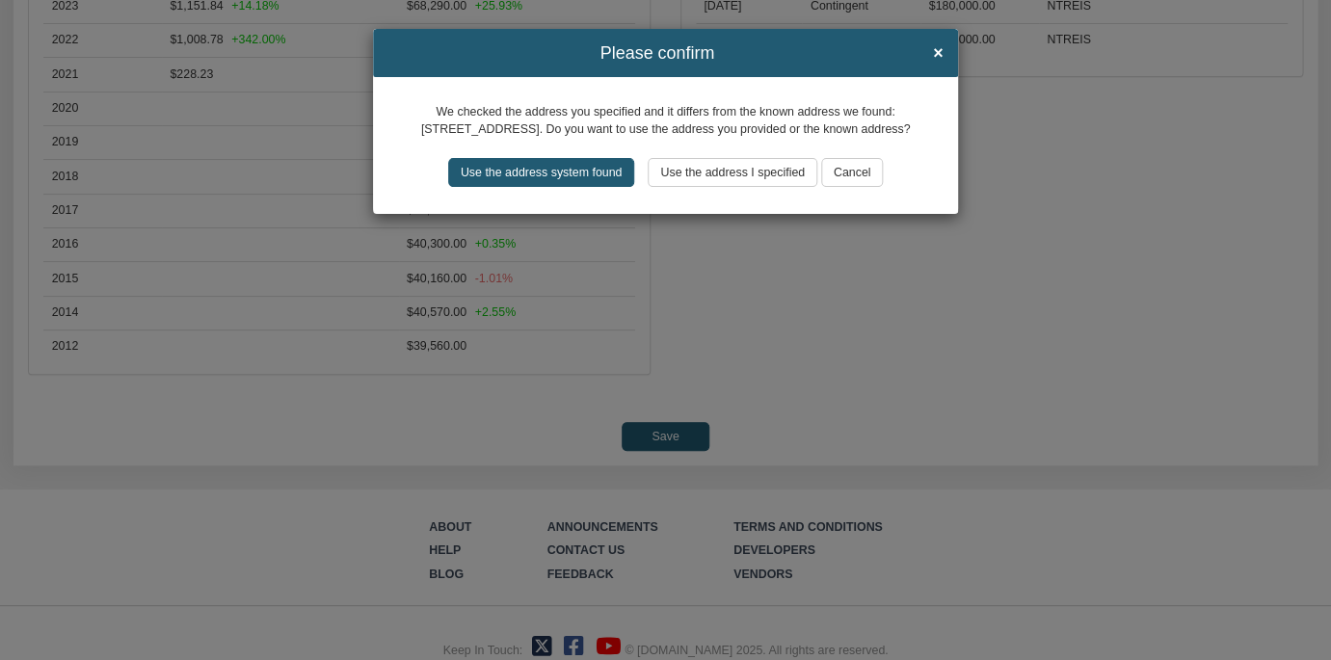
click at [569, 177] on input "Use the address system found" at bounding box center [541, 172] width 187 height 29
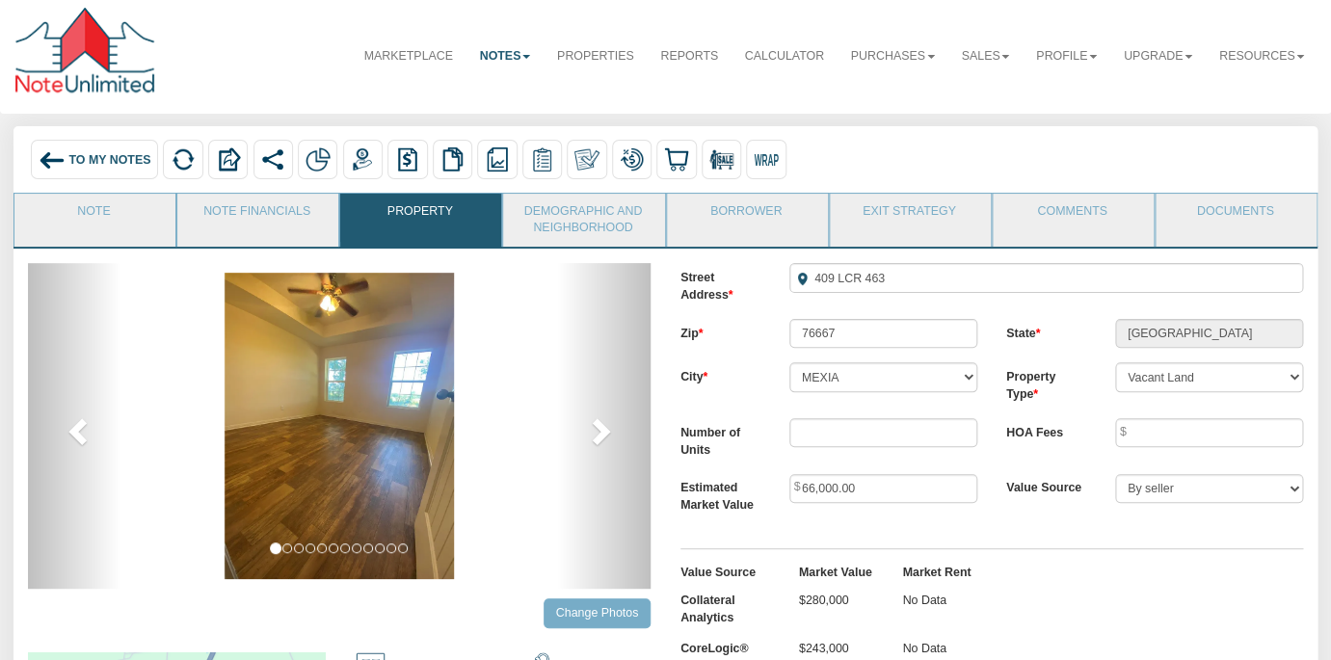
scroll to position [0, 0]
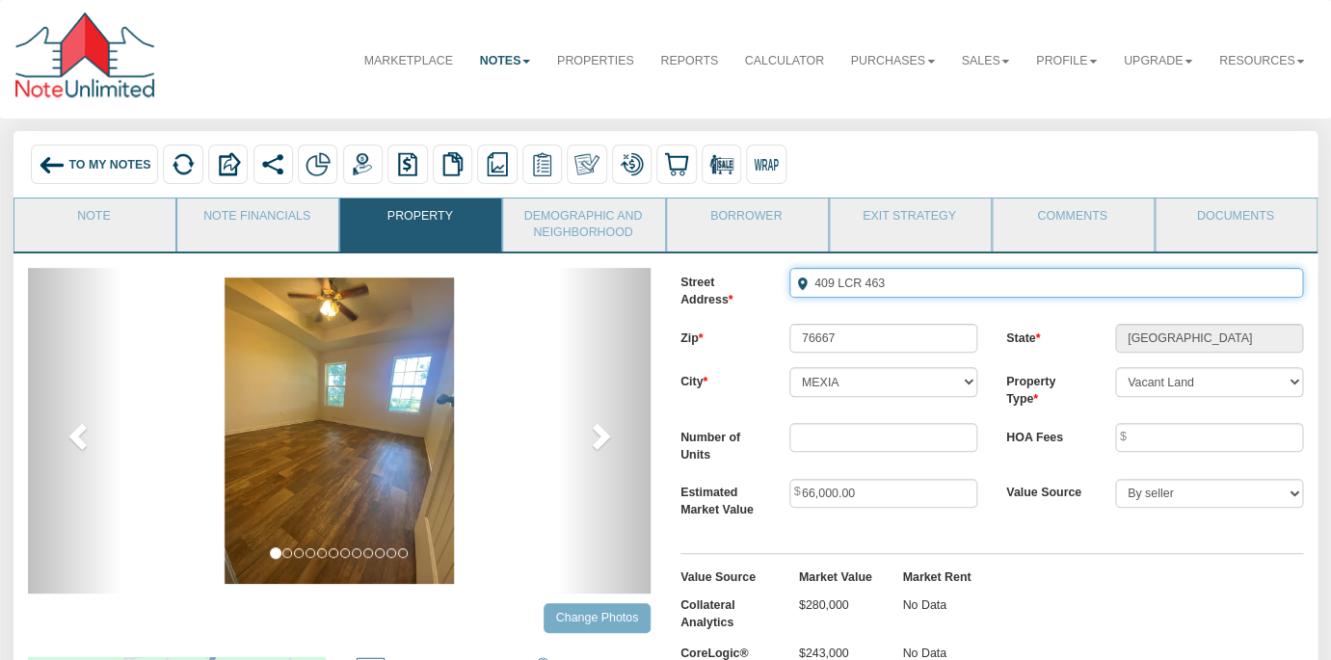
click at [904, 283] on input "409 LCR 463" at bounding box center [1046, 282] width 514 height 29
type input "4"
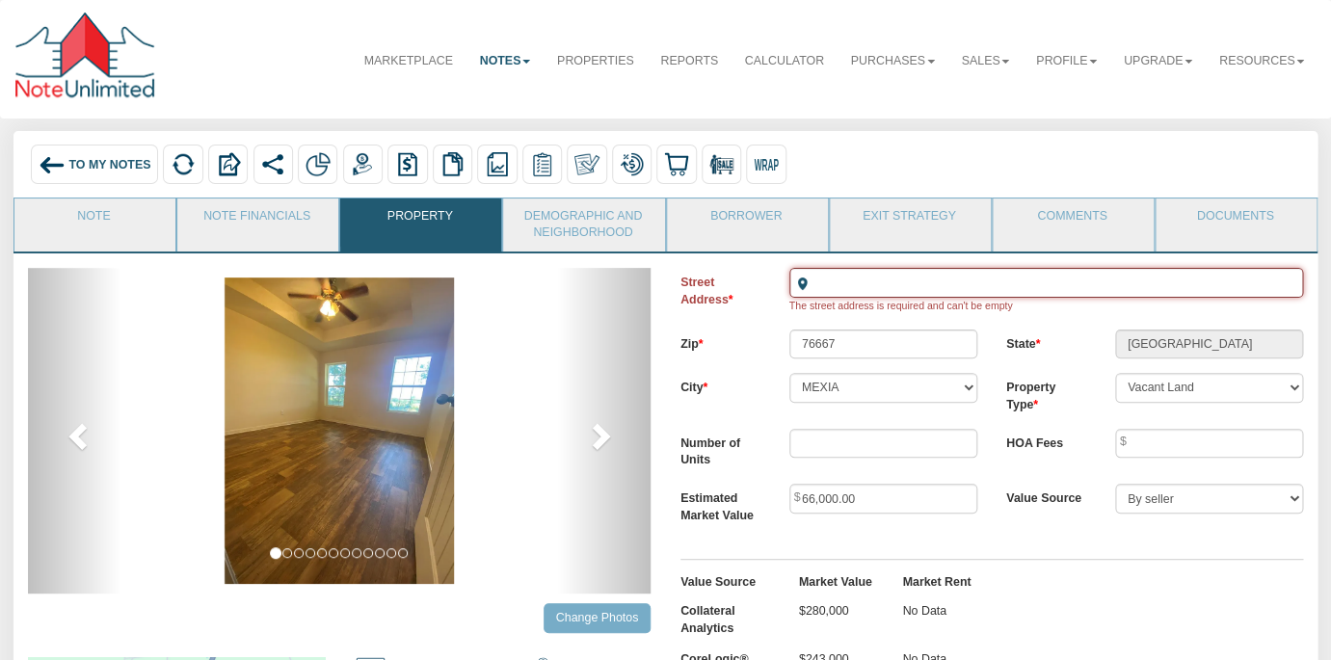
paste input "Murphy's Dairy Subdivision - Phase 2 LOT 005"
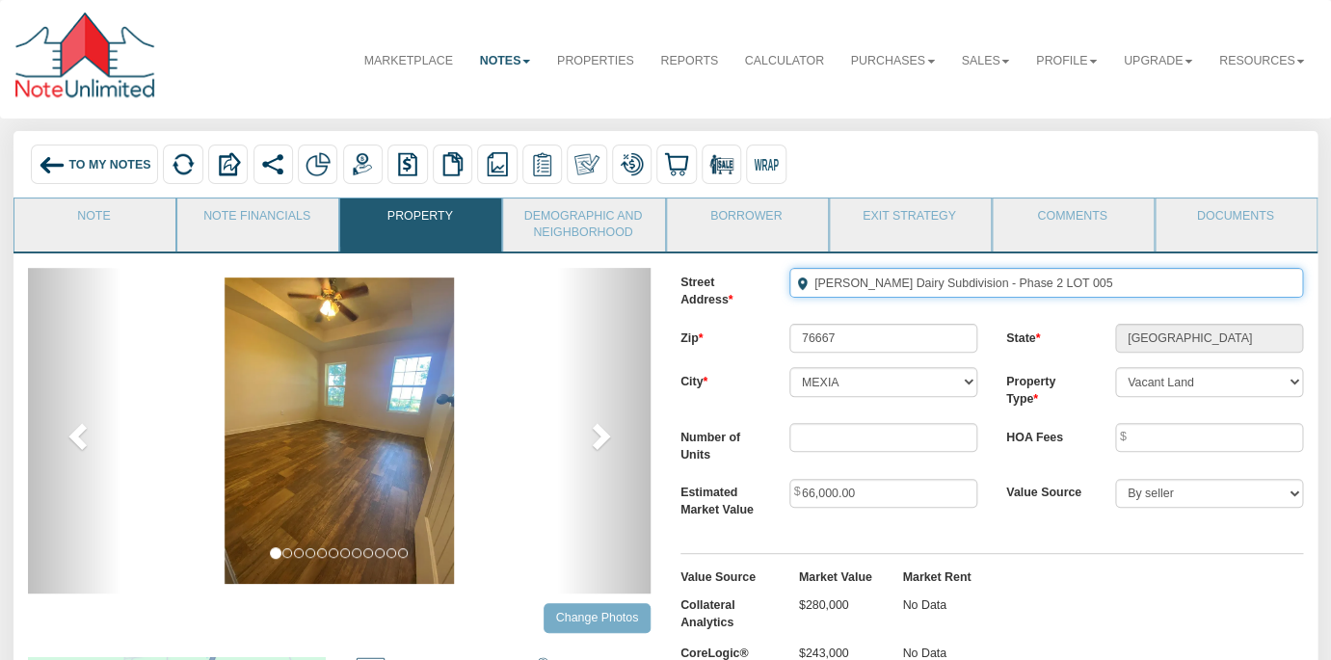
type input "Murphy's Dairy Subdivision - Phase 2 LOT 005"
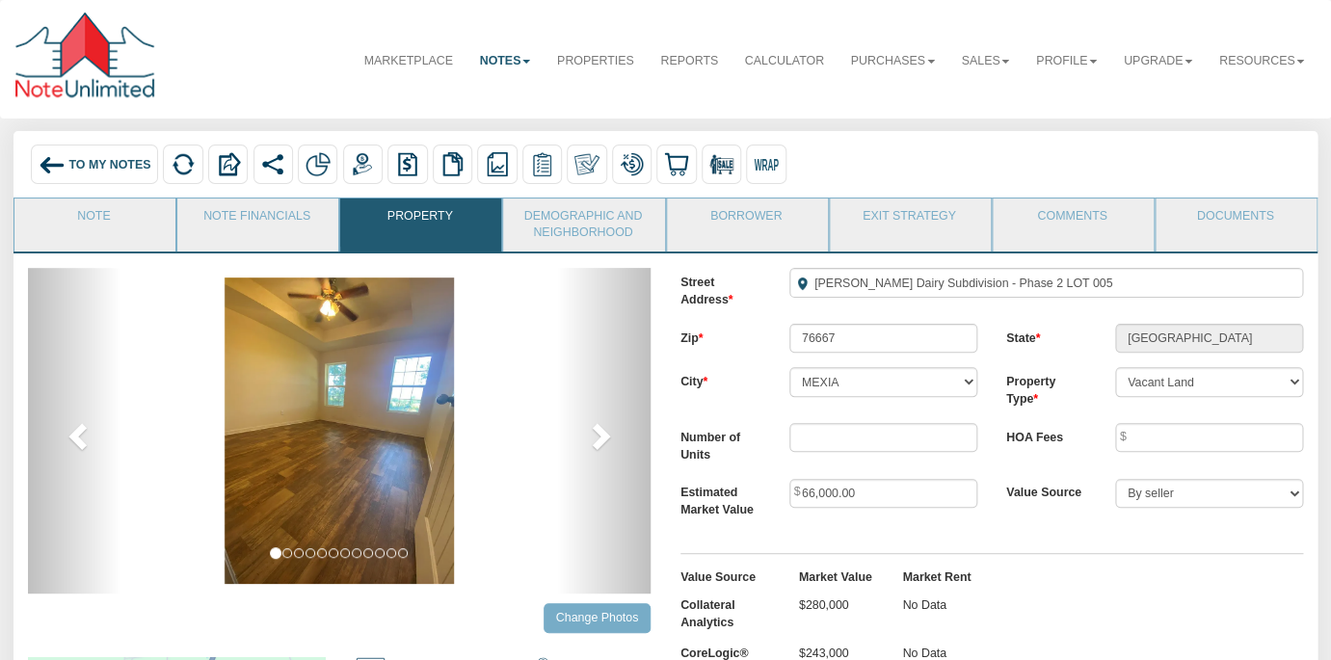
click at [989, 523] on div "Street Address Murphy's Dairy Subdivision - Phase 2 LOT 005 Zip 76667 State TX …" at bounding box center [992, 536] width 652 height 537
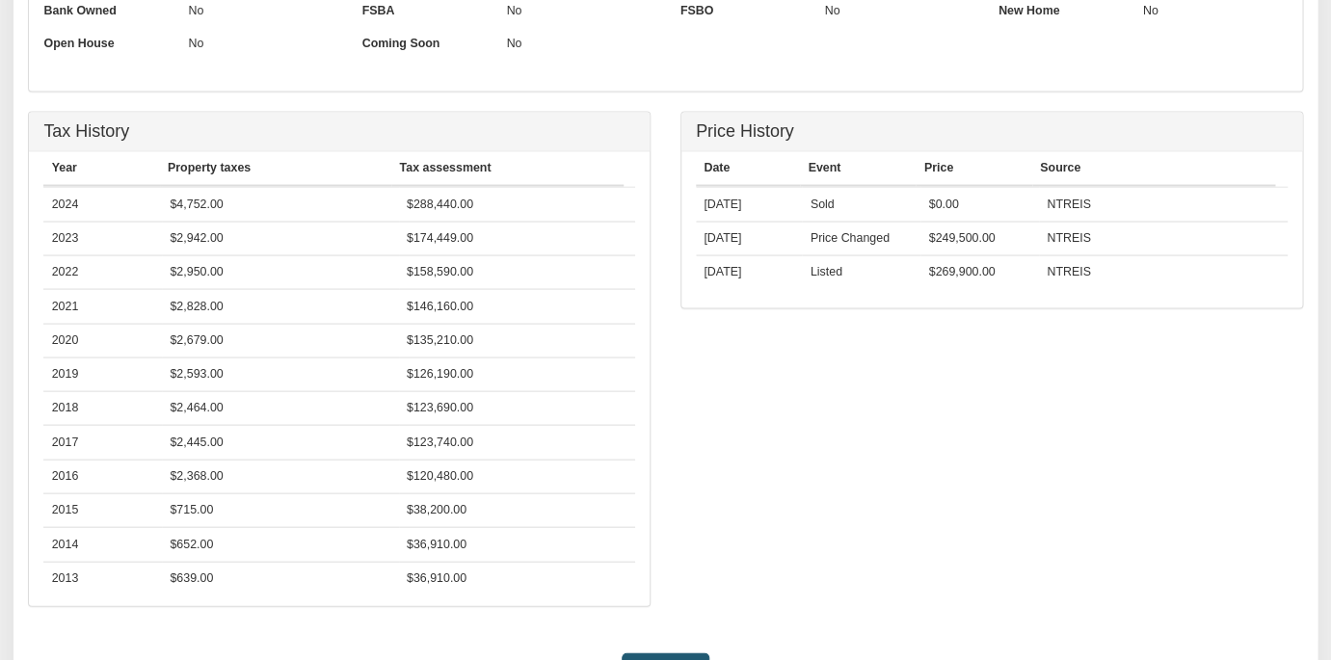
scroll to position [1276, 0]
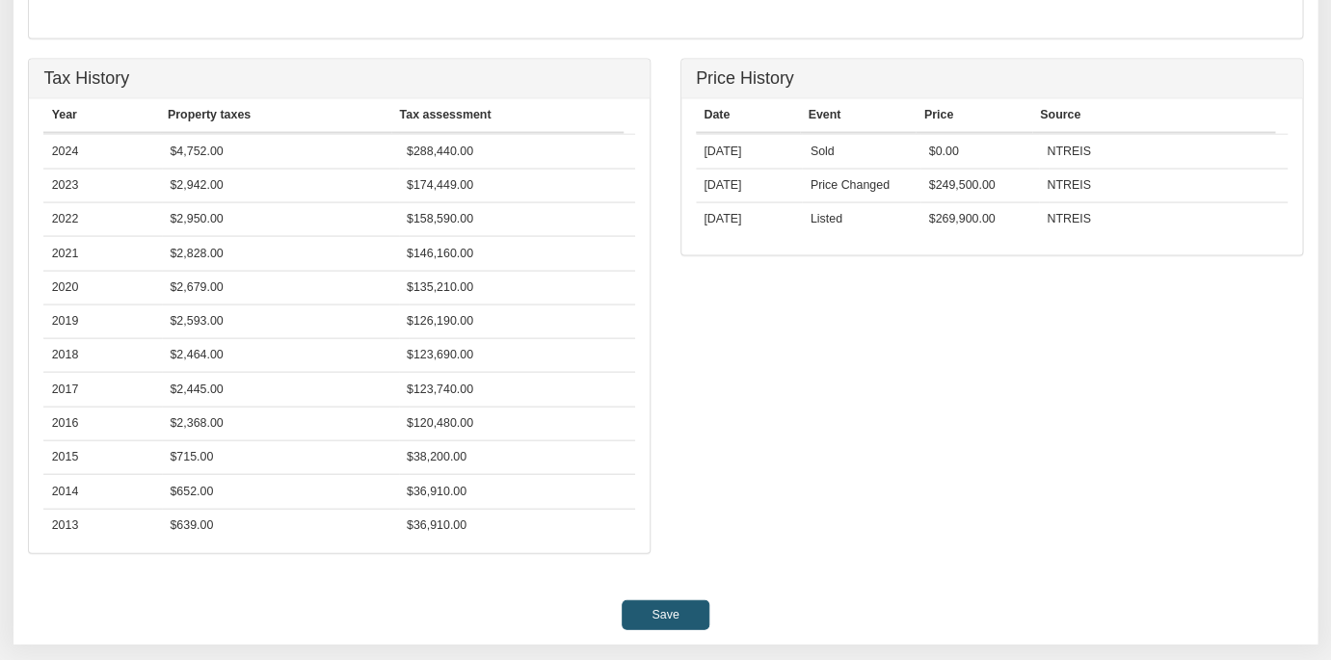
click at [672, 613] on input "Save" at bounding box center [665, 613] width 88 height 29
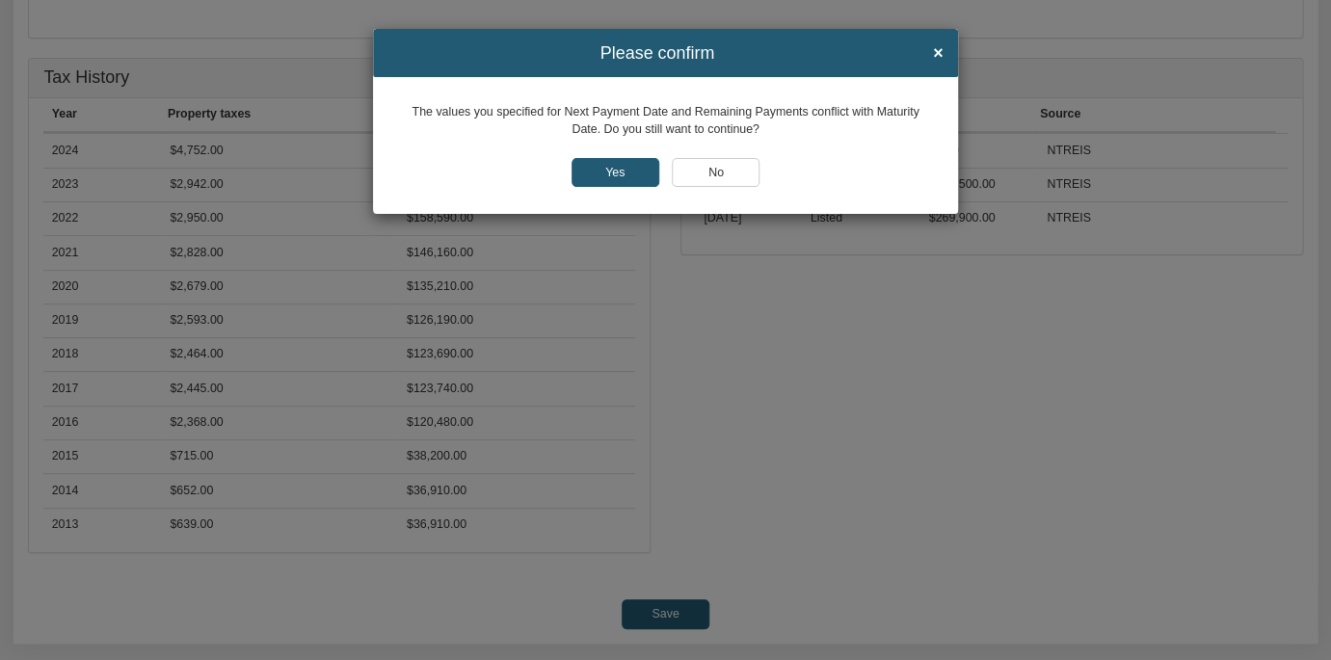
click at [614, 168] on input "Yes" at bounding box center [615, 172] width 88 height 29
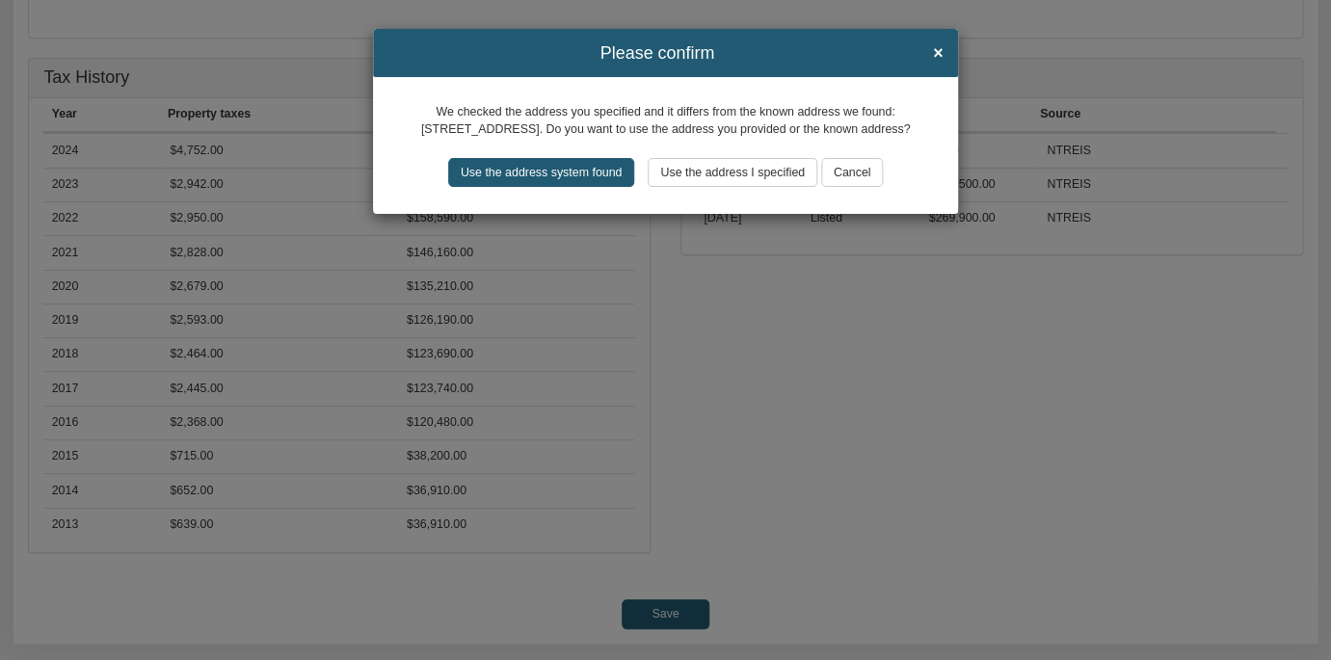
click at [732, 175] on input "Use the address I specified" at bounding box center [732, 172] width 170 height 29
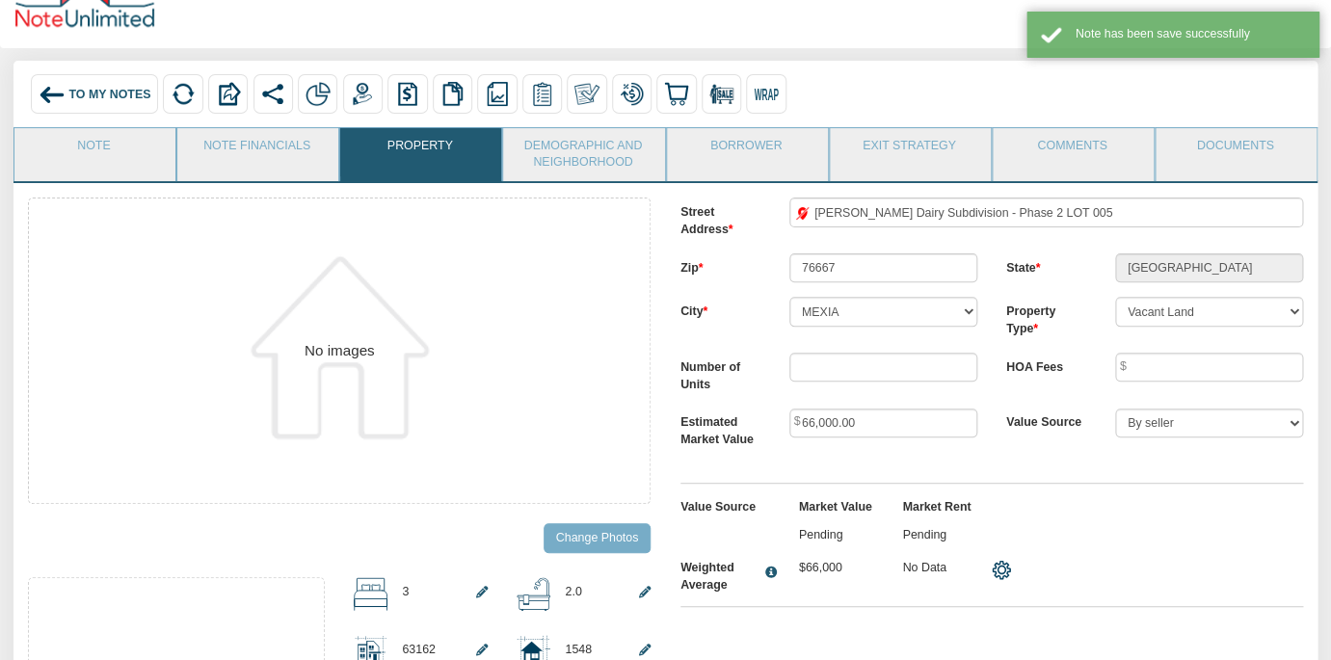
scroll to position [0, 0]
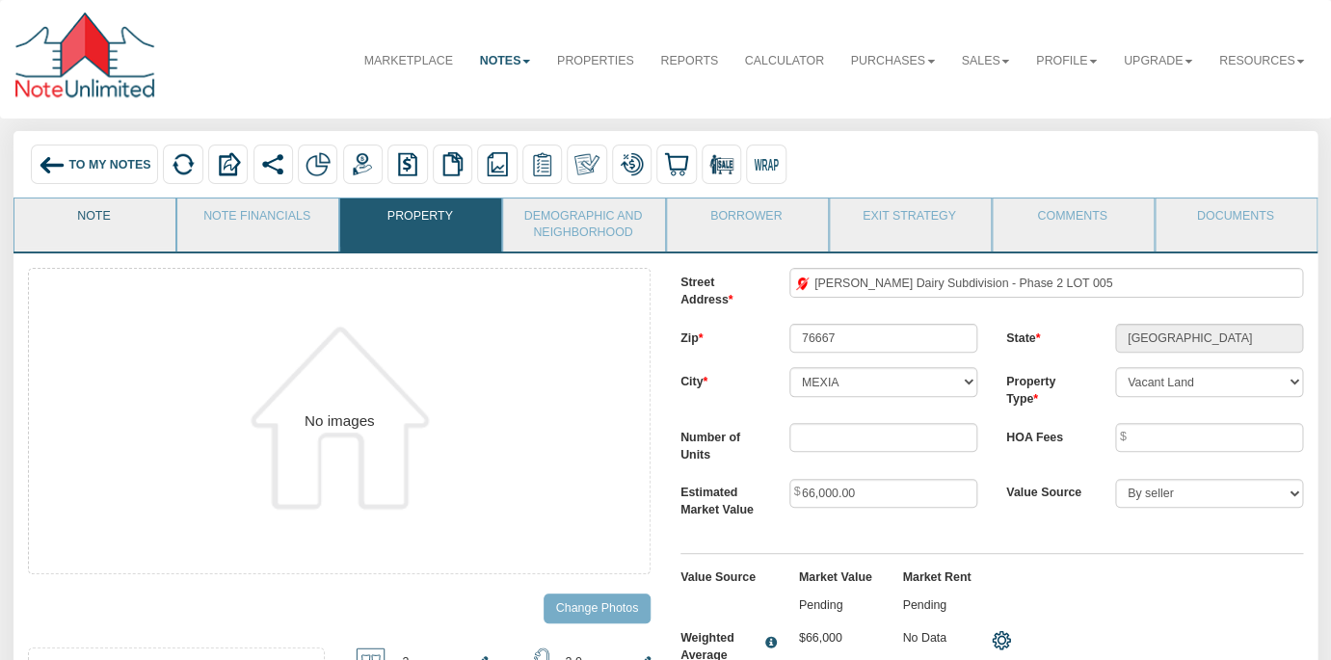
click at [94, 207] on link "Note" at bounding box center [93, 222] width 159 height 48
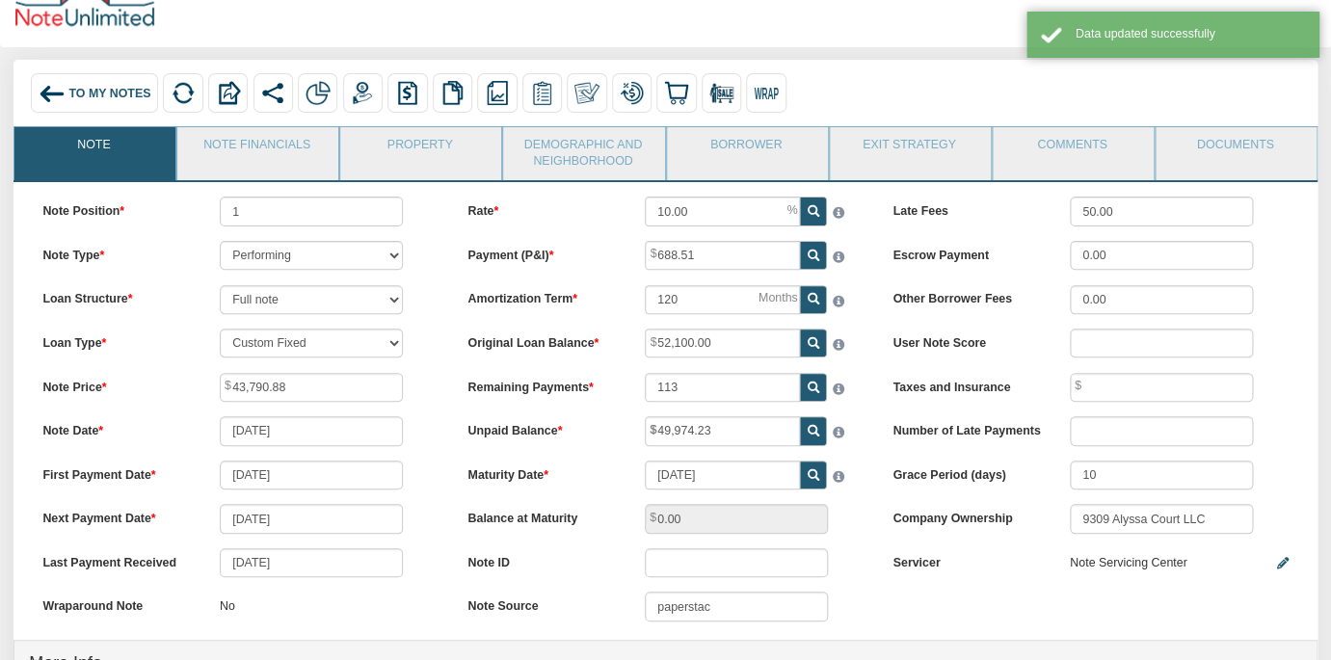
scroll to position [56, 0]
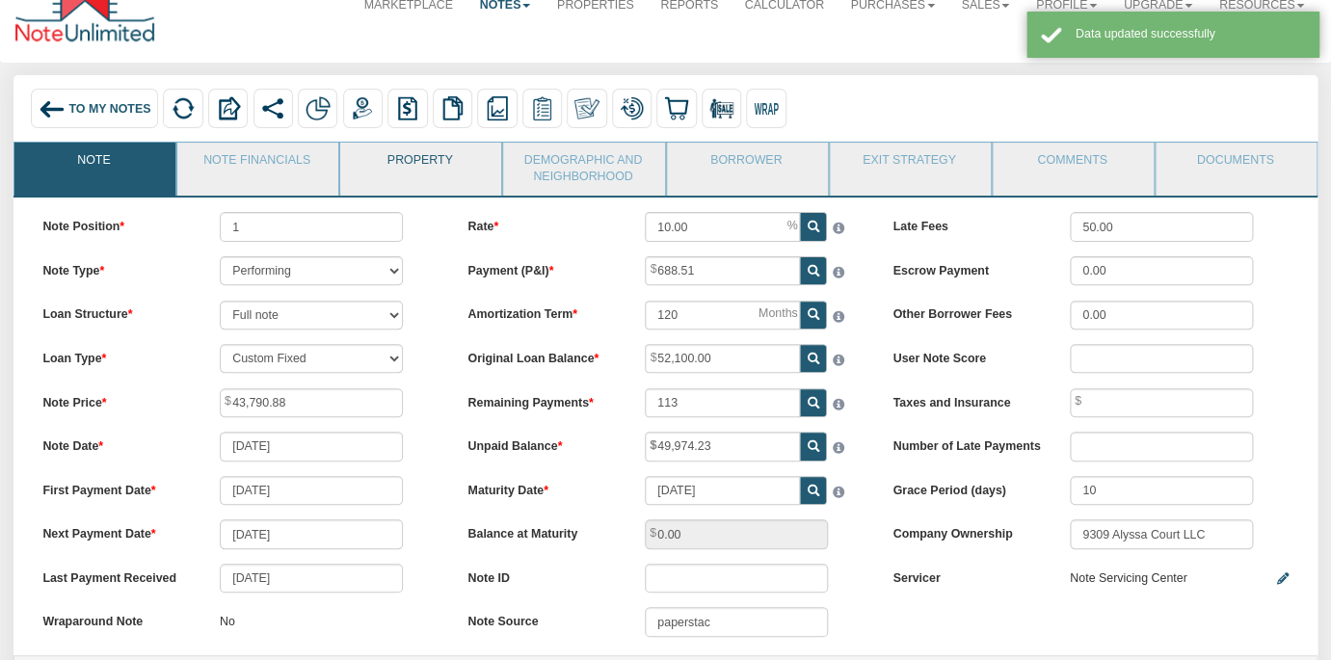
click at [401, 176] on link "Property" at bounding box center [419, 167] width 159 height 48
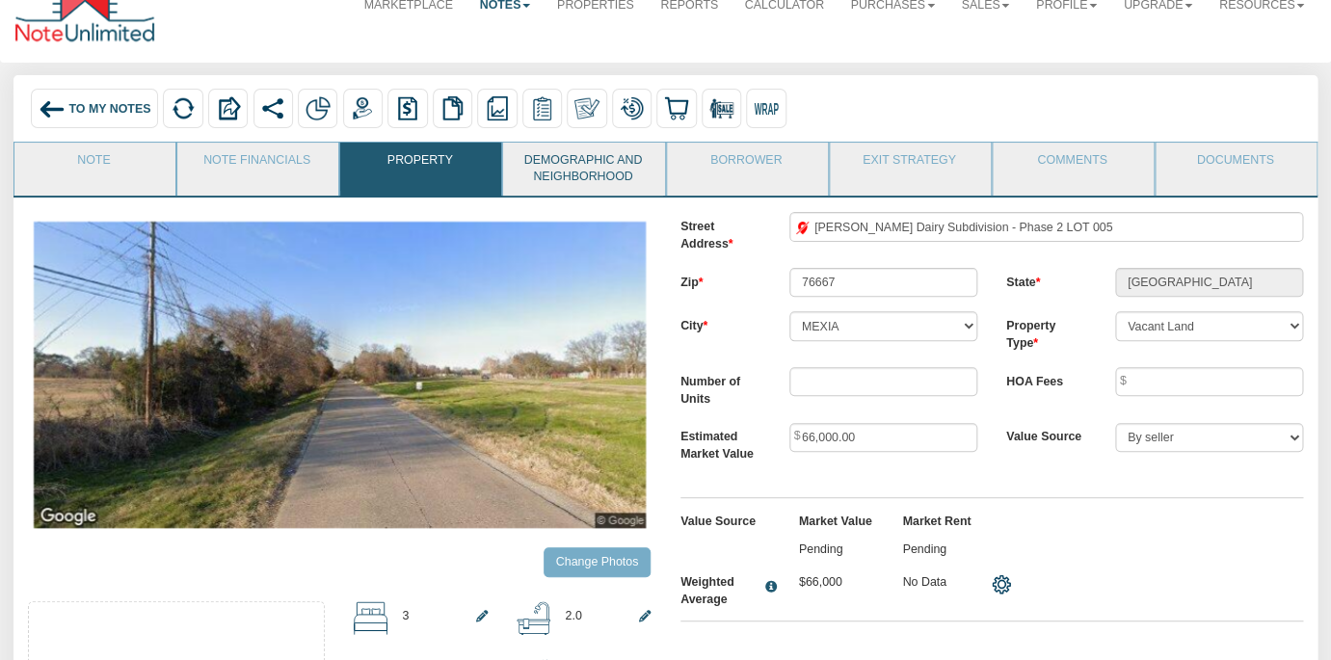
click at [590, 165] on link "Demographic and Neighborhood" at bounding box center [582, 170] width 159 height 54
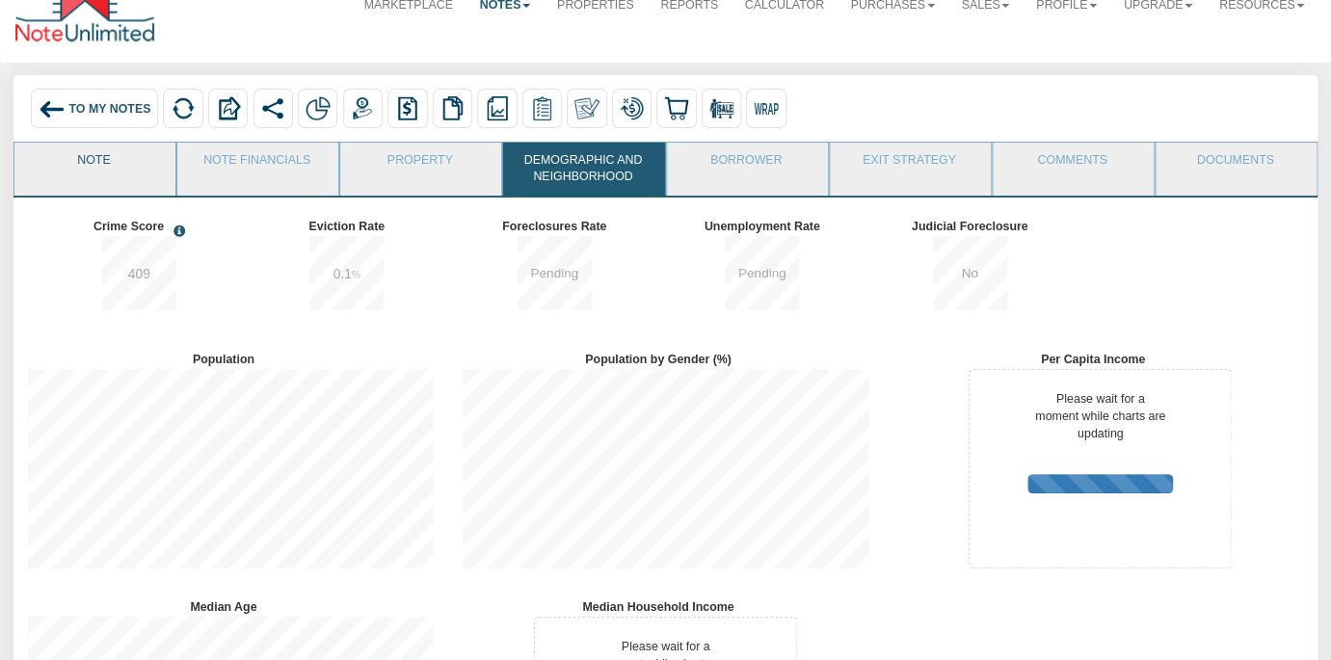
scroll to position [0, 0]
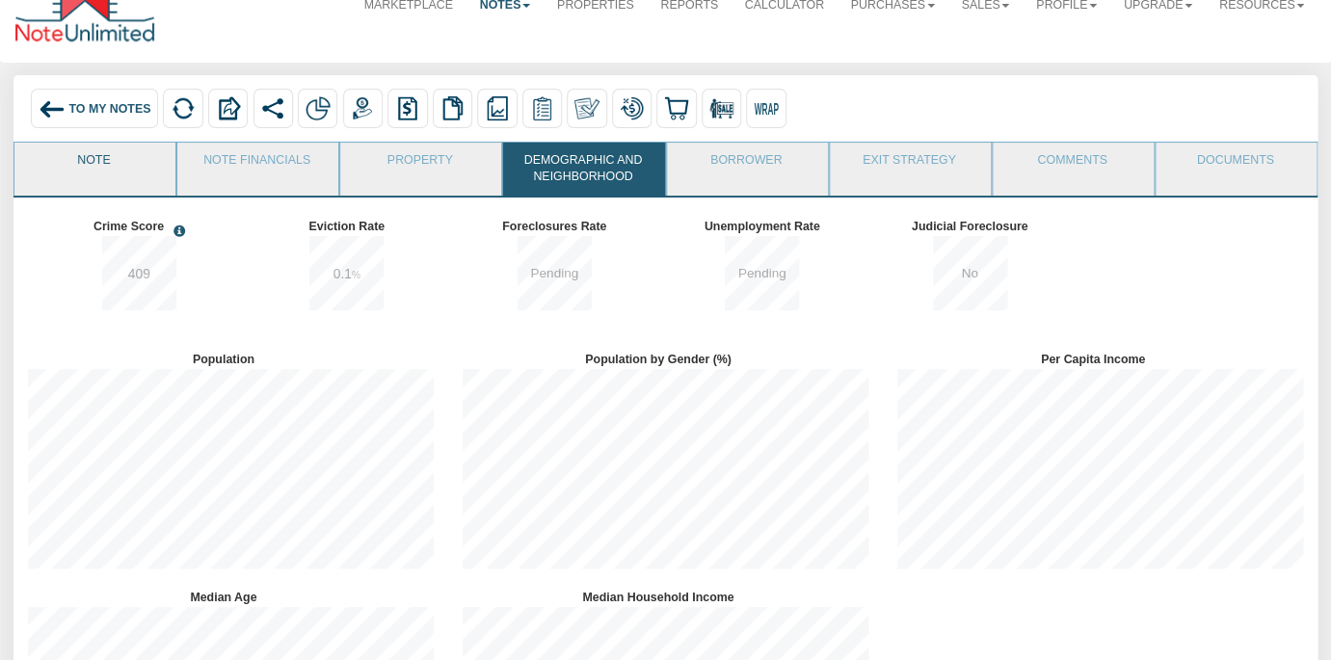
click at [74, 164] on link "Note" at bounding box center [93, 167] width 159 height 48
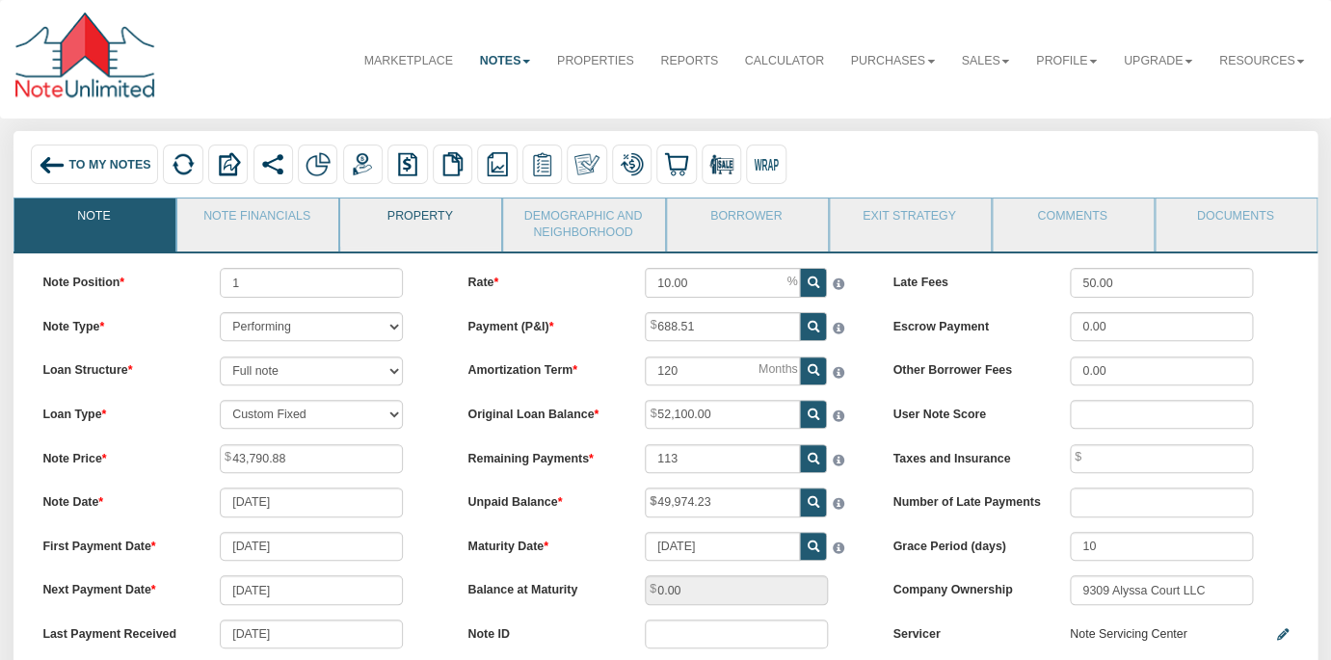
click at [411, 224] on link "Property" at bounding box center [419, 222] width 159 height 48
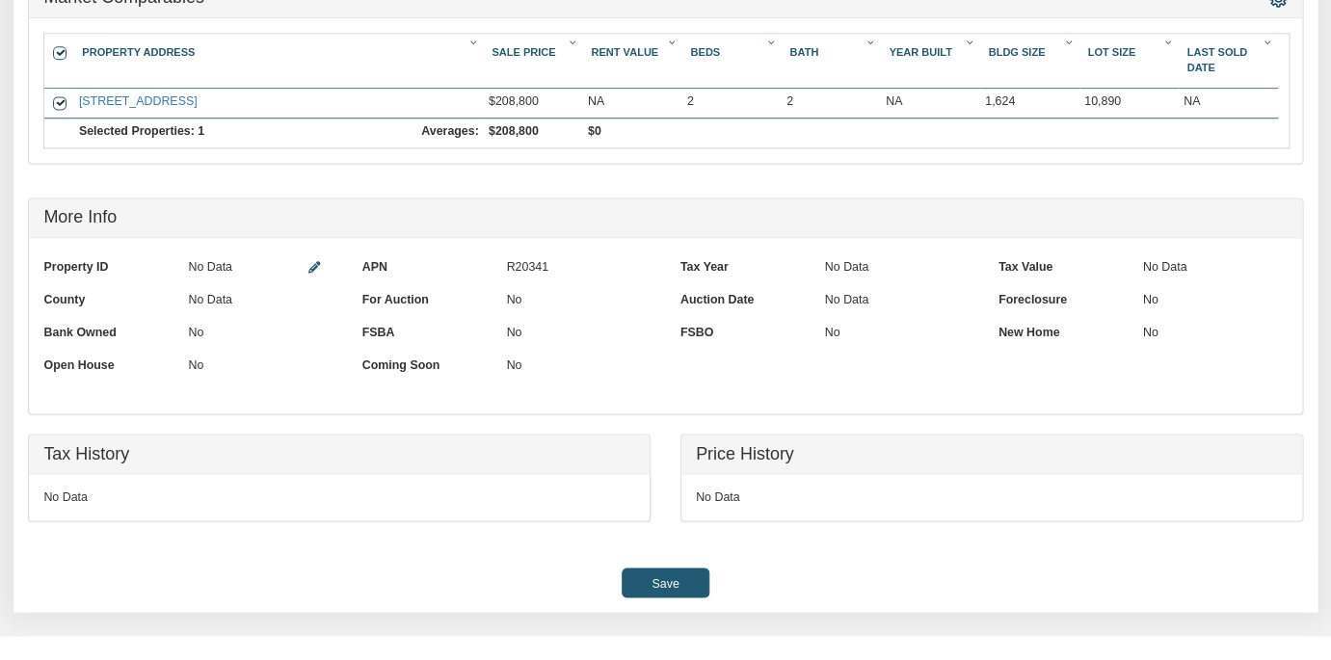
scroll to position [1021, 0]
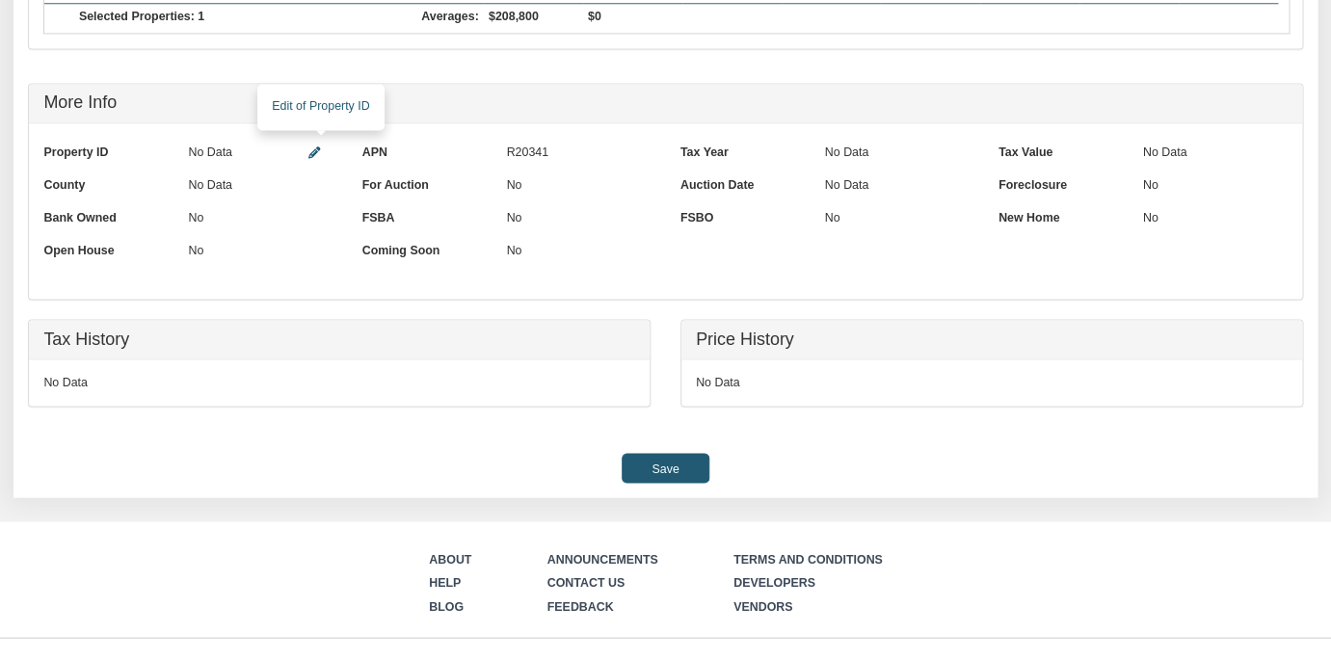
click at [312, 153] on icon at bounding box center [314, 153] width 12 height 12
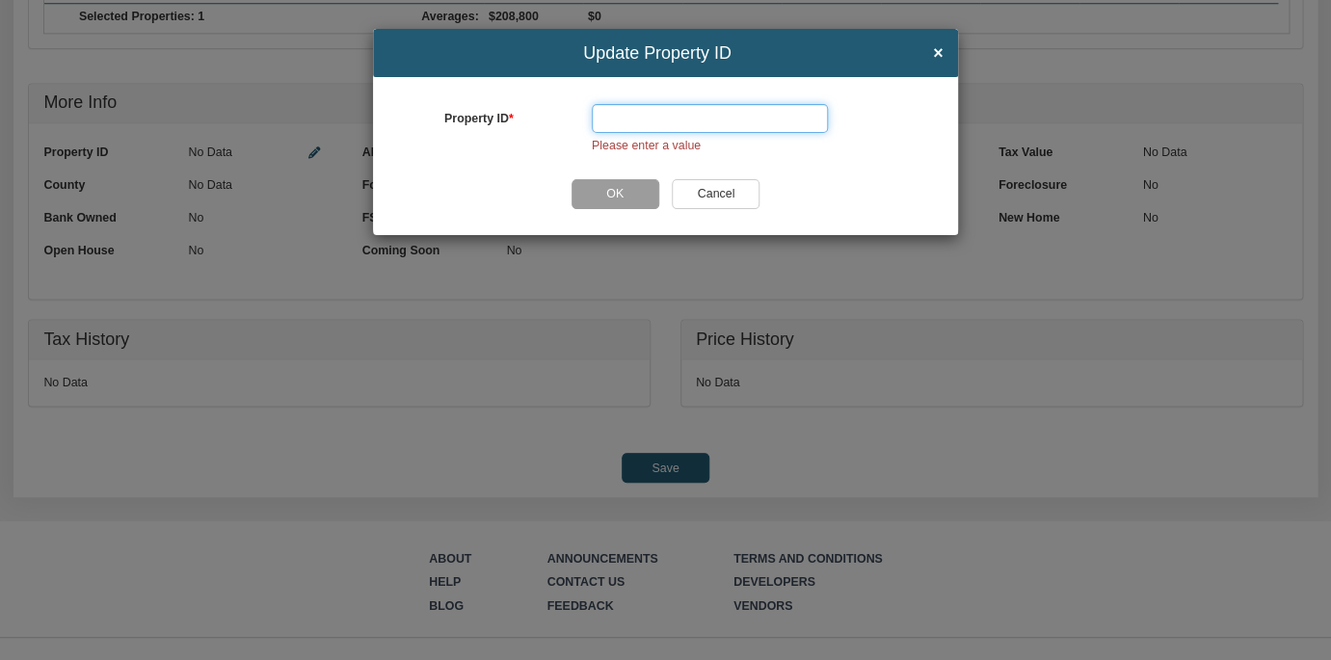
click at [618, 114] on input "text" at bounding box center [710, 118] width 236 height 29
paste input "138351"
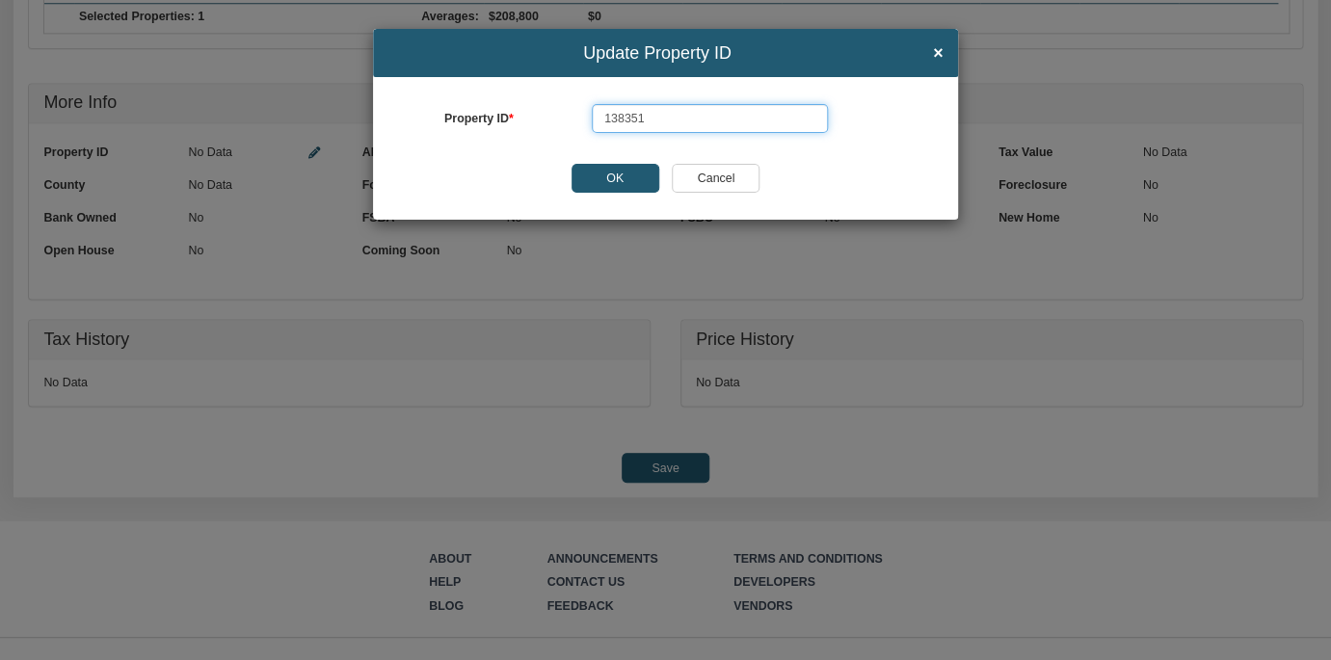
click at [603, 121] on input "138351" at bounding box center [710, 118] width 236 height 29
type input "R138351"
click at [622, 177] on input "OK" at bounding box center [615, 178] width 88 height 29
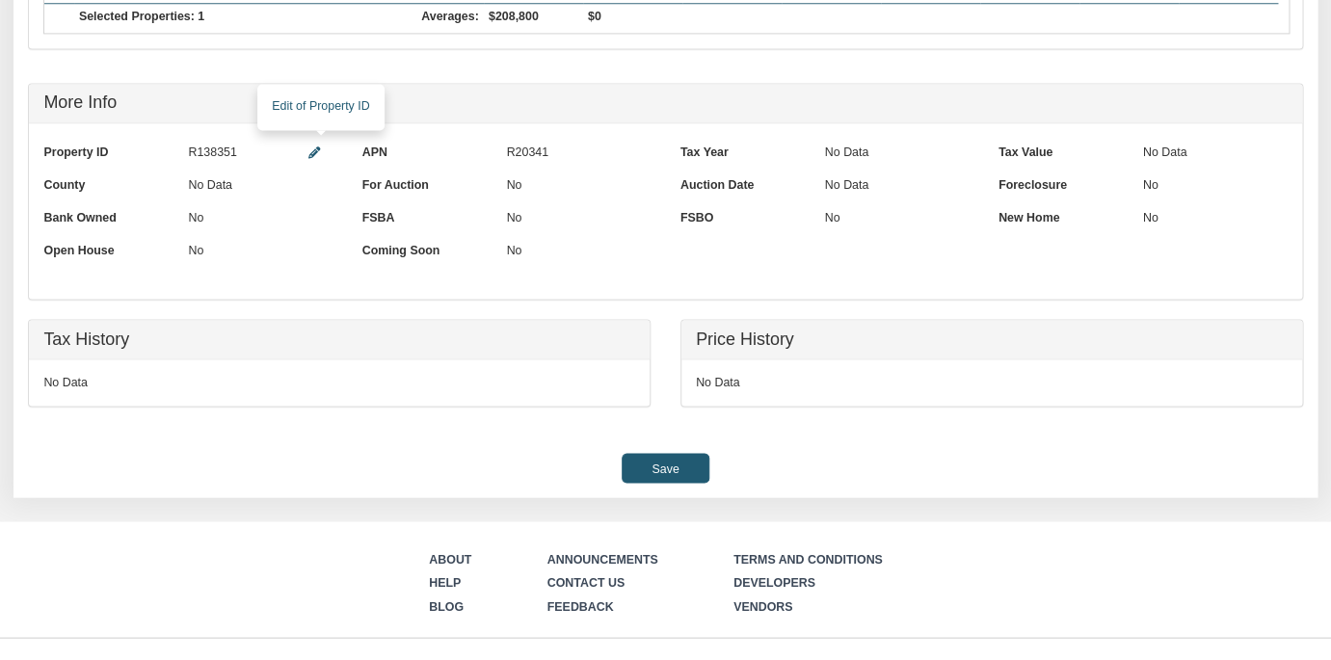
click at [319, 154] on icon at bounding box center [314, 153] width 12 height 12
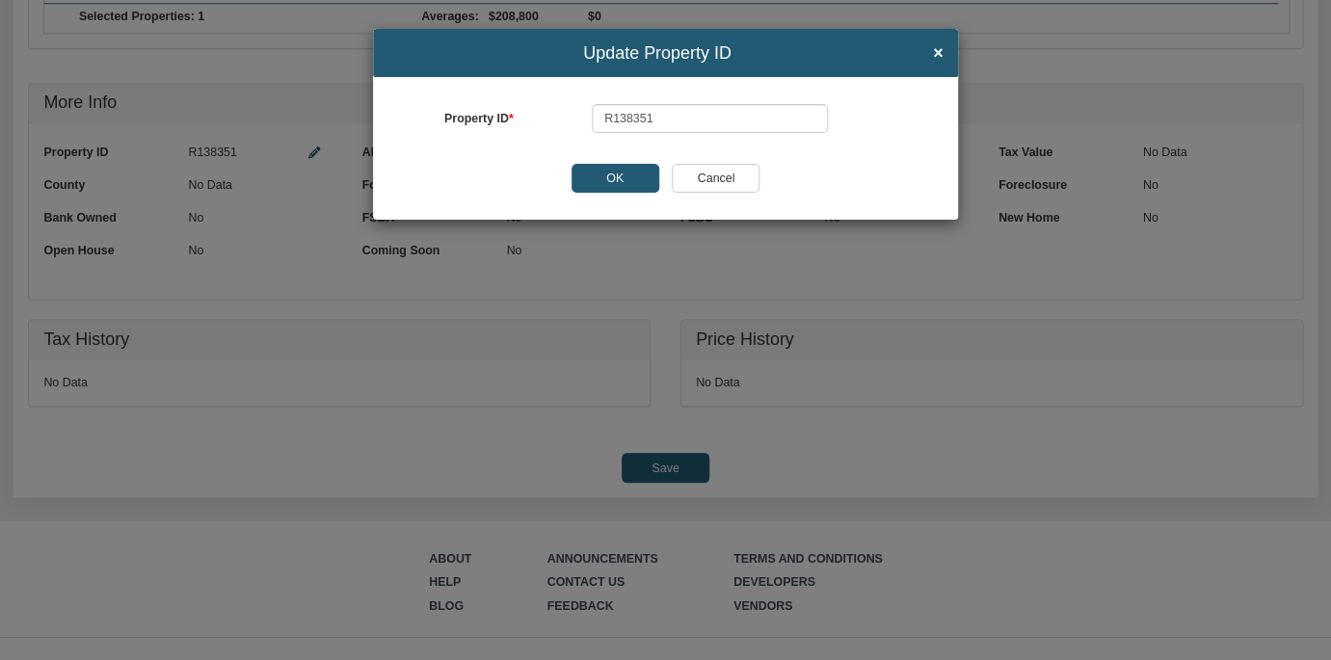
click at [588, 181] on input "OK" at bounding box center [615, 178] width 88 height 29
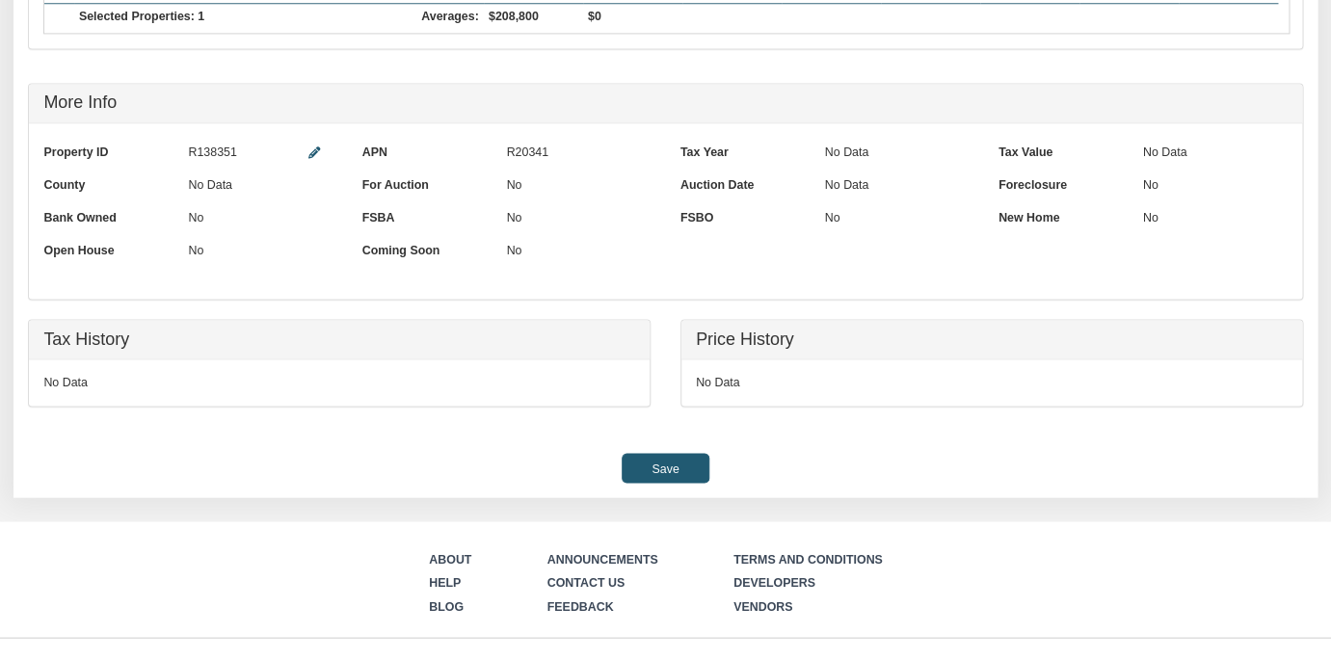
click at [671, 467] on input "Save" at bounding box center [665, 467] width 88 height 29
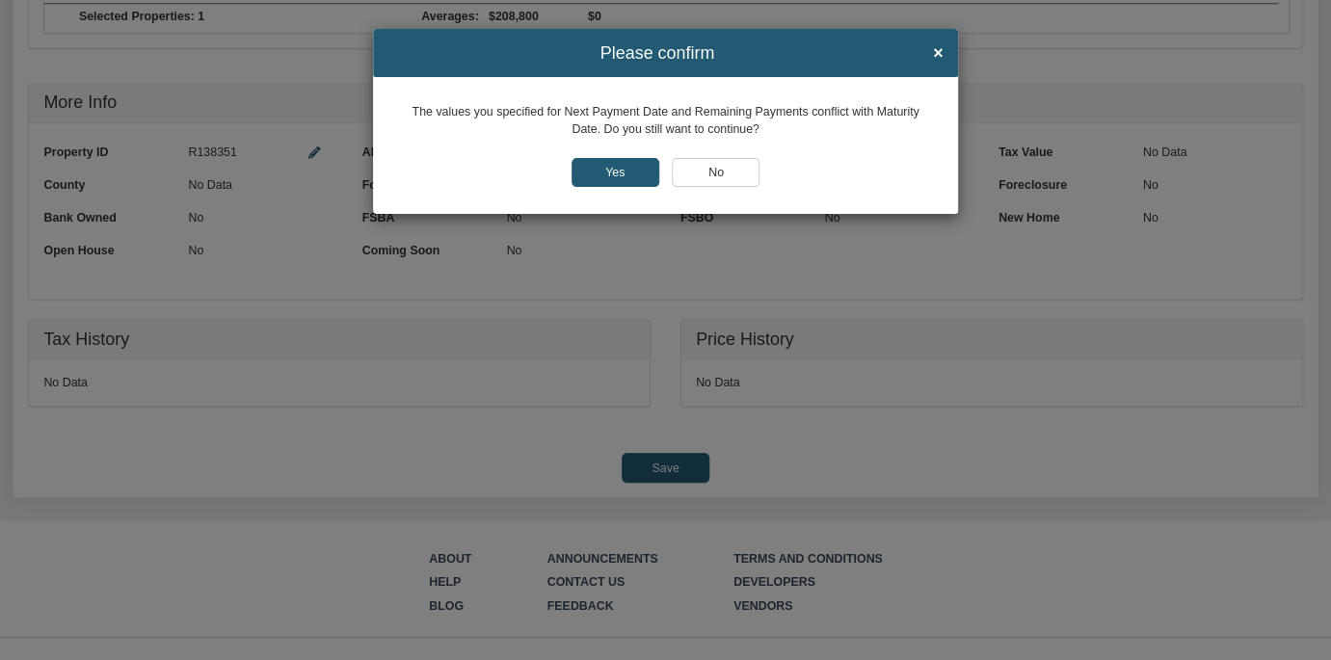
click at [608, 170] on input "Yes" at bounding box center [615, 172] width 88 height 29
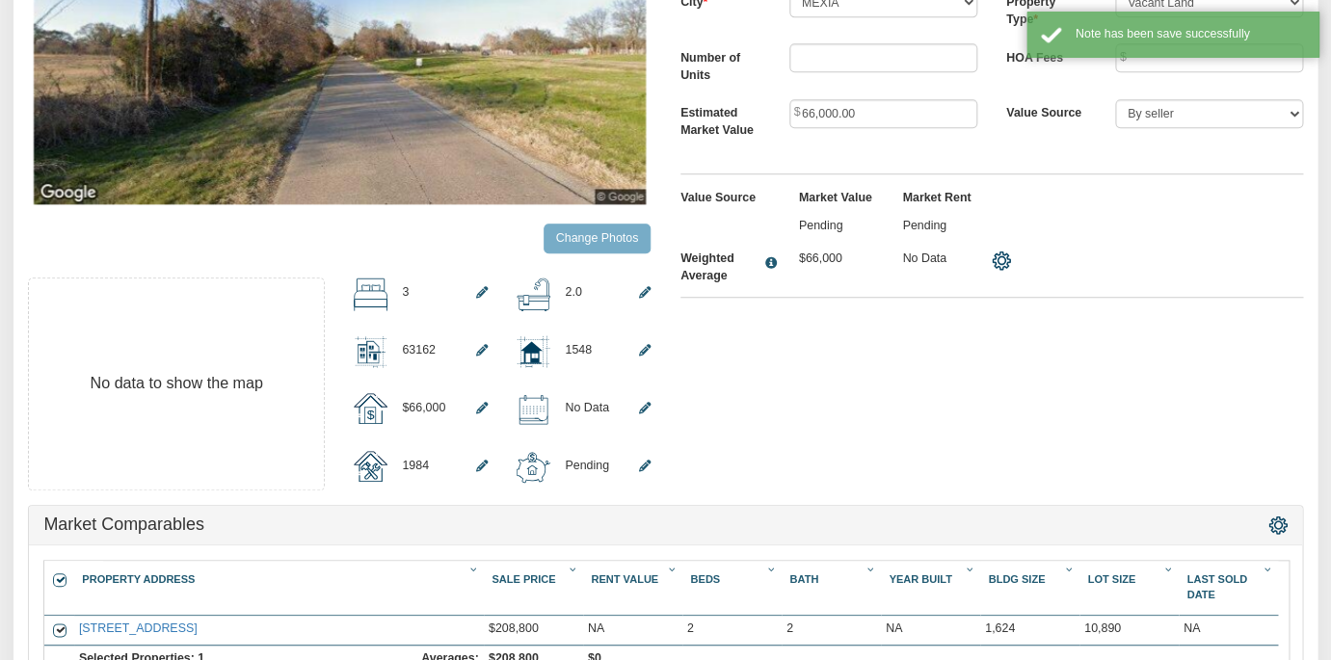
scroll to position [0, 0]
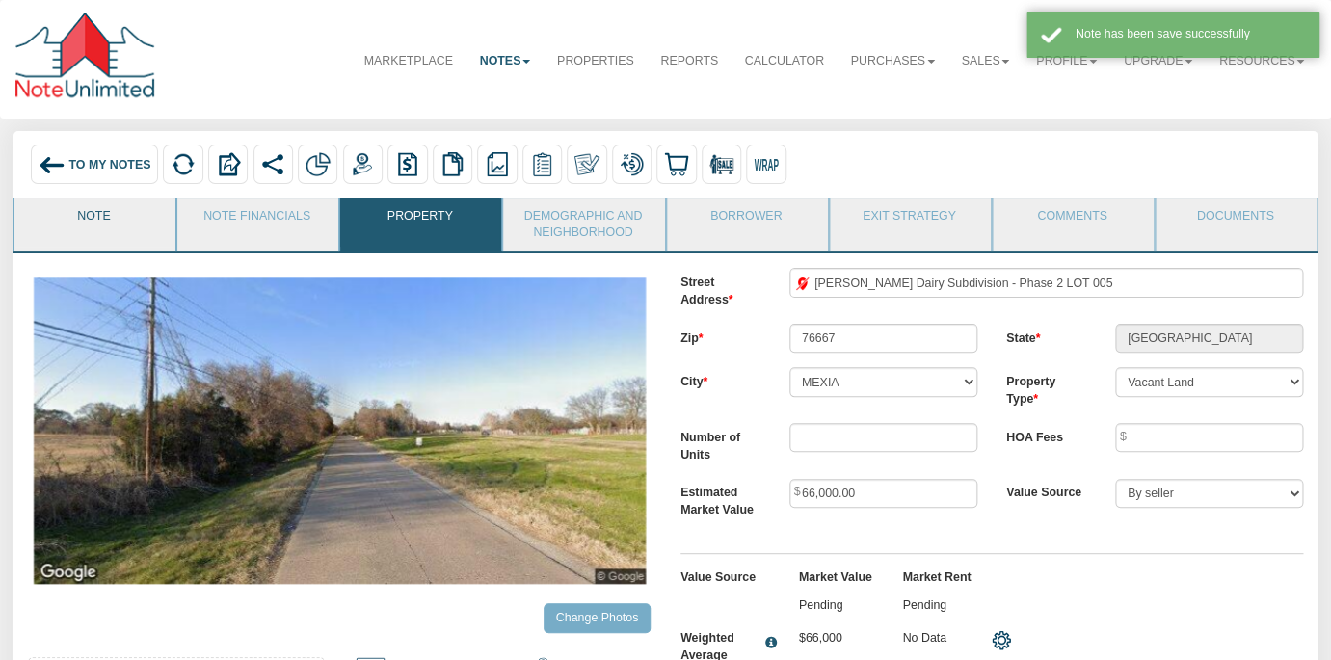
click at [119, 212] on link "Note" at bounding box center [93, 222] width 159 height 48
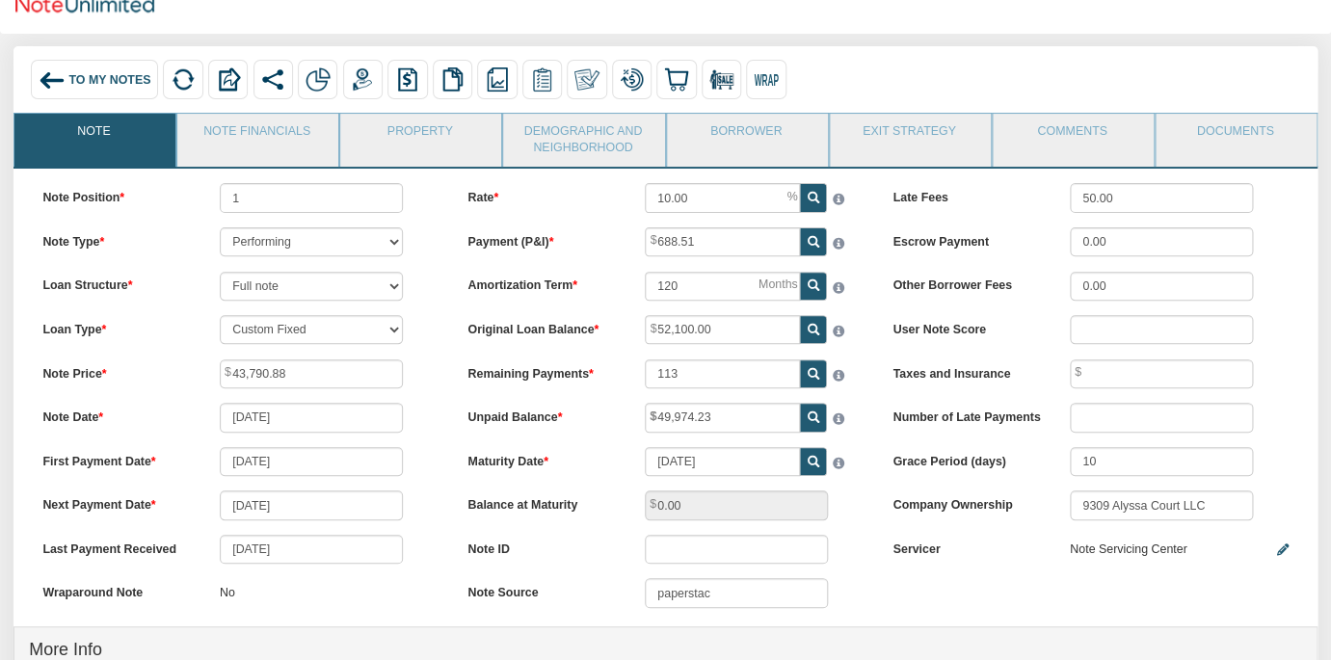
scroll to position [74, 0]
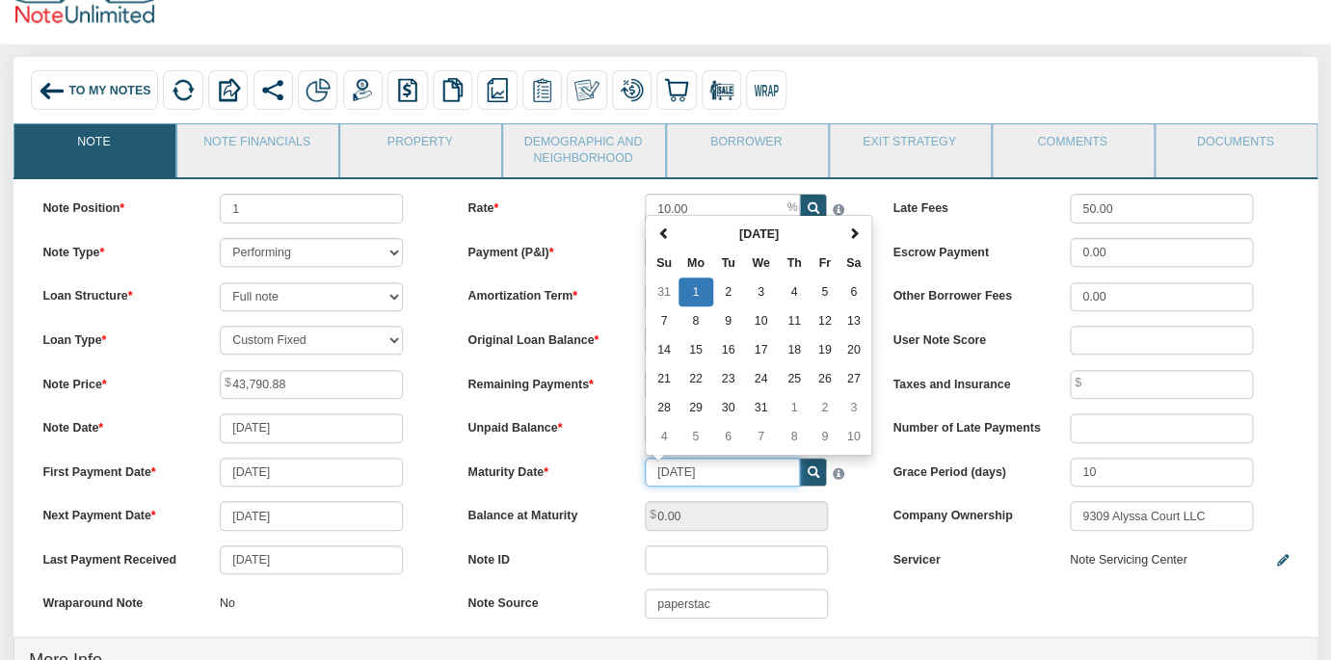
click at [743, 478] on input "01/01/2035" at bounding box center [722, 472] width 155 height 29
click at [672, 471] on input "01/01/2035" at bounding box center [722, 472] width 155 height 29
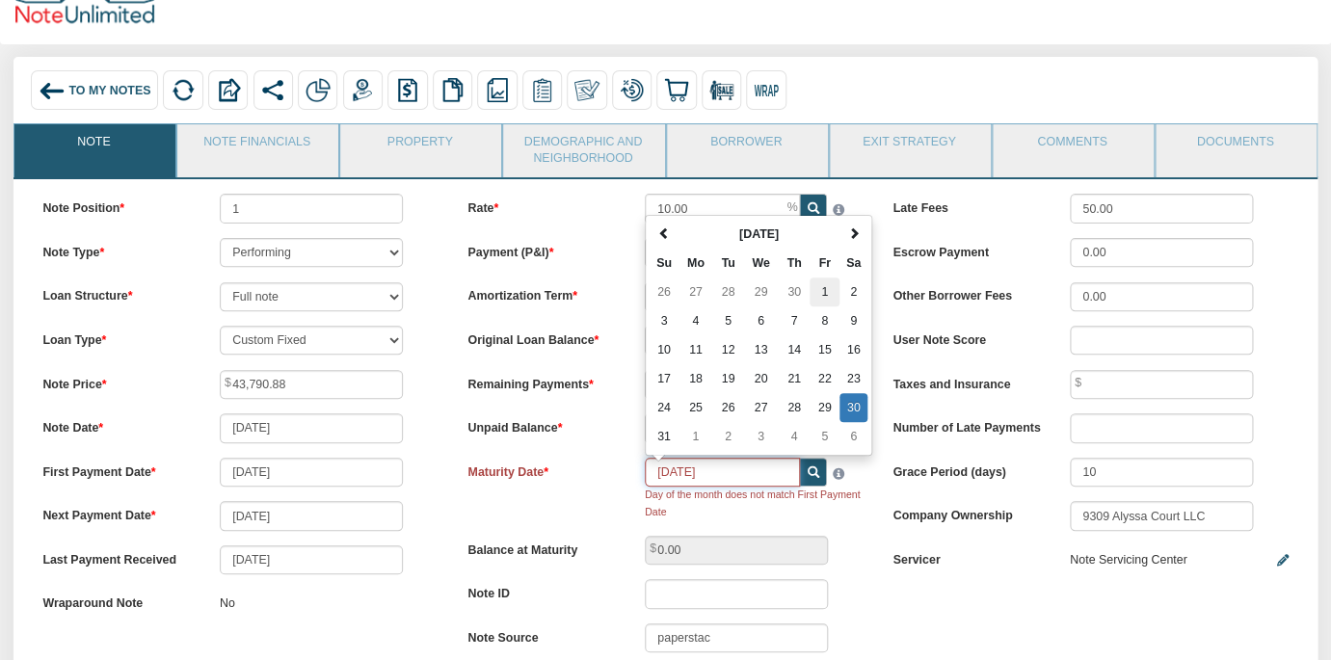
click at [827, 291] on td "1" at bounding box center [824, 291] width 30 height 29
type input "12/01/2034"
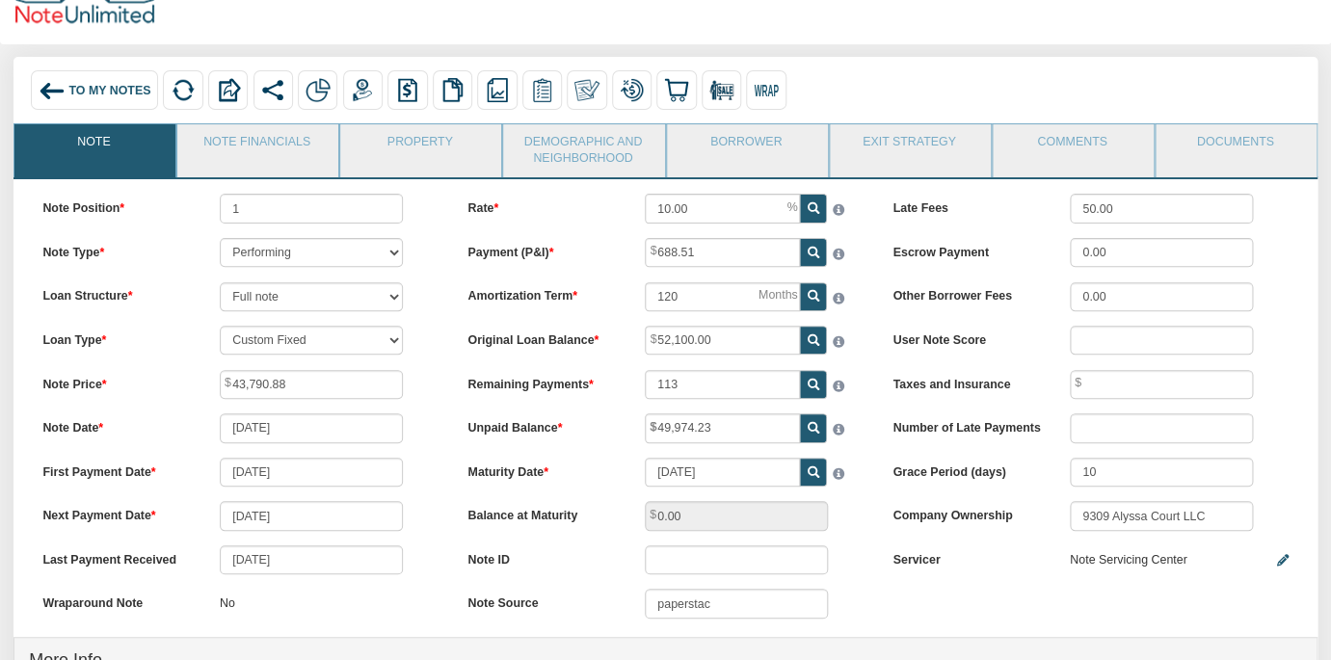
click at [854, 523] on div "Balance at Maturity 0.00" at bounding box center [665, 515] width 425 height 29
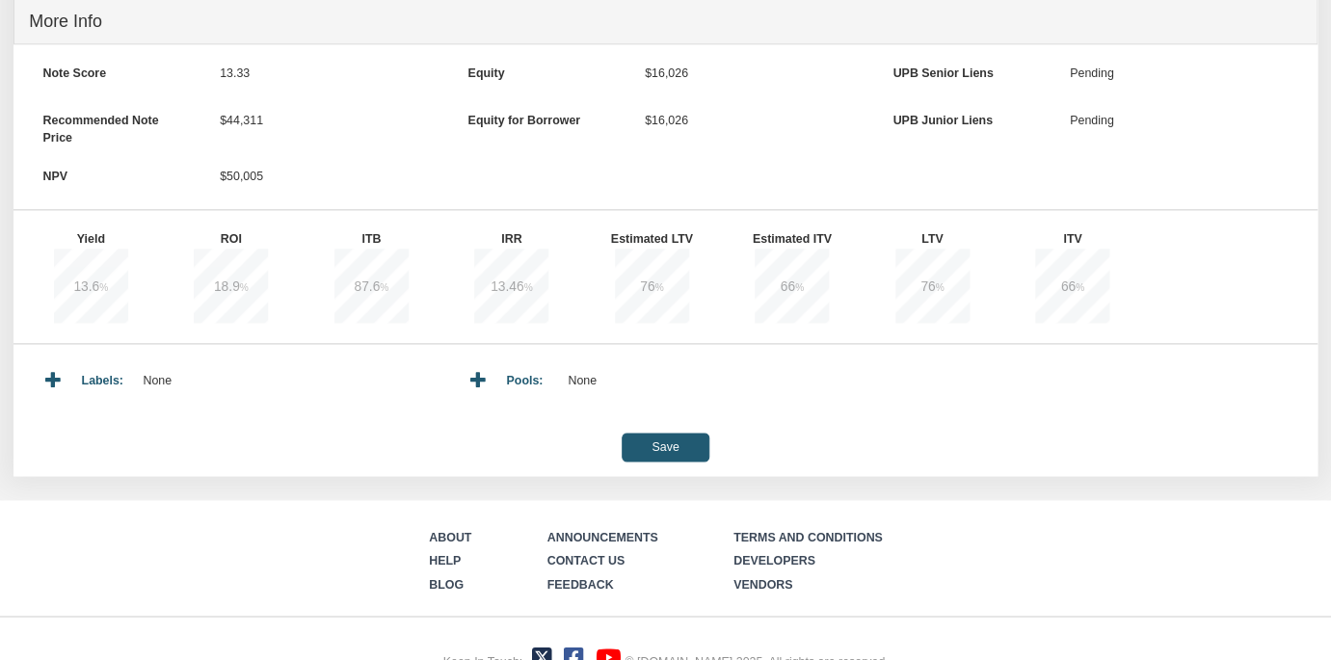
scroll to position [737, 0]
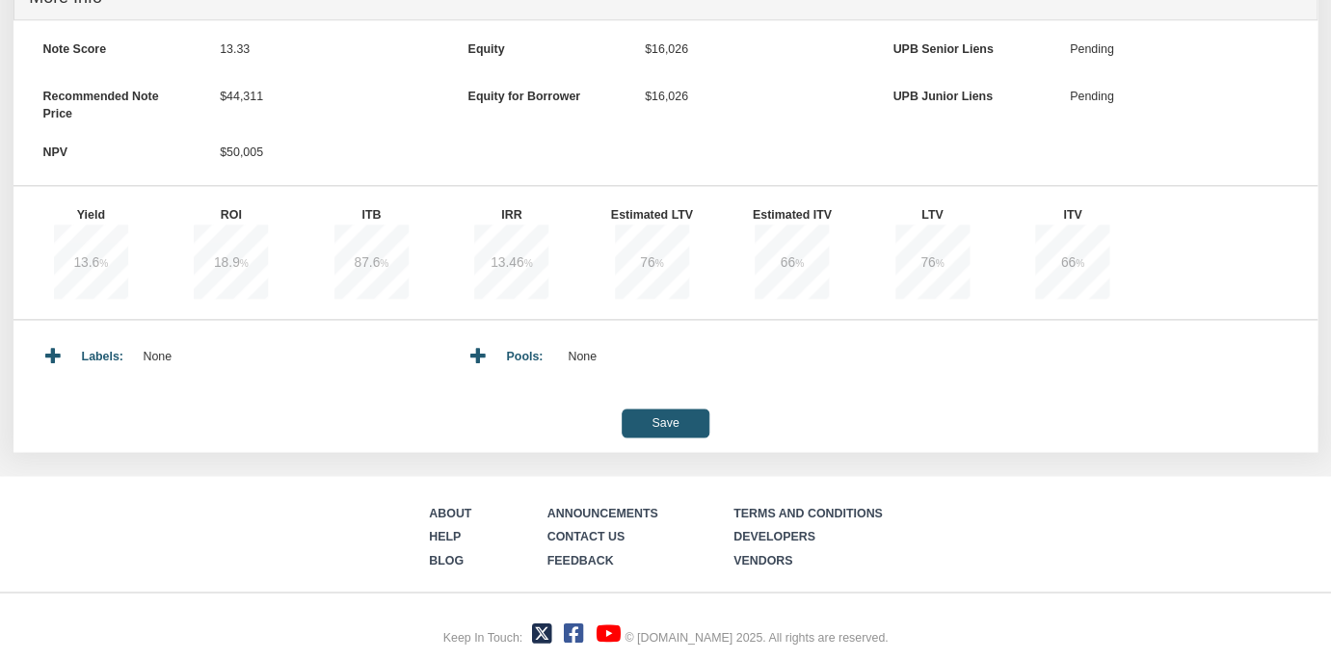
click at [674, 421] on input "Save" at bounding box center [665, 422] width 88 height 29
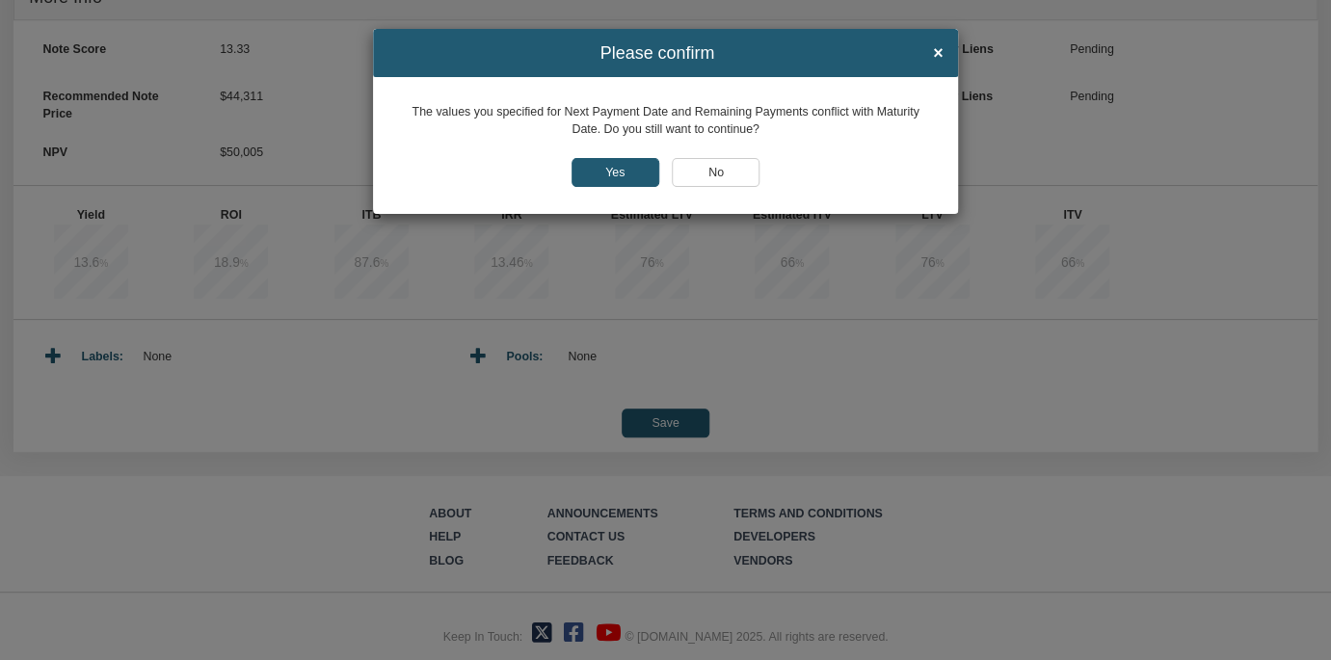
click at [599, 171] on input "Yes" at bounding box center [615, 172] width 88 height 29
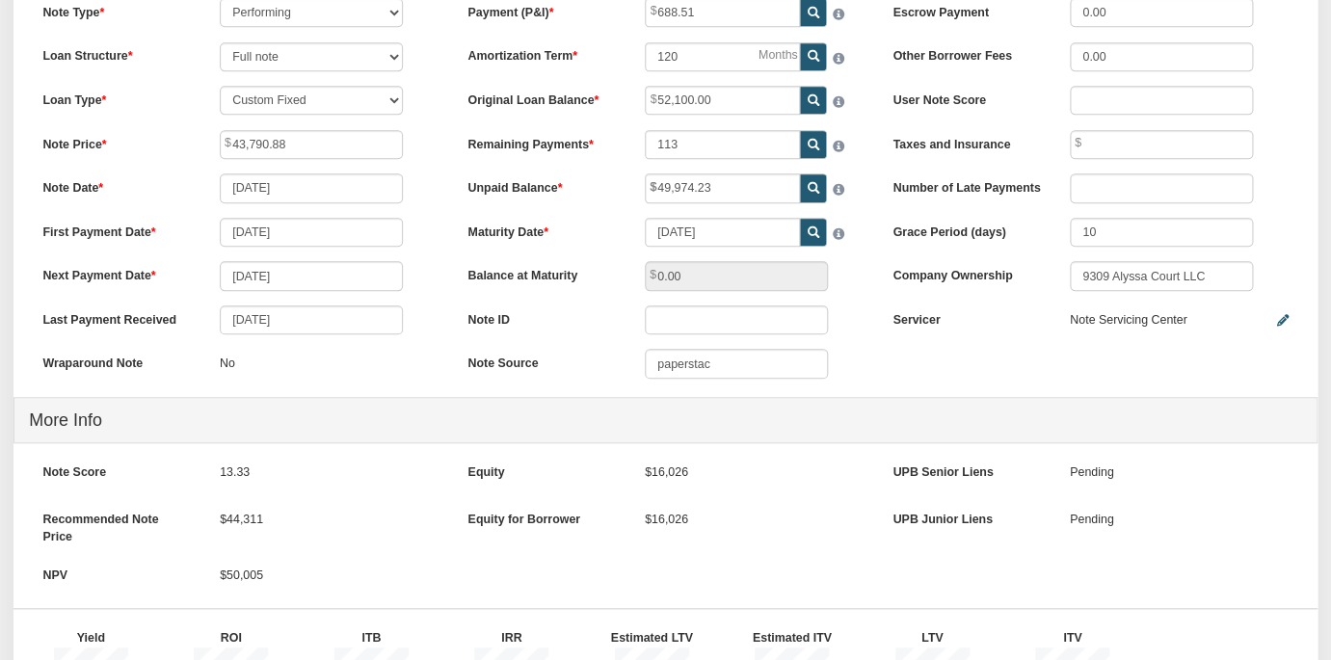
scroll to position [0, 0]
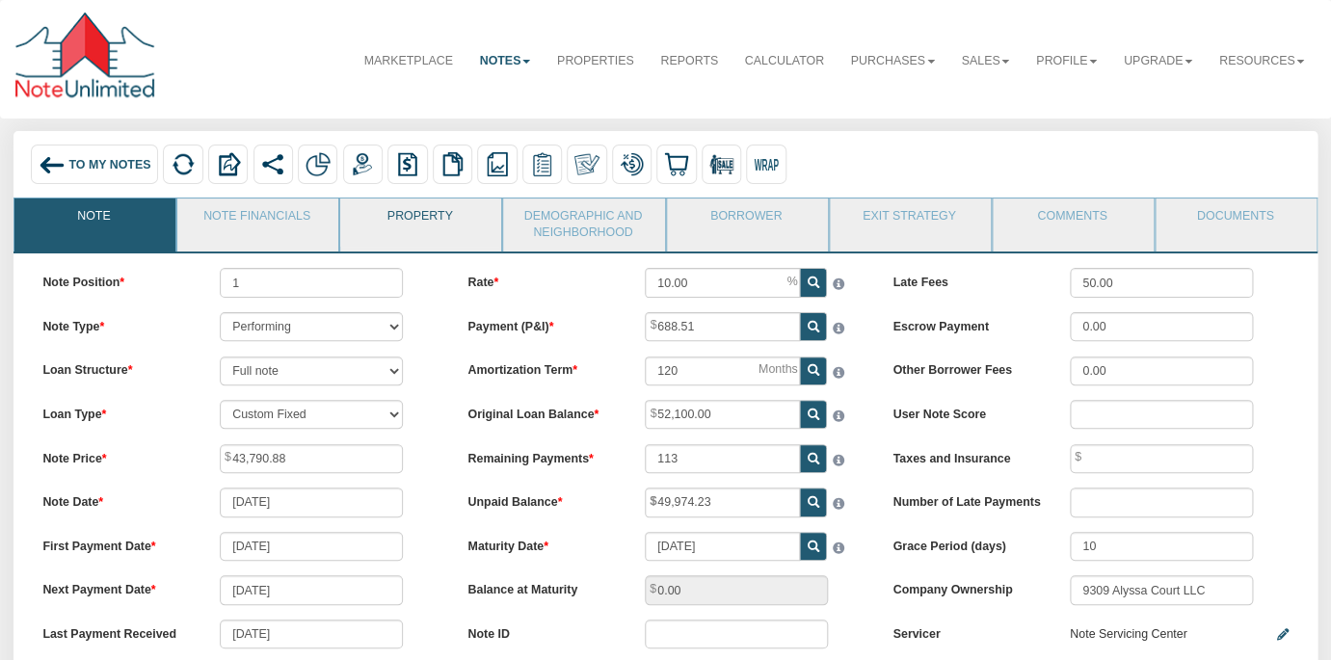
click at [433, 216] on link "Property" at bounding box center [419, 222] width 159 height 48
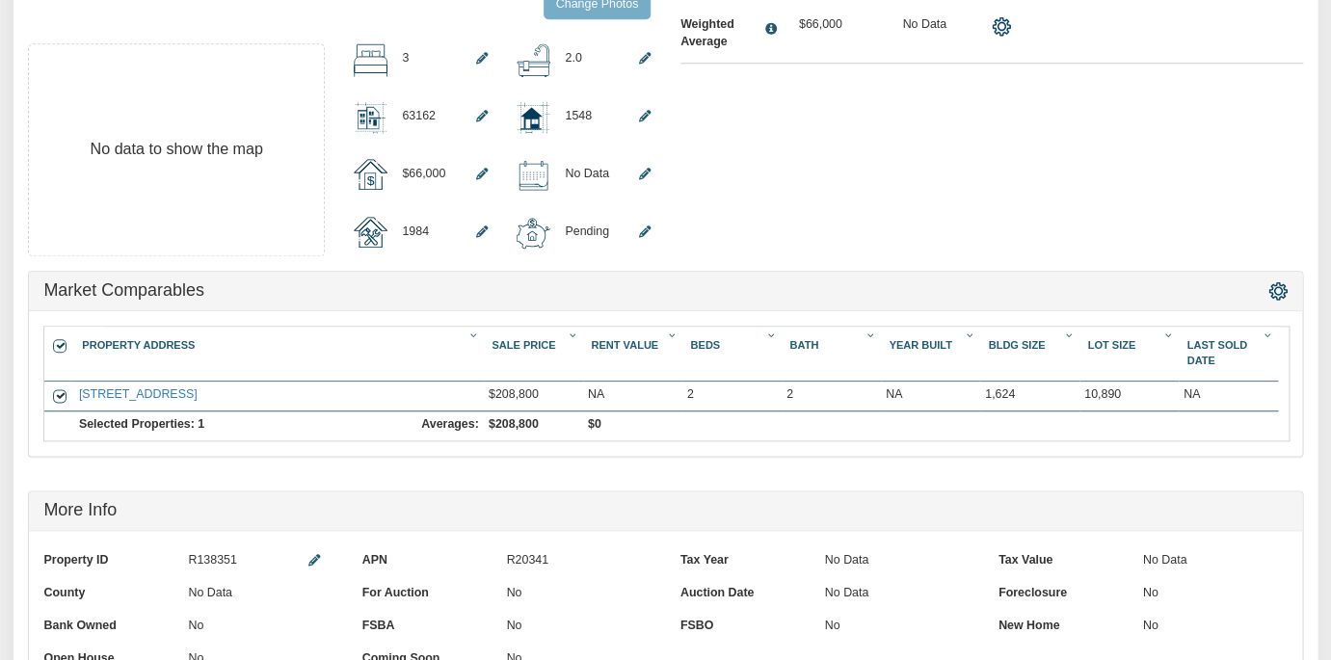
scroll to position [810, 0]
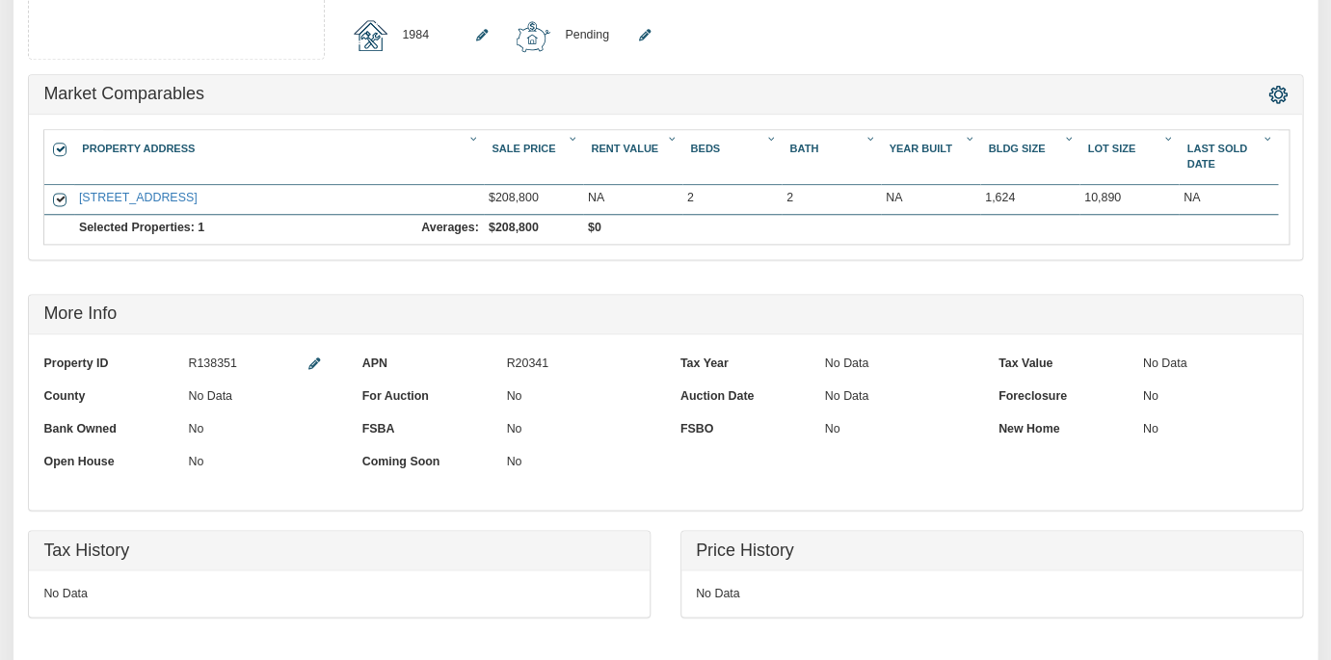
drag, startPoint x: 244, startPoint y: 366, endPoint x: 180, endPoint y: 358, distance: 64.1
click at [180, 358] on div "Property ID R138351" at bounding box center [188, 365] width 318 height 33
copy div "R138351"
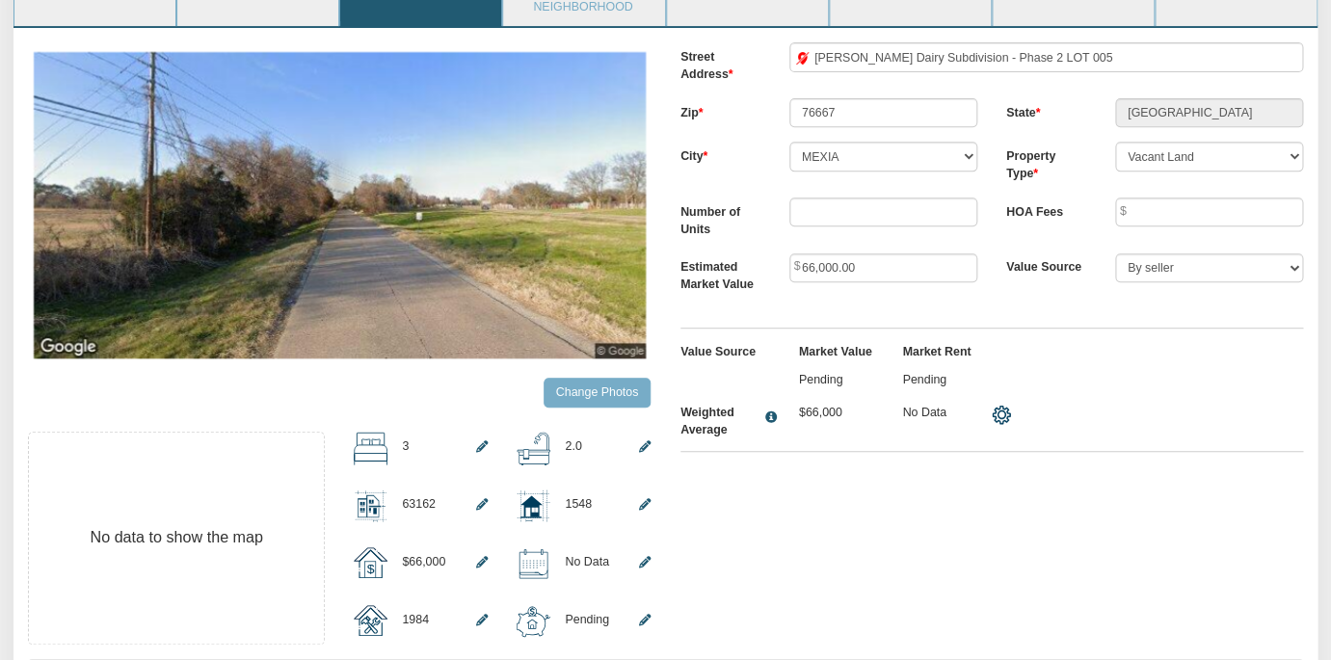
scroll to position [0, 0]
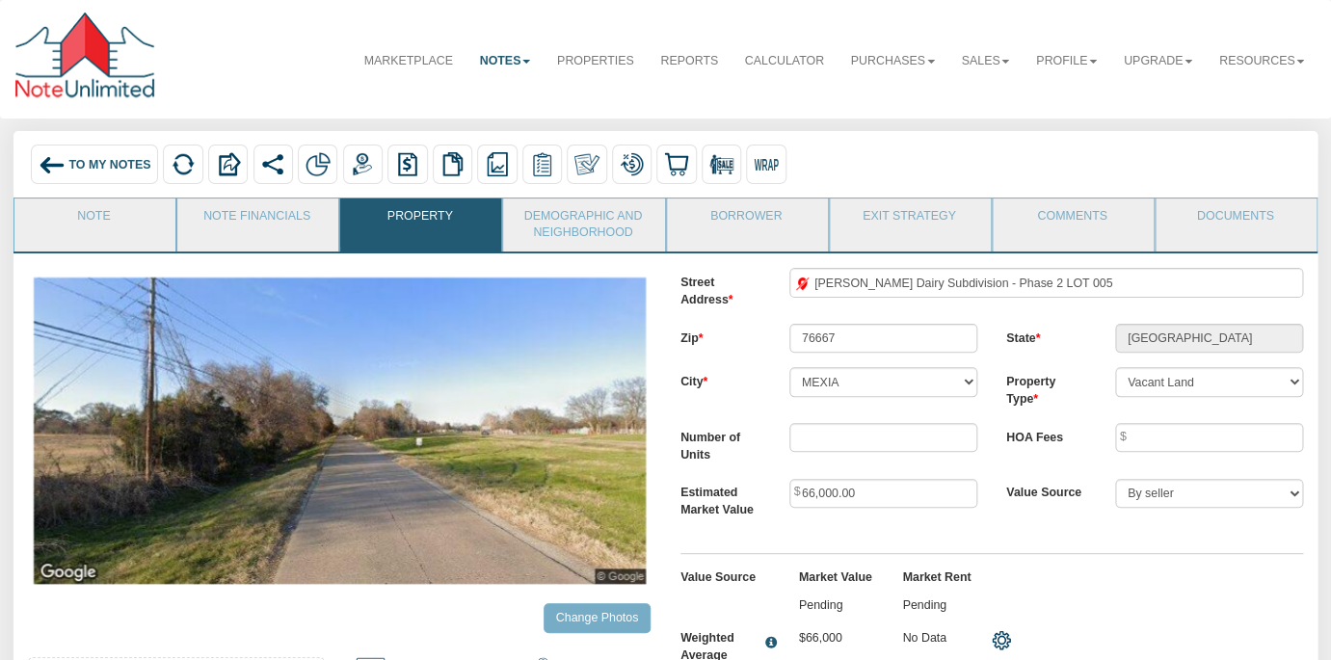
click at [82, 166] on span "To My Notes" at bounding box center [109, 164] width 82 height 13
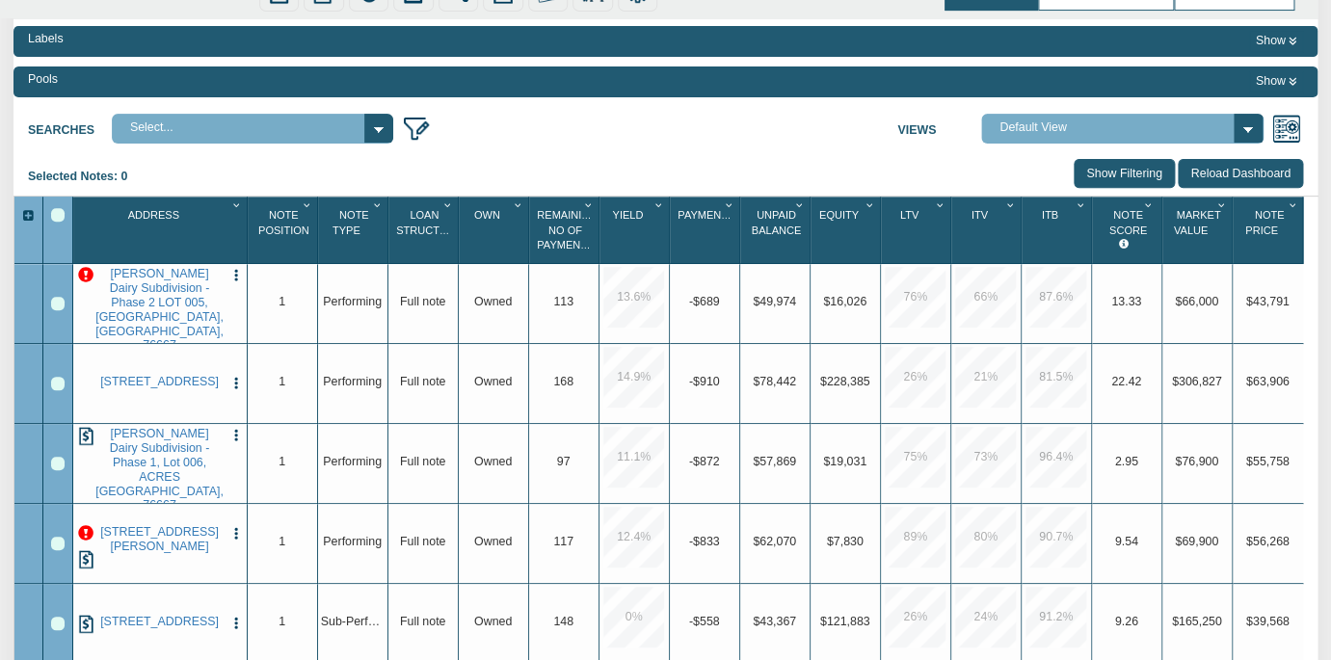
scroll to position [171, 0]
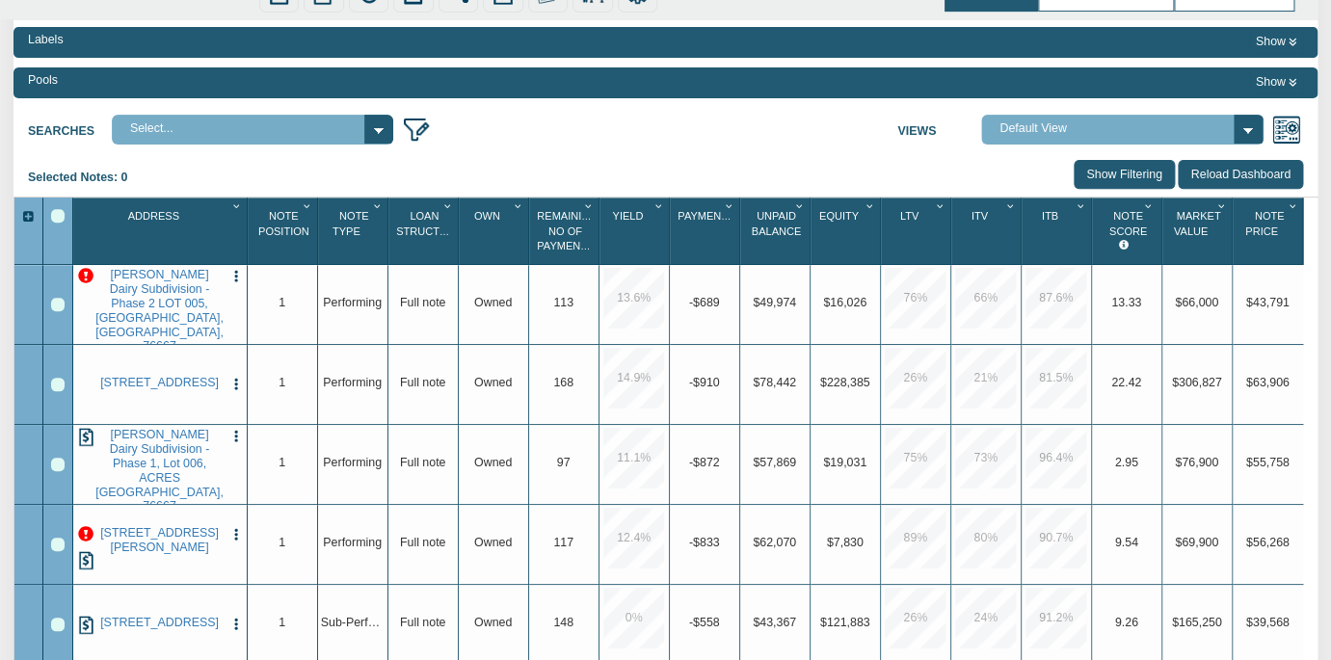
click at [84, 284] on p at bounding box center [85, 276] width 15 height 15
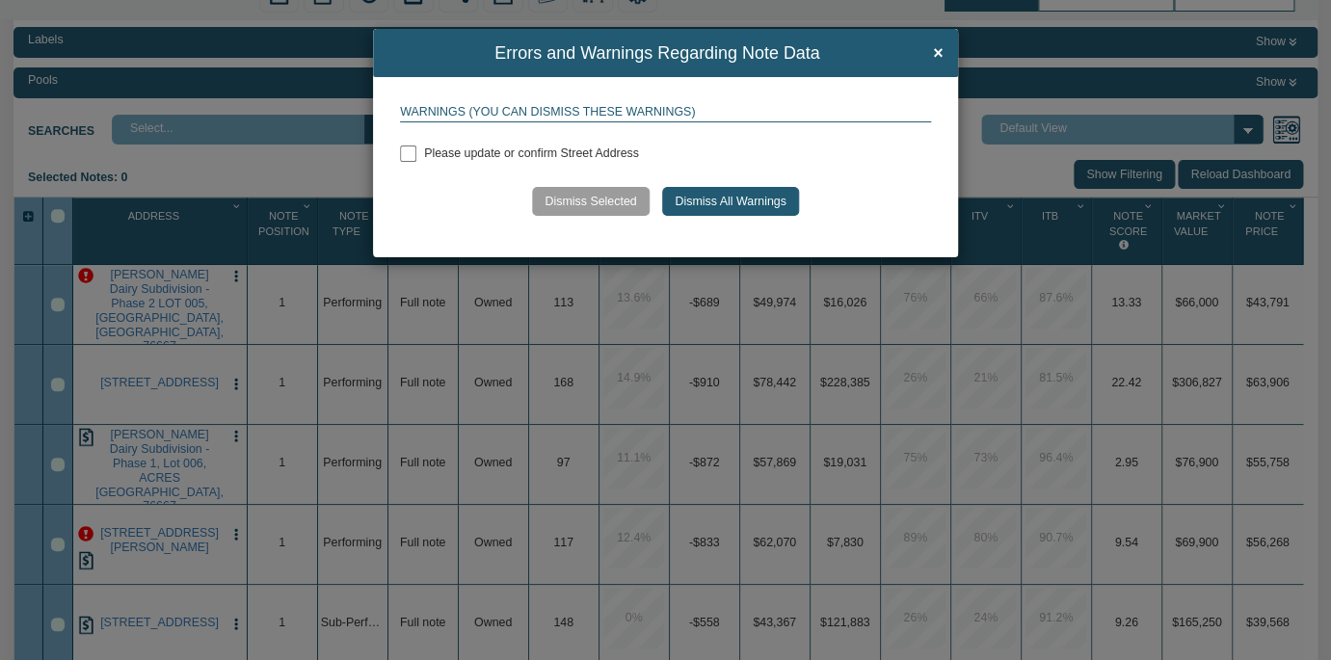
click at [406, 151] on input "checkbox" at bounding box center [408, 153] width 16 height 16
checkbox input "true"
click at [576, 202] on button "Dismiss Selected" at bounding box center [590, 201] width 117 height 29
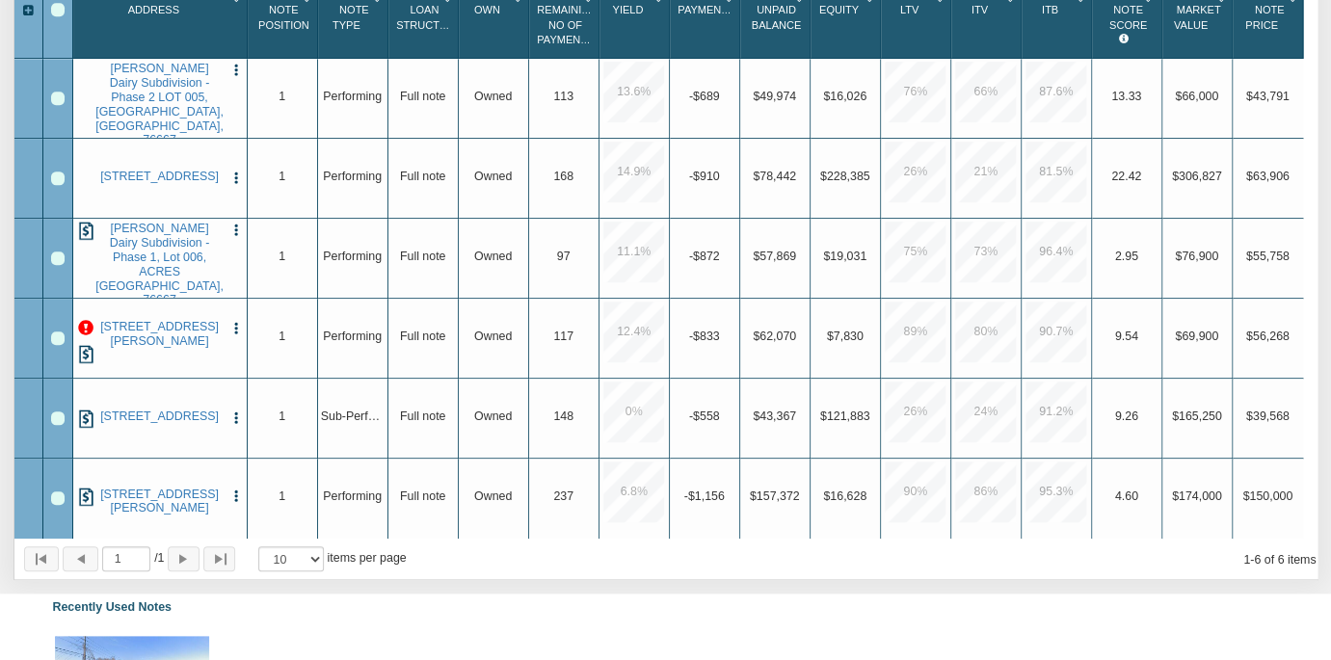
scroll to position [374, 0]
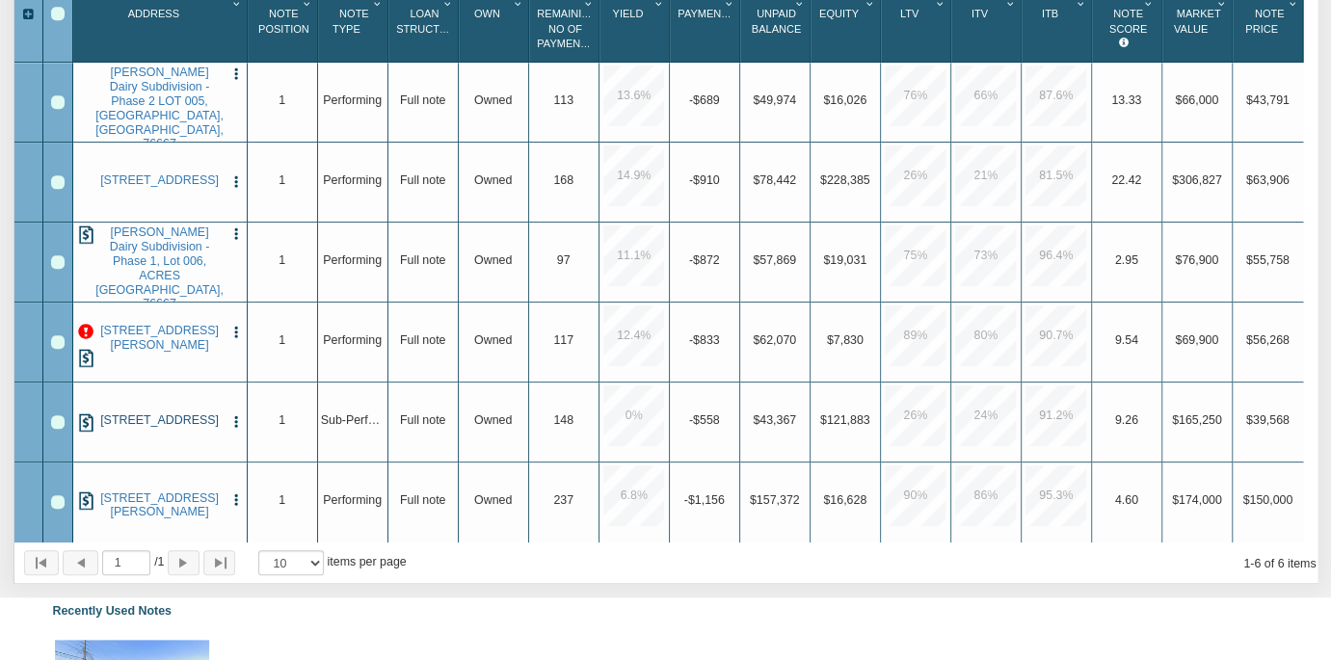
click at [140, 415] on link "706 E 23RD ST, BRYAN, TX, 77803" at bounding box center [159, 420] width 128 height 14
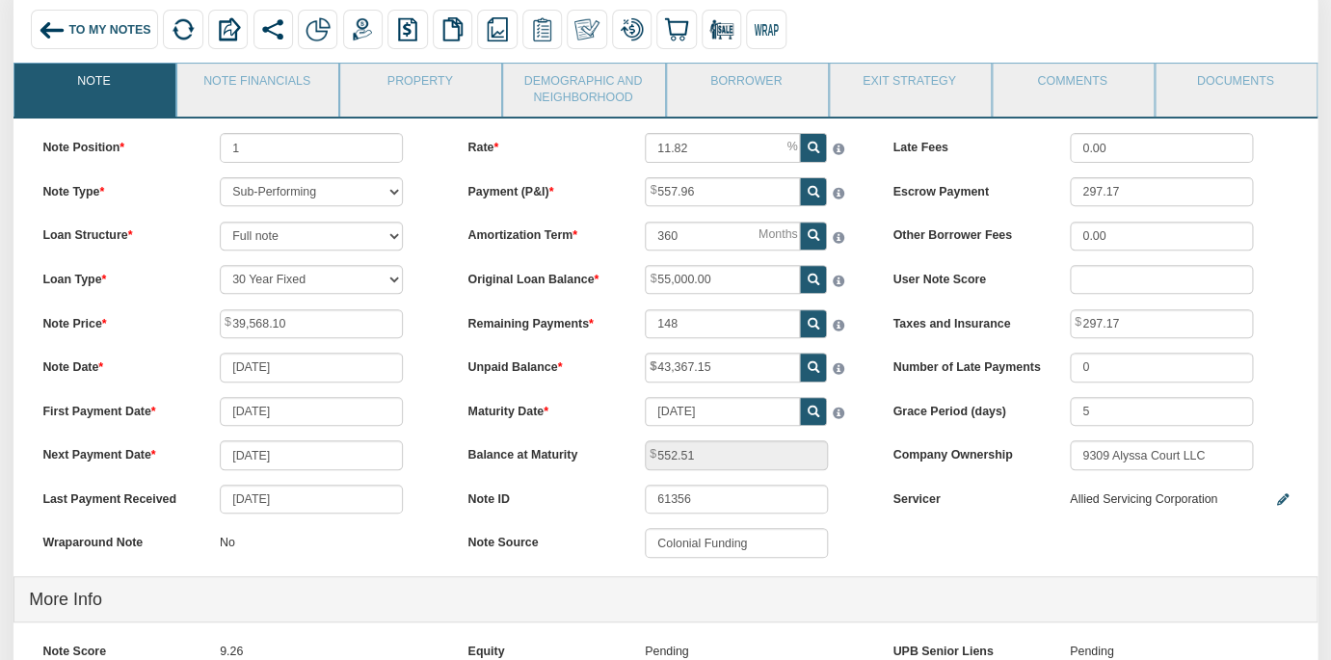
scroll to position [120, 0]
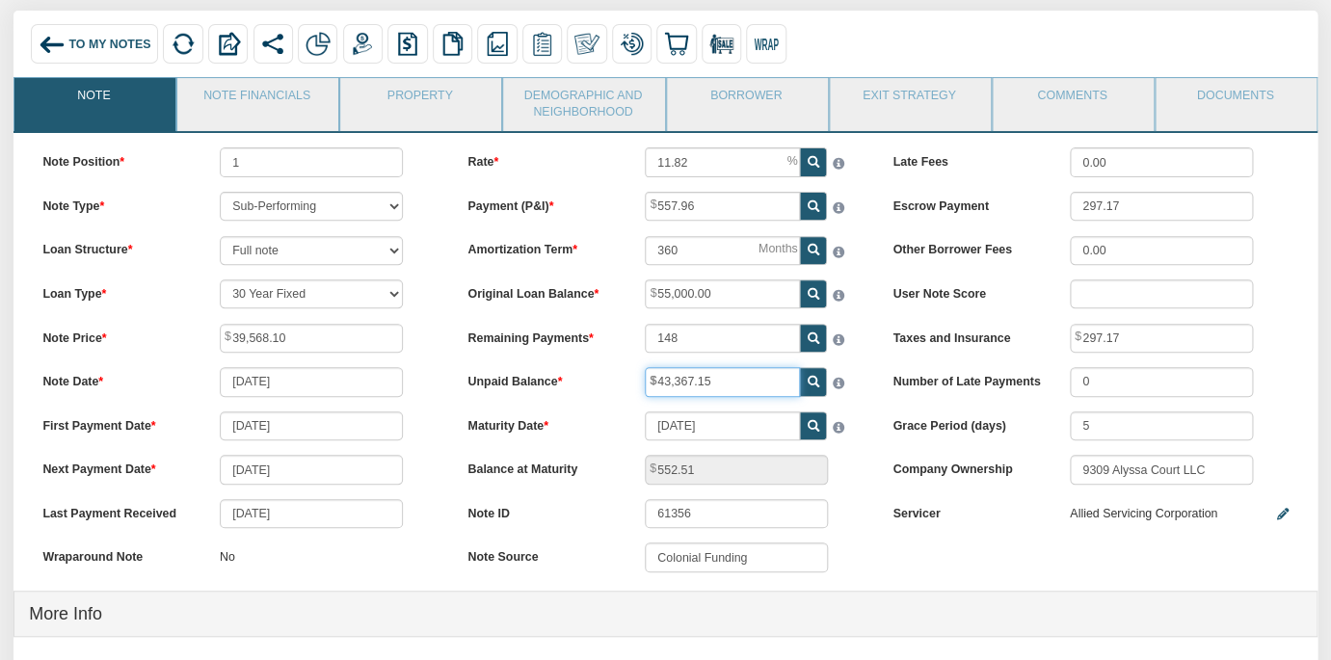
click at [725, 380] on input "43,367.15" at bounding box center [722, 381] width 155 height 29
paste input "38971.52"
type input "38,971.52"
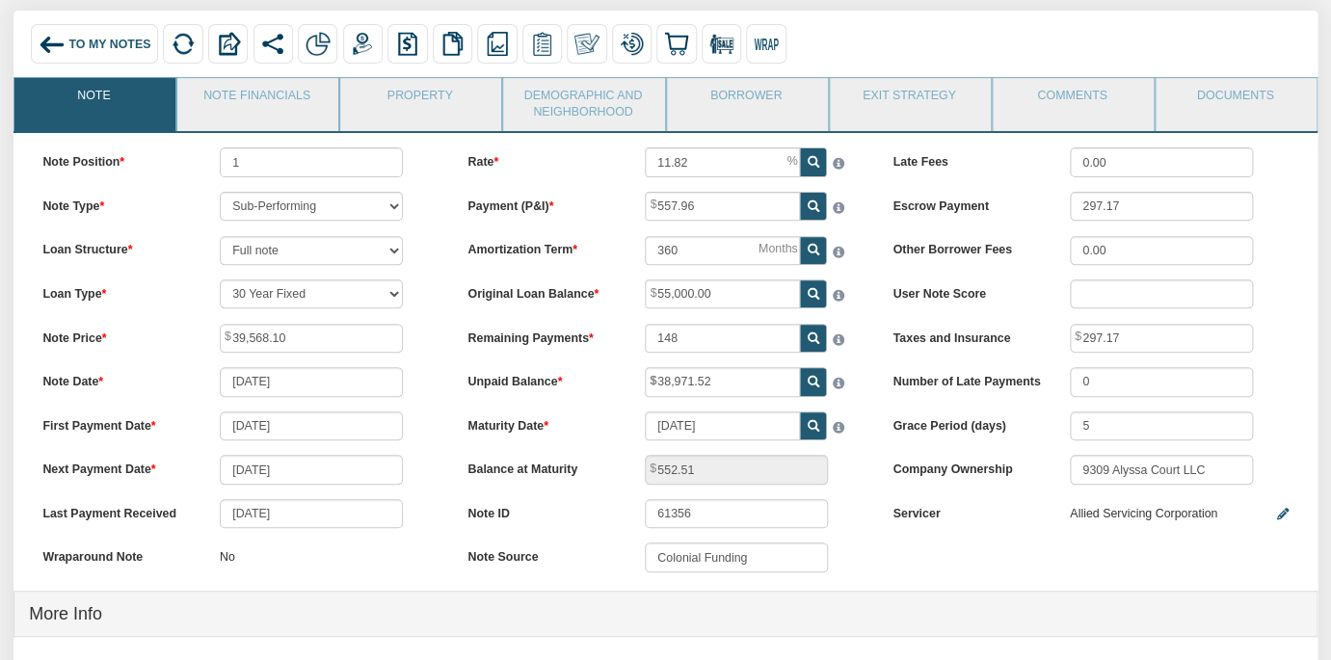
click at [815, 339] on icon at bounding box center [813, 338] width 12 height 12
type input "119"
click at [857, 522] on div "Note ID 61356" at bounding box center [665, 513] width 425 height 29
click at [699, 334] on input "119" at bounding box center [722, 338] width 155 height 29
click at [868, 486] on div "Rate 11.82 Payment (P&I) 557.96 Amortization Term 360 119" at bounding box center [665, 366] width 425 height 439
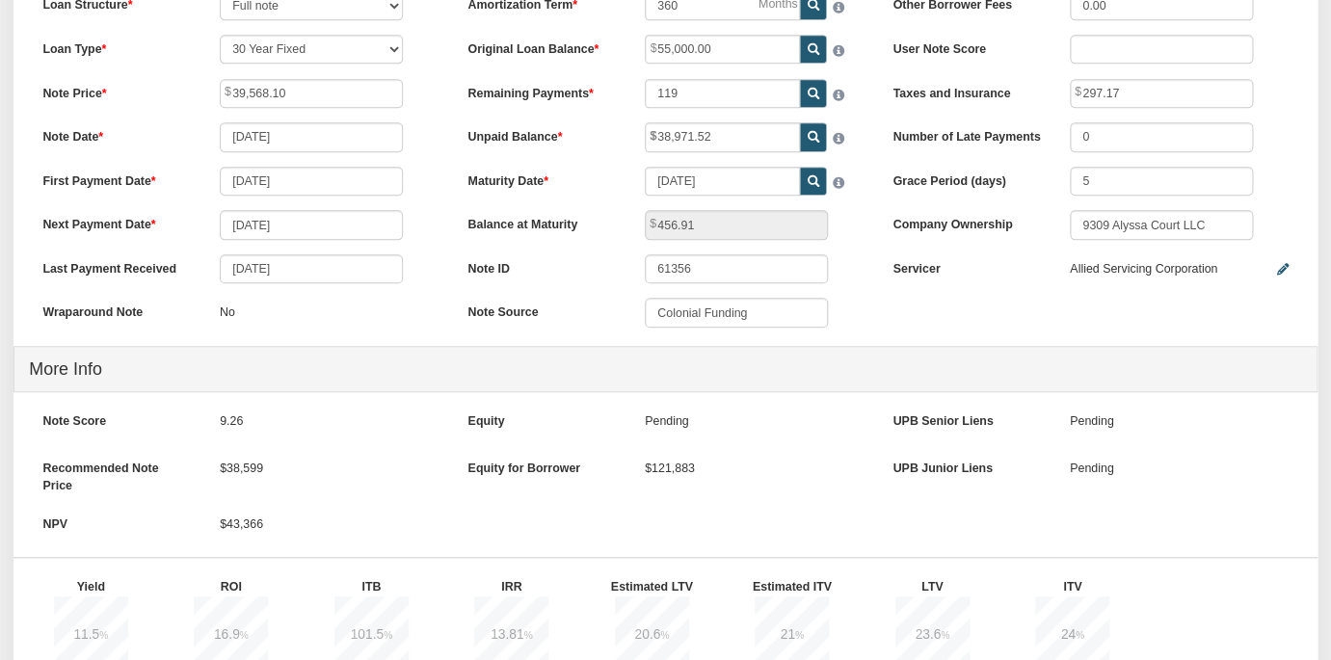
scroll to position [737, 0]
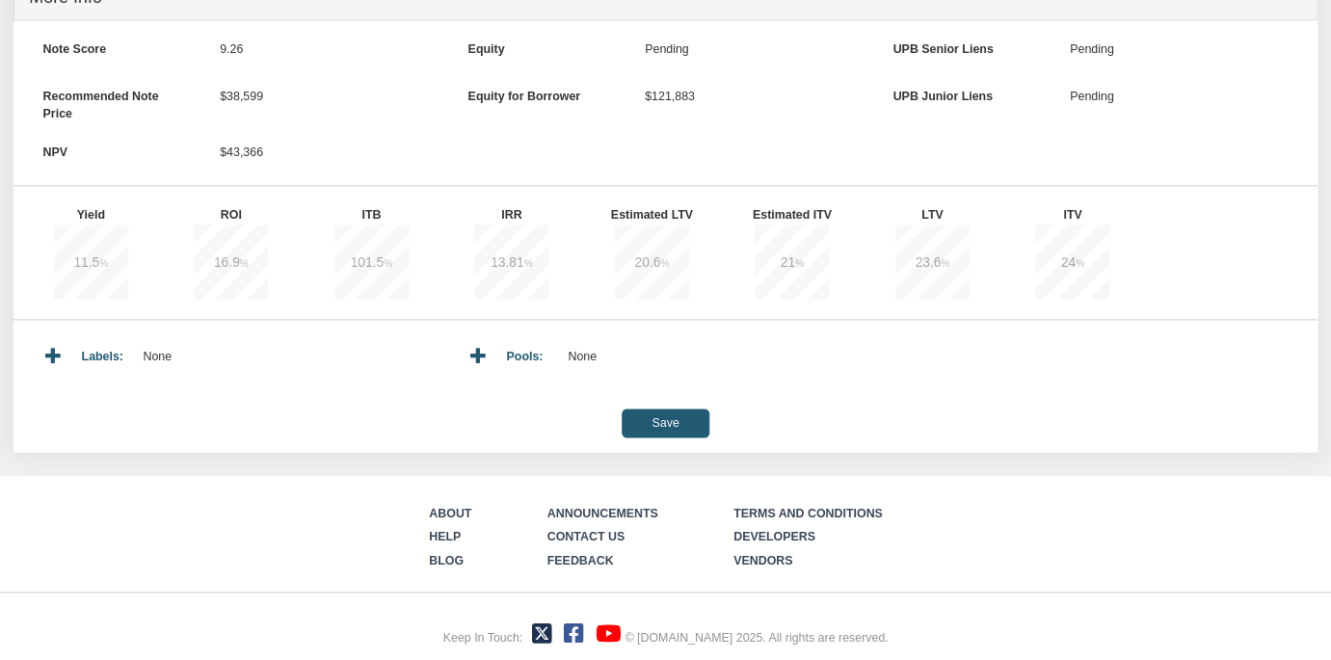
click at [668, 416] on input "Save" at bounding box center [665, 422] width 88 height 29
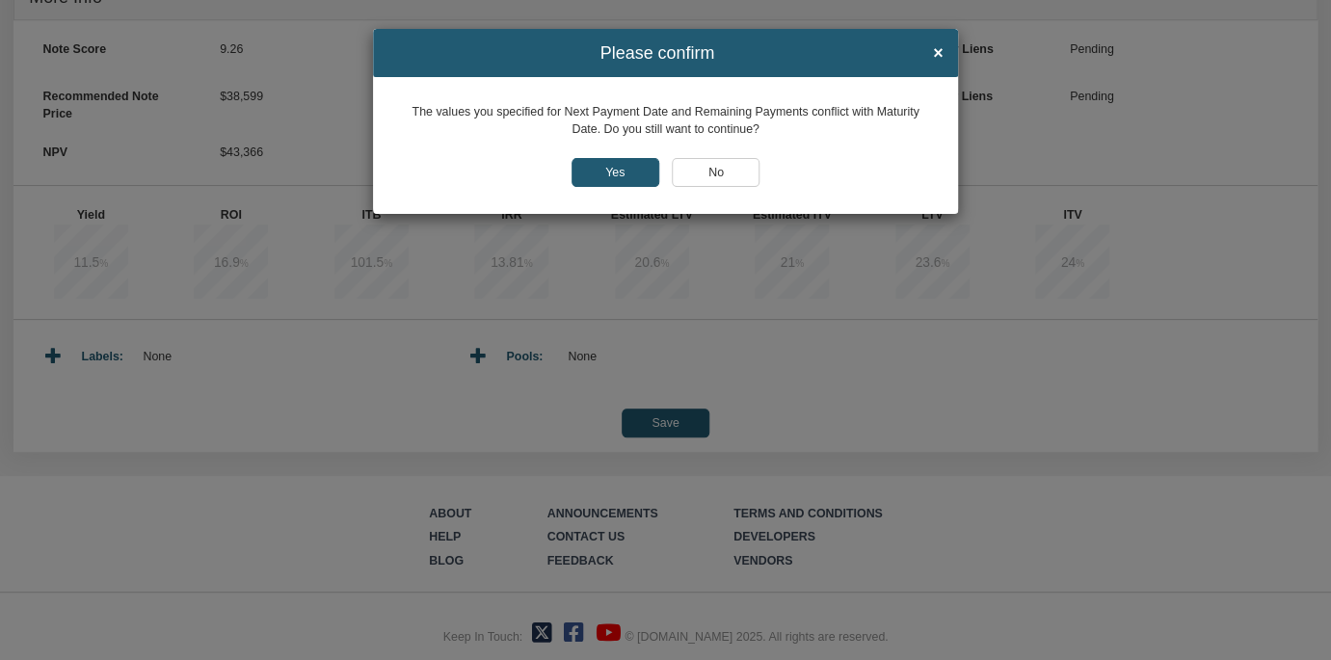
click at [606, 171] on input "Yes" at bounding box center [615, 172] width 88 height 29
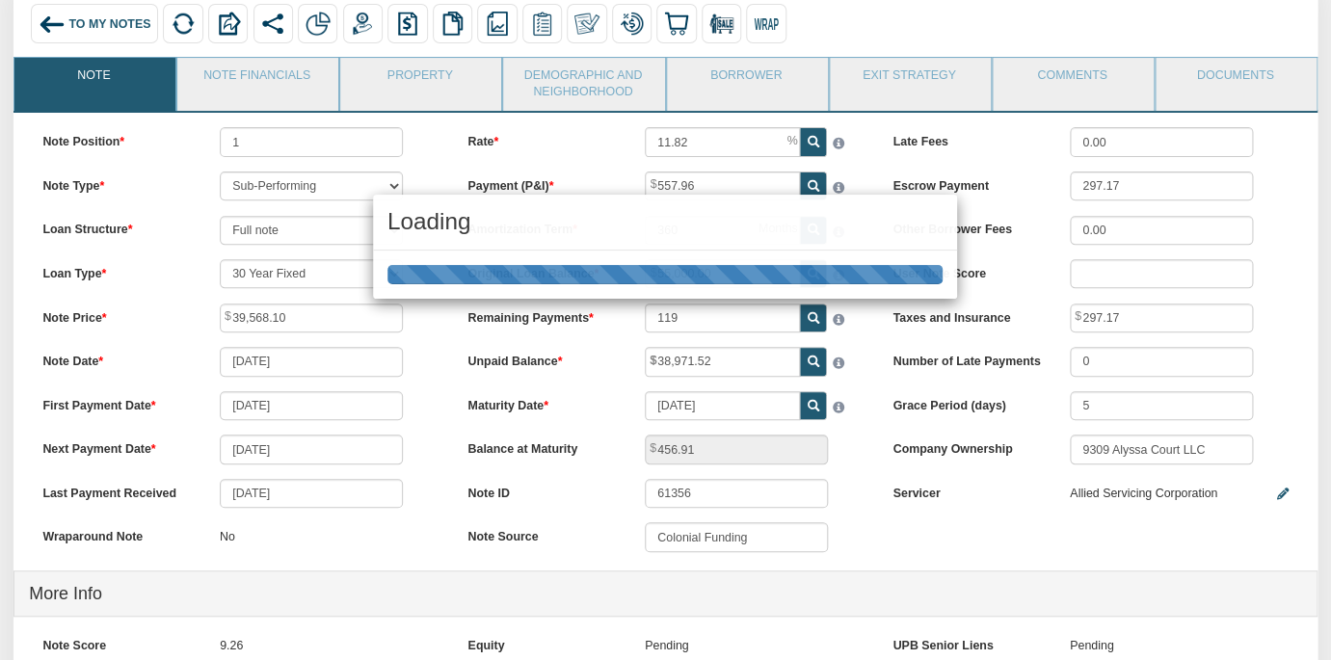
scroll to position [139, 0]
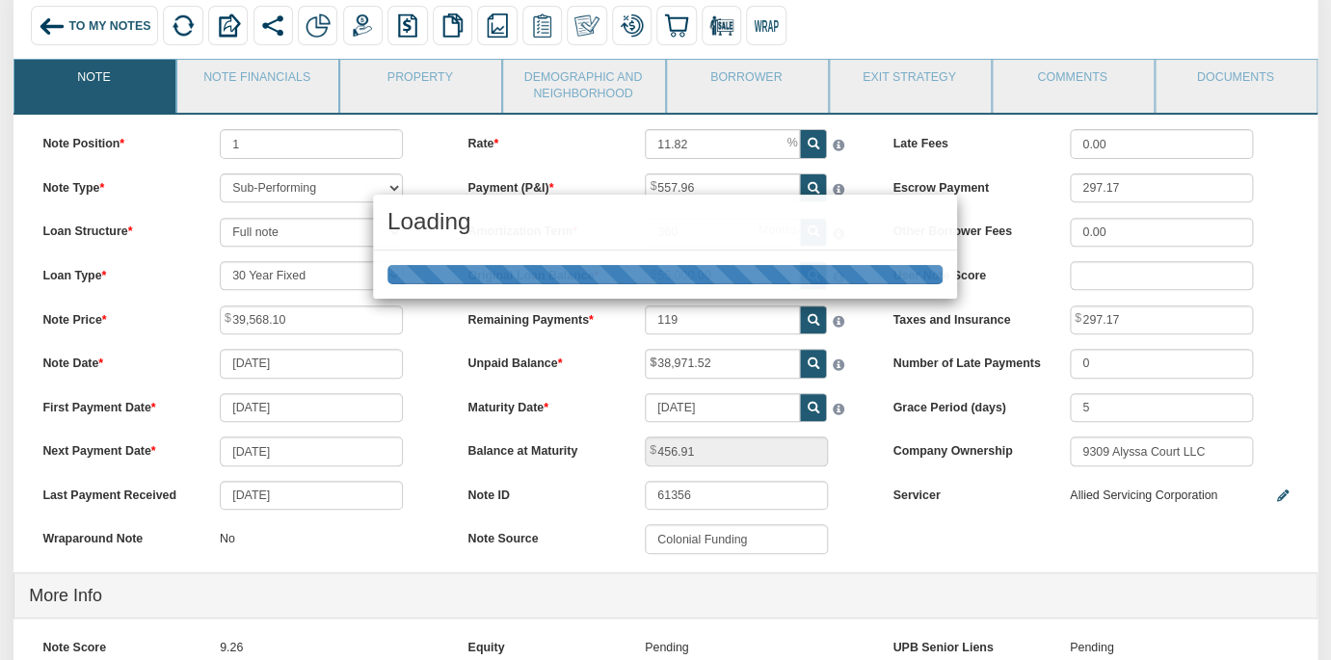
type input "456.90"
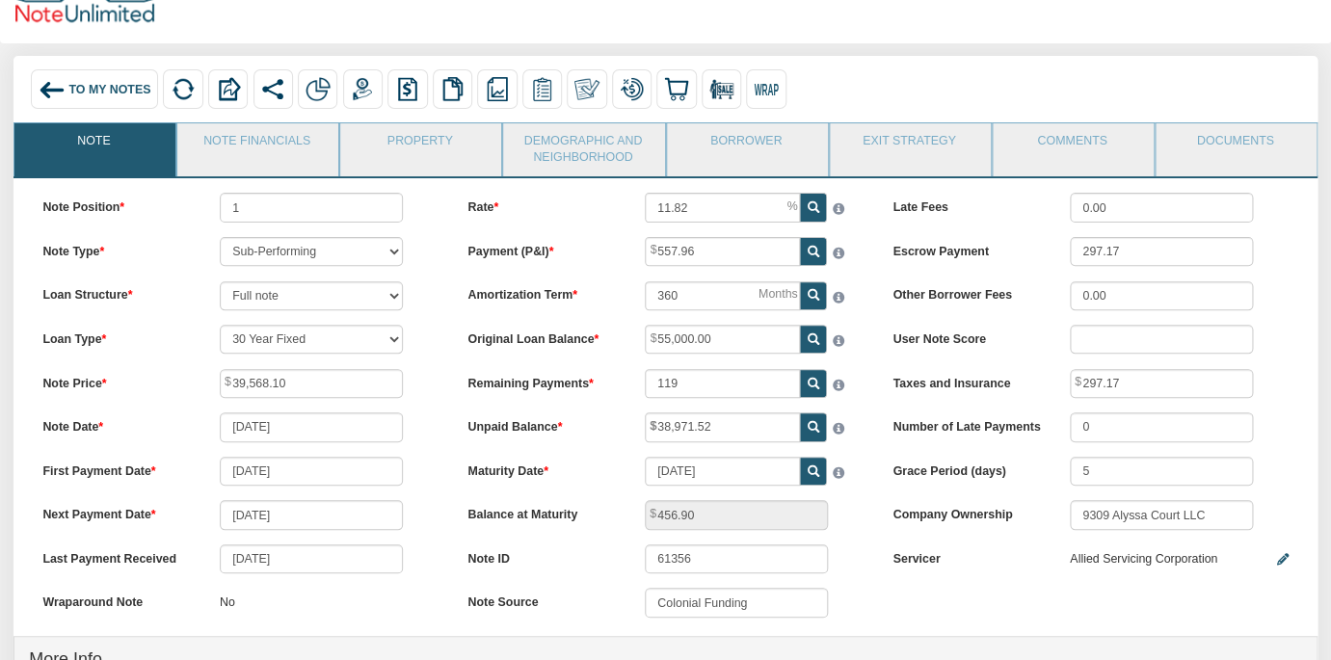
scroll to position [63, 0]
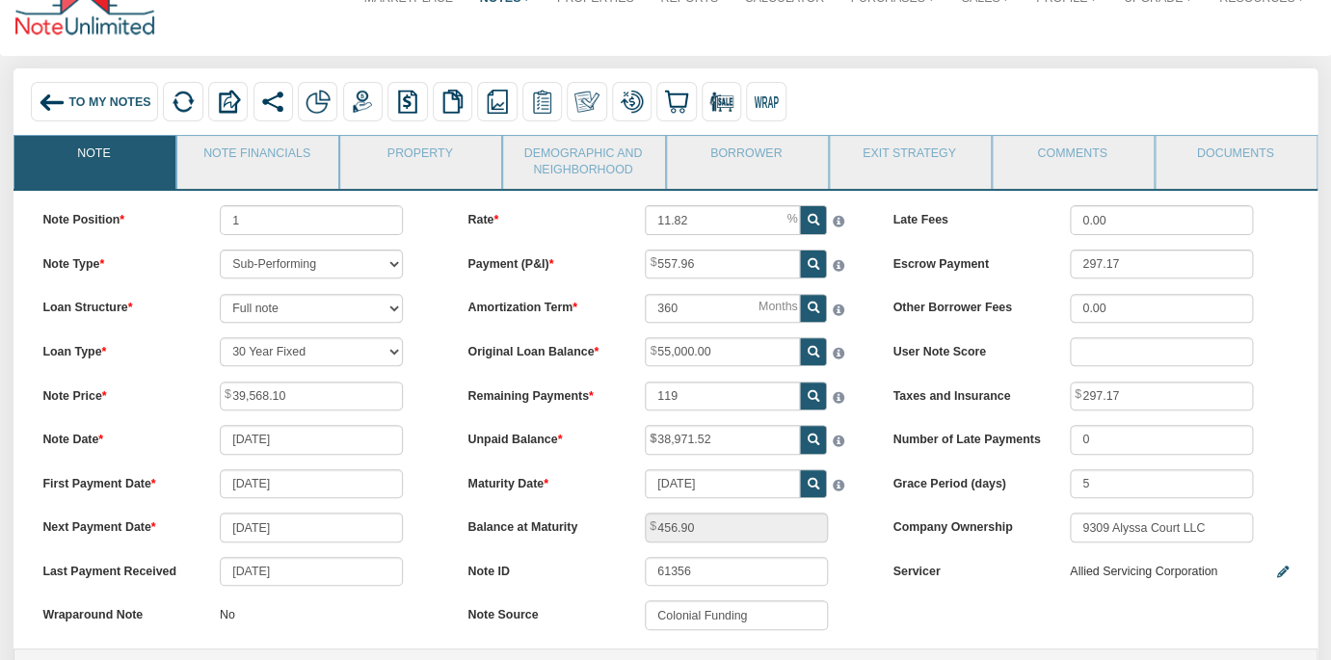
click at [122, 98] on span "To My Notes" at bounding box center [109, 101] width 82 height 13
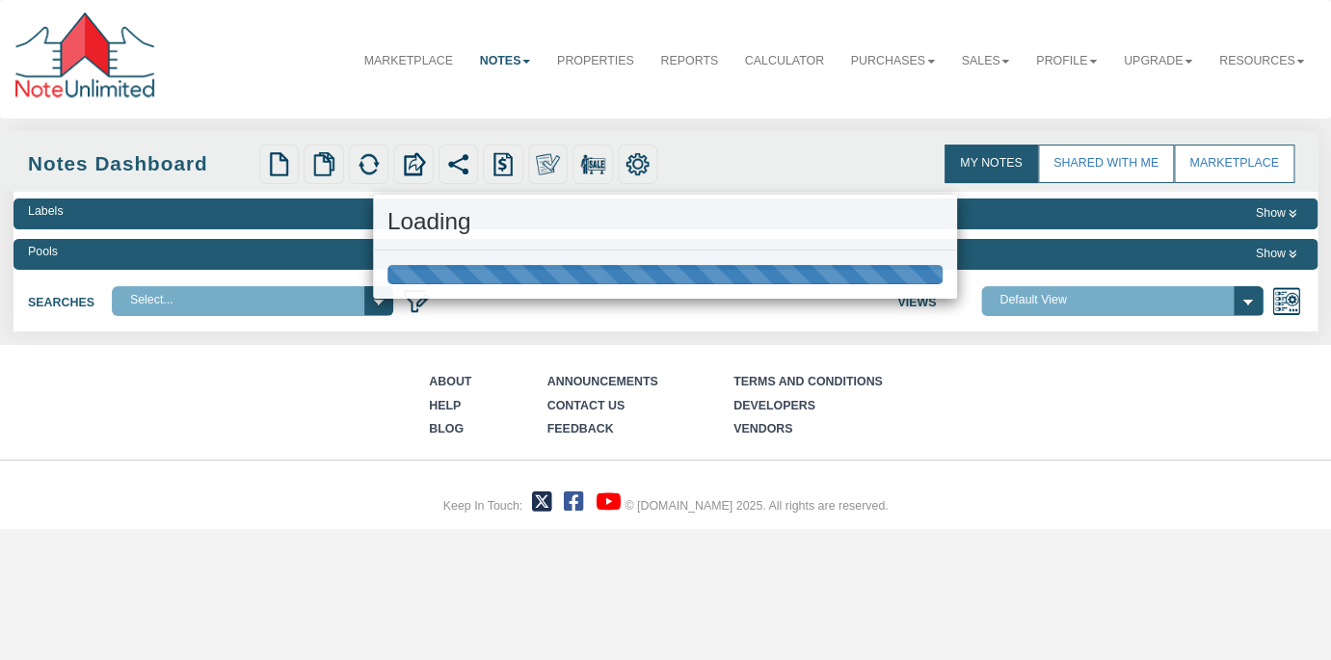
select select
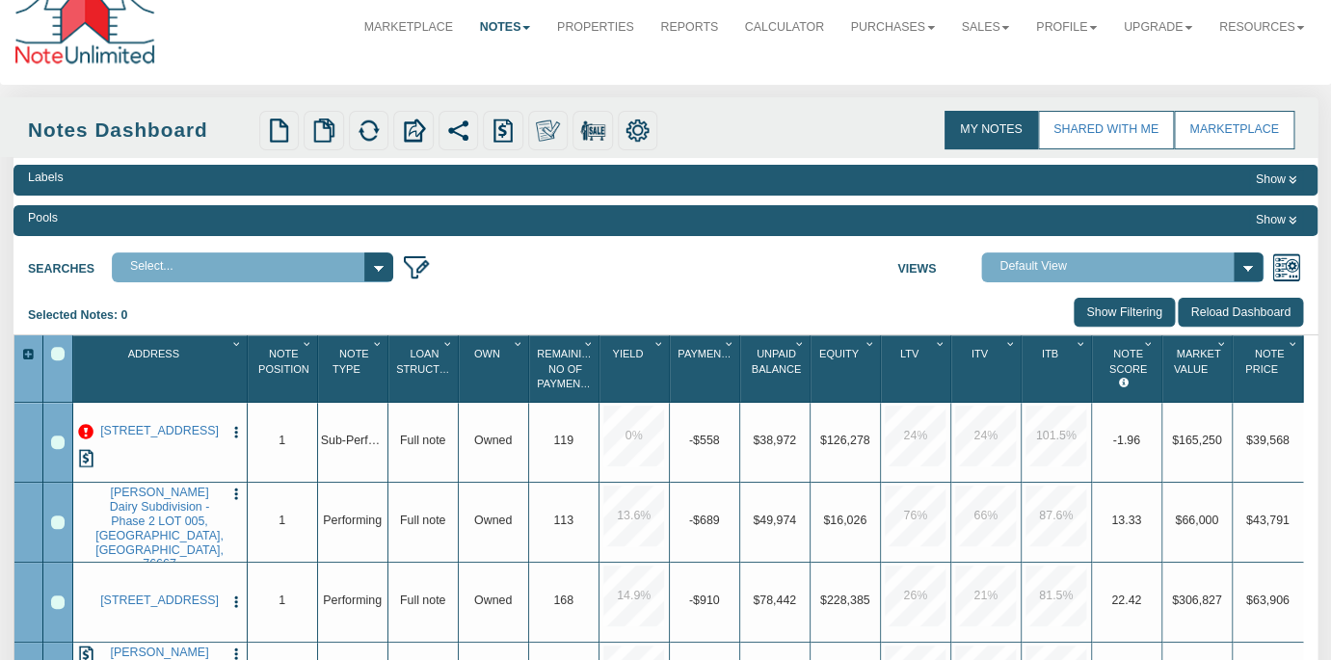
scroll to position [33, 0]
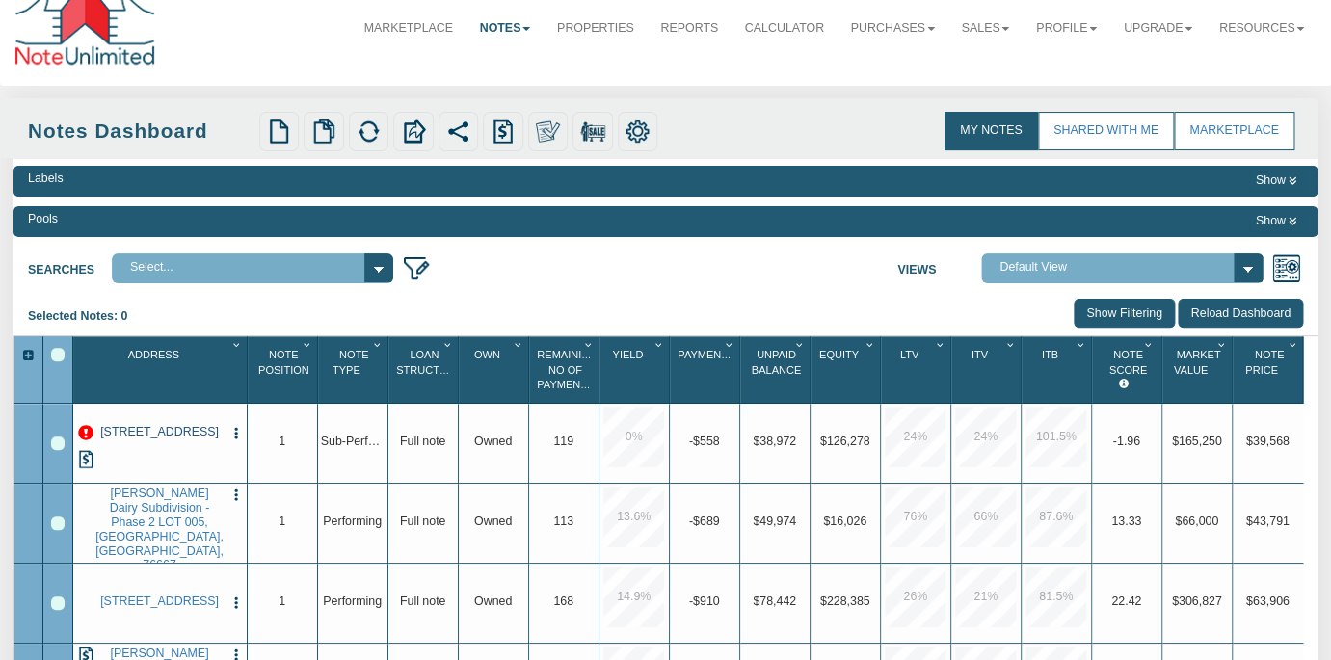
click at [149, 439] on link "706 E 23RD ST, BRYAN, TX, 77803" at bounding box center [159, 432] width 128 height 14
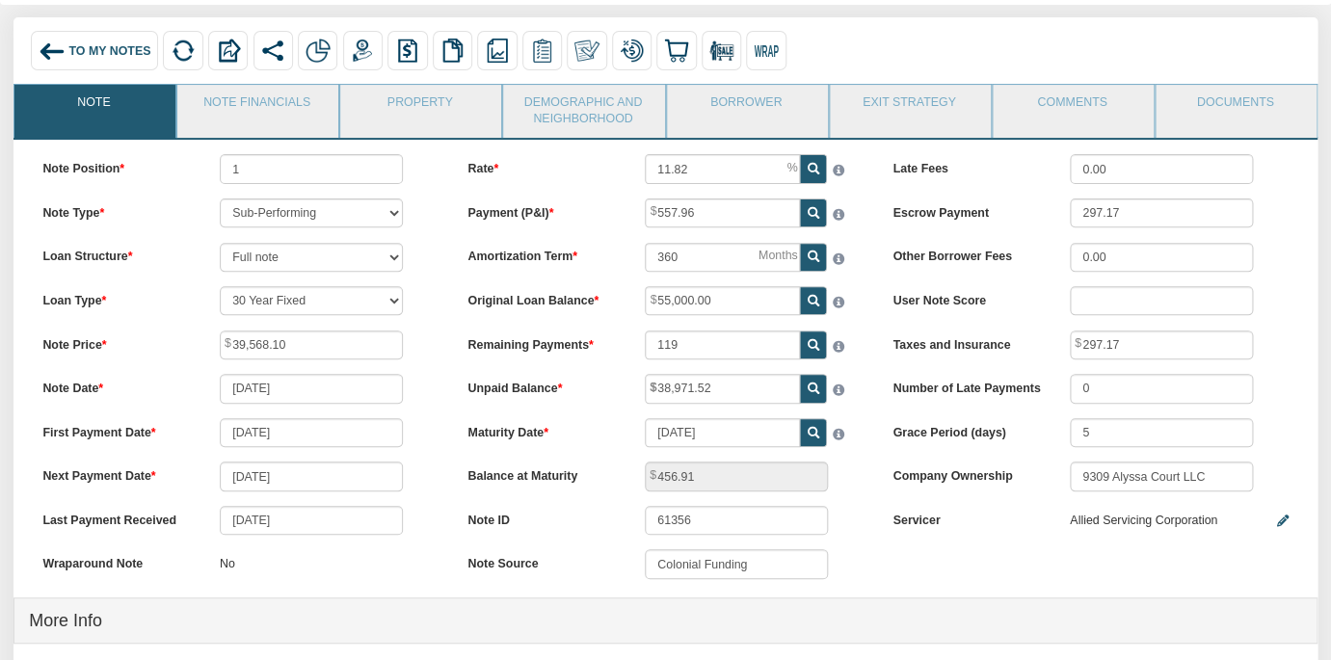
scroll to position [120, 0]
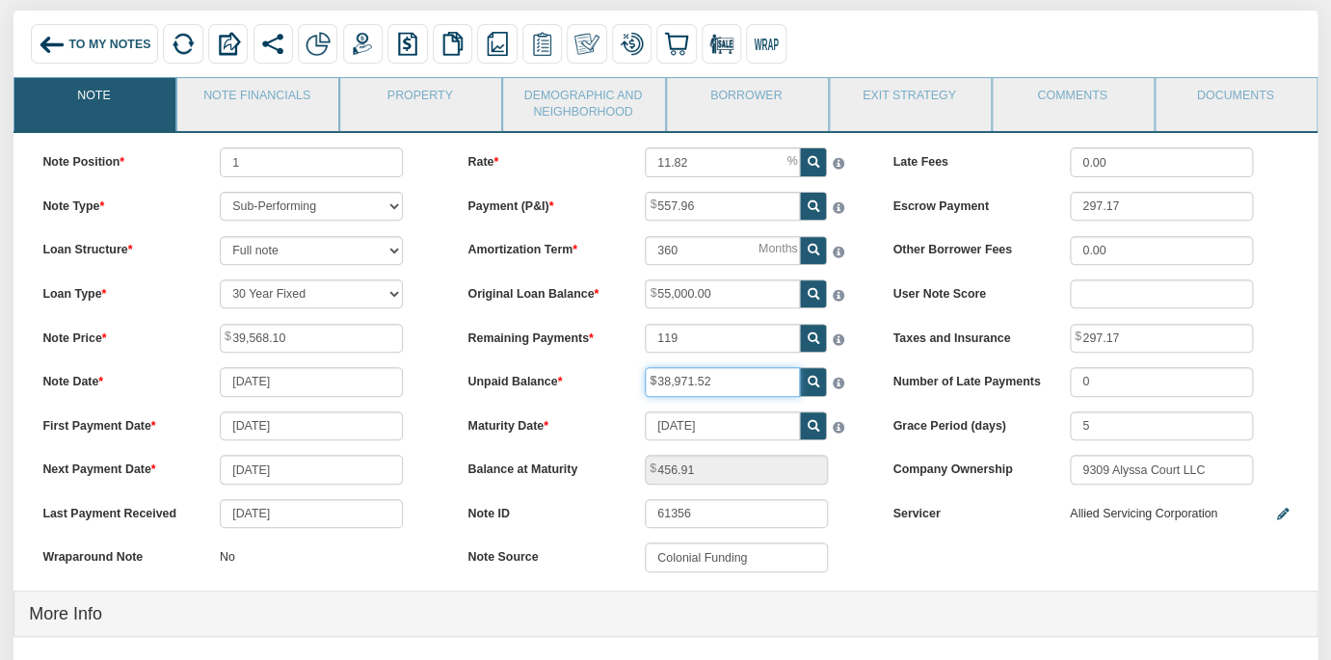
click at [748, 383] on input "38,971.52" at bounding box center [722, 381] width 155 height 29
click at [603, 457] on label "Balance at Maturity" at bounding box center [541, 467] width 177 height 24
click at [110, 38] on span "To My Notes" at bounding box center [109, 44] width 82 height 13
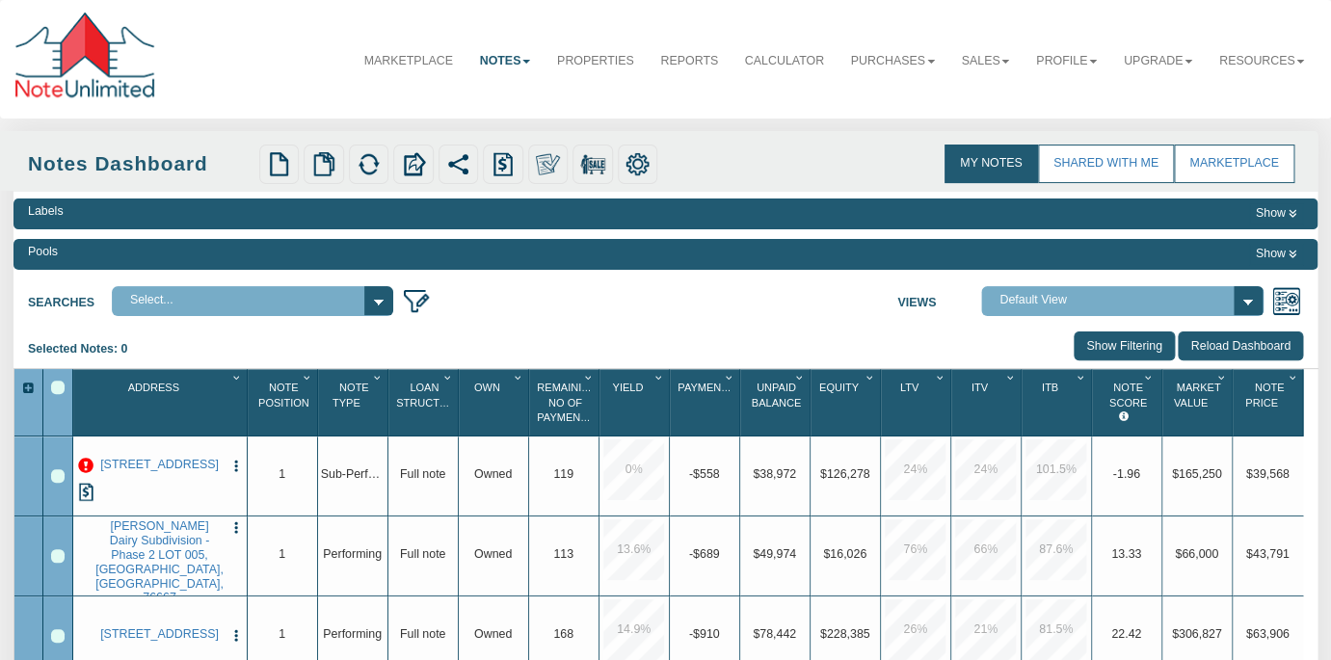
click at [715, 314] on div "Searches Select... My Portfolio Views Default View NS Default (Colonial Funding…" at bounding box center [665, 297] width 1304 height 37
click at [719, 334] on div "Selected Notes: 0 Clear Filters Clear Sorting Show Filtering Reload Dashboard" at bounding box center [665, 349] width 1304 height 37
click at [1083, 58] on link "Profile" at bounding box center [1066, 61] width 88 height 46
click at [1026, 127] on link "Logout" at bounding box center [1032, 124] width 154 height 23
